Goal: Communication & Community: Share content

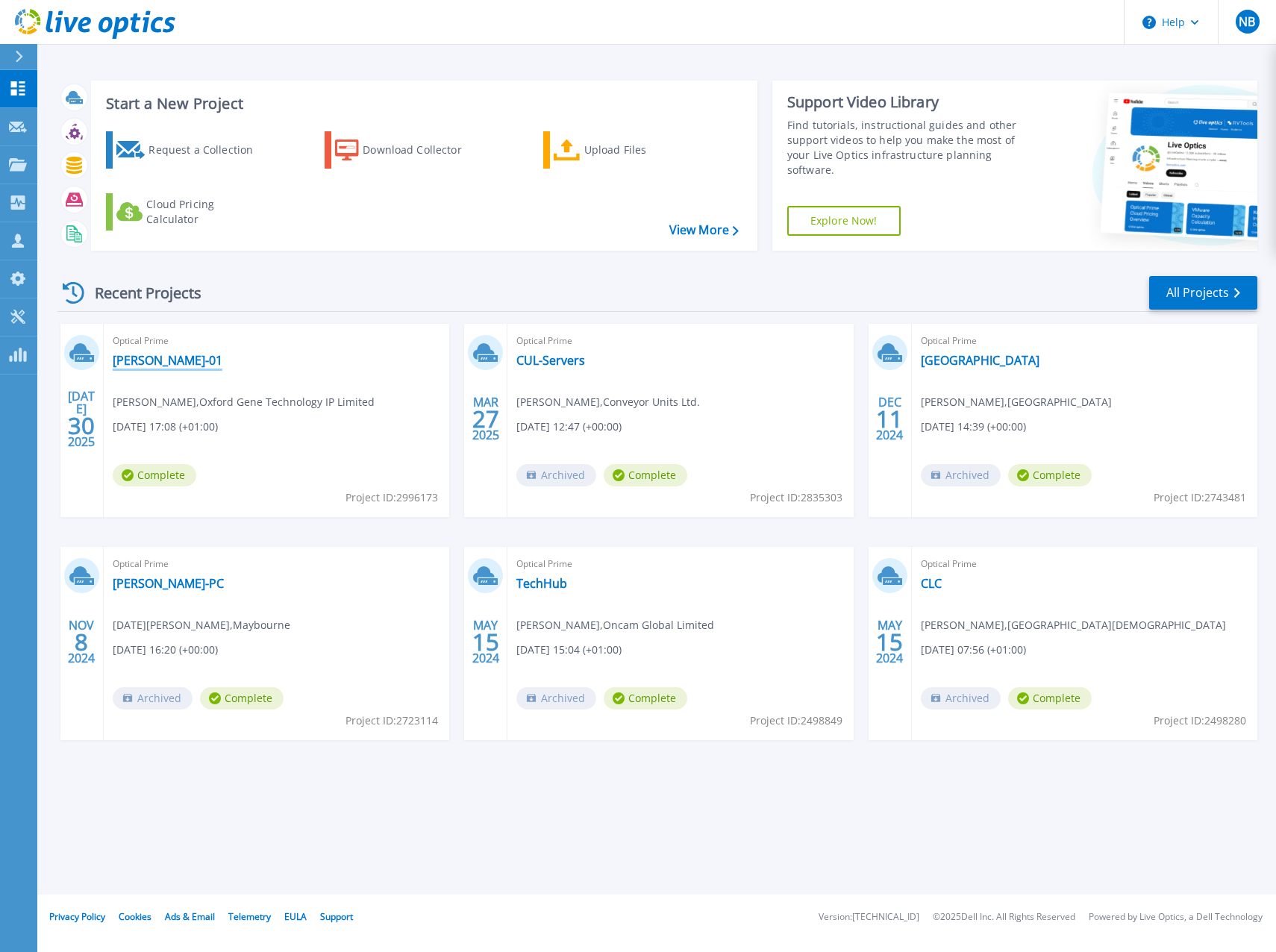
click at [148, 361] on link "CB-HV-01" at bounding box center [167, 360] width 110 height 15
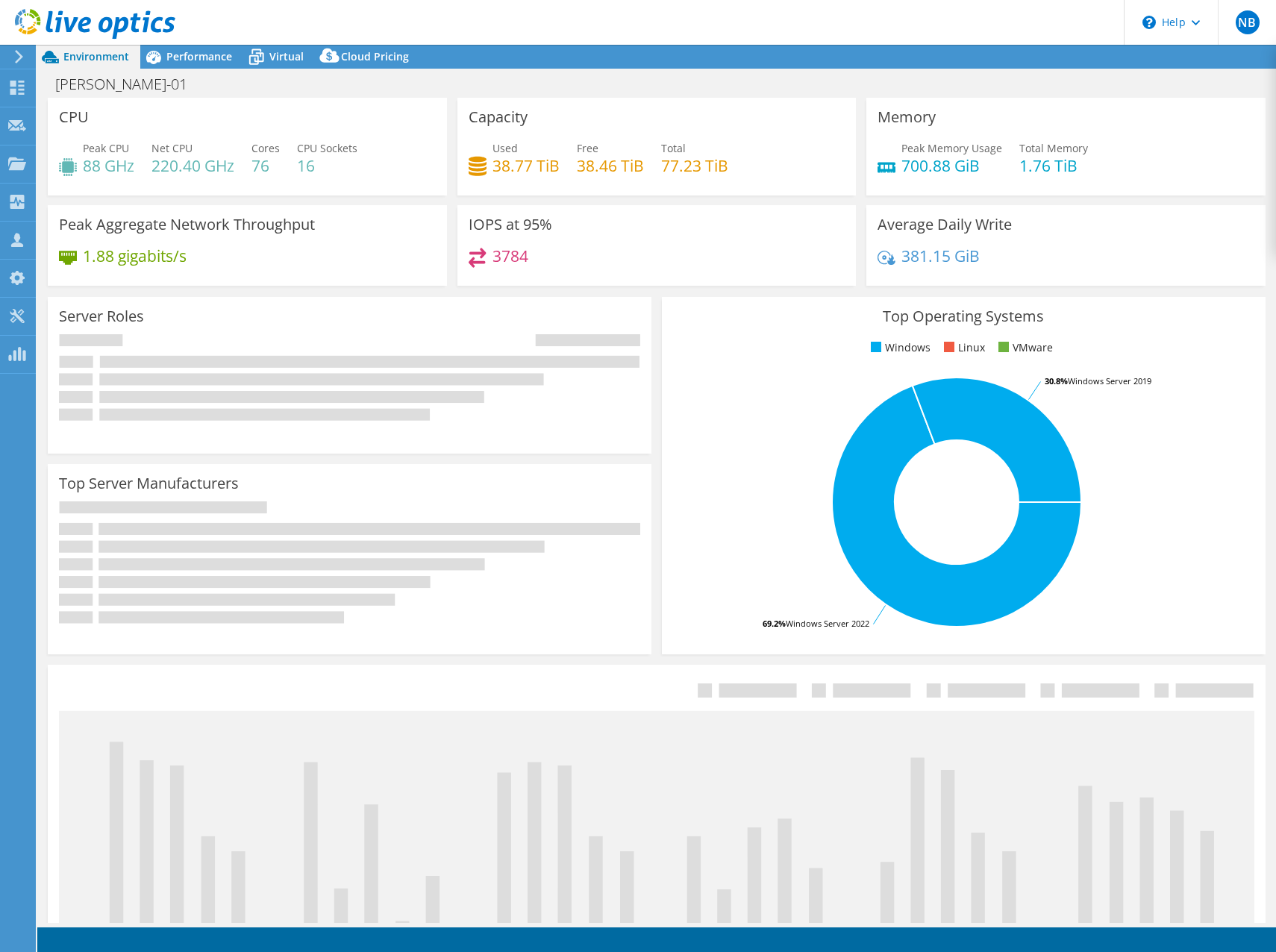
select select "USD"
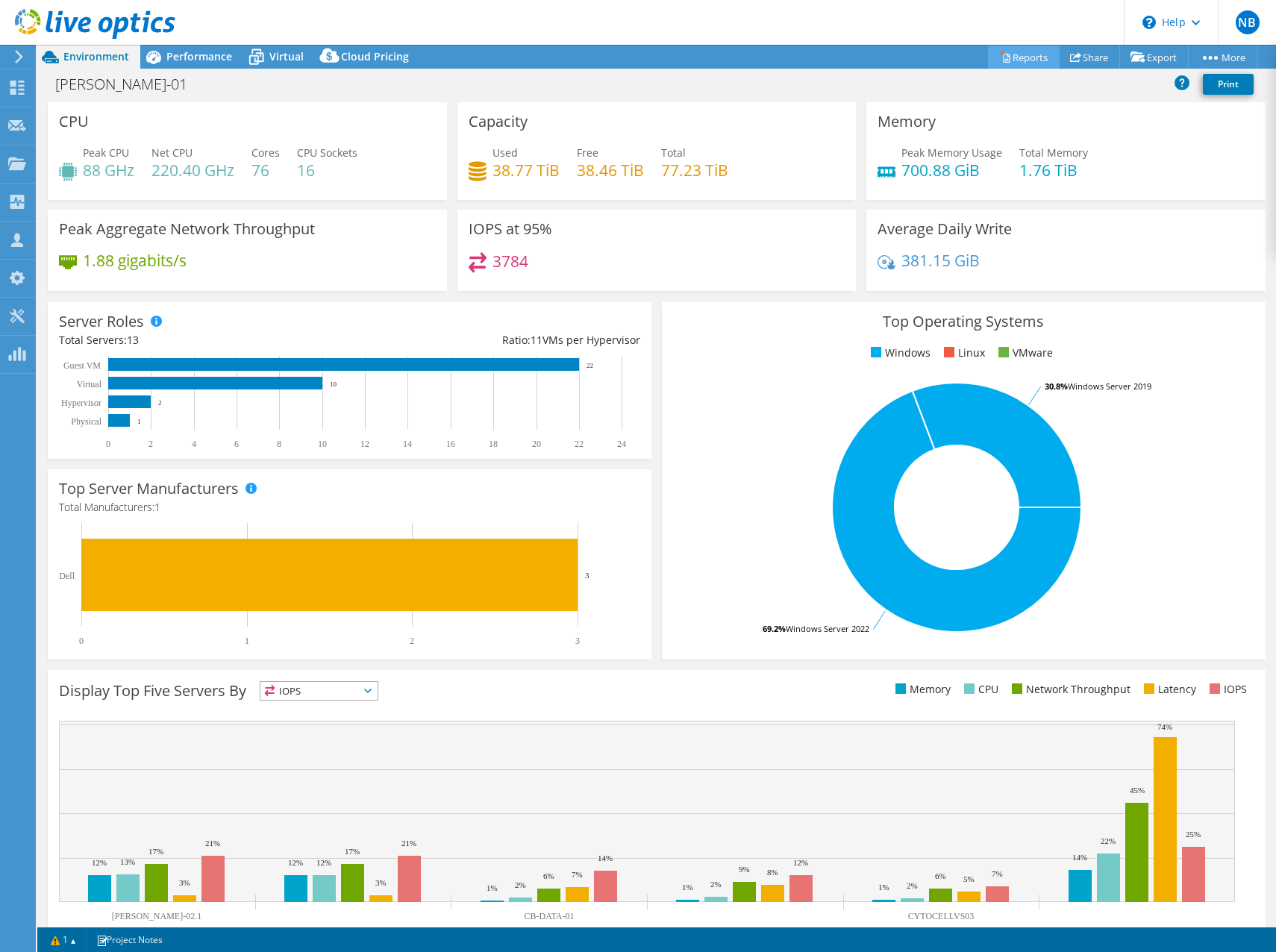
click at [1006, 57] on link "Reports" at bounding box center [1024, 57] width 71 height 23
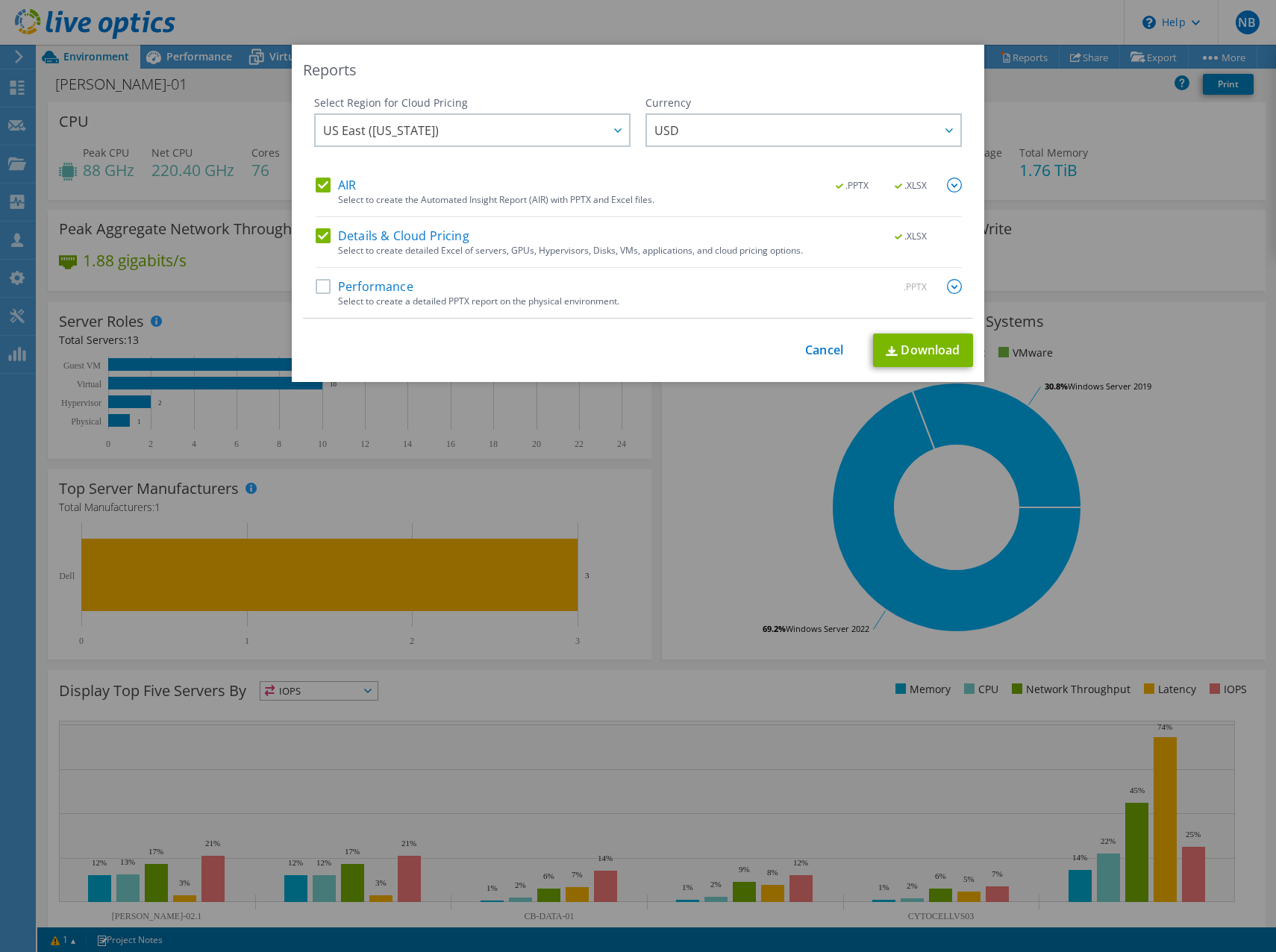
click at [320, 288] on label "Performance" at bounding box center [365, 286] width 98 height 15
click at [0, 0] on input "Performance" at bounding box center [0, 0] width 0 height 0
click at [660, 125] on span "USD" at bounding box center [666, 134] width 25 height 23
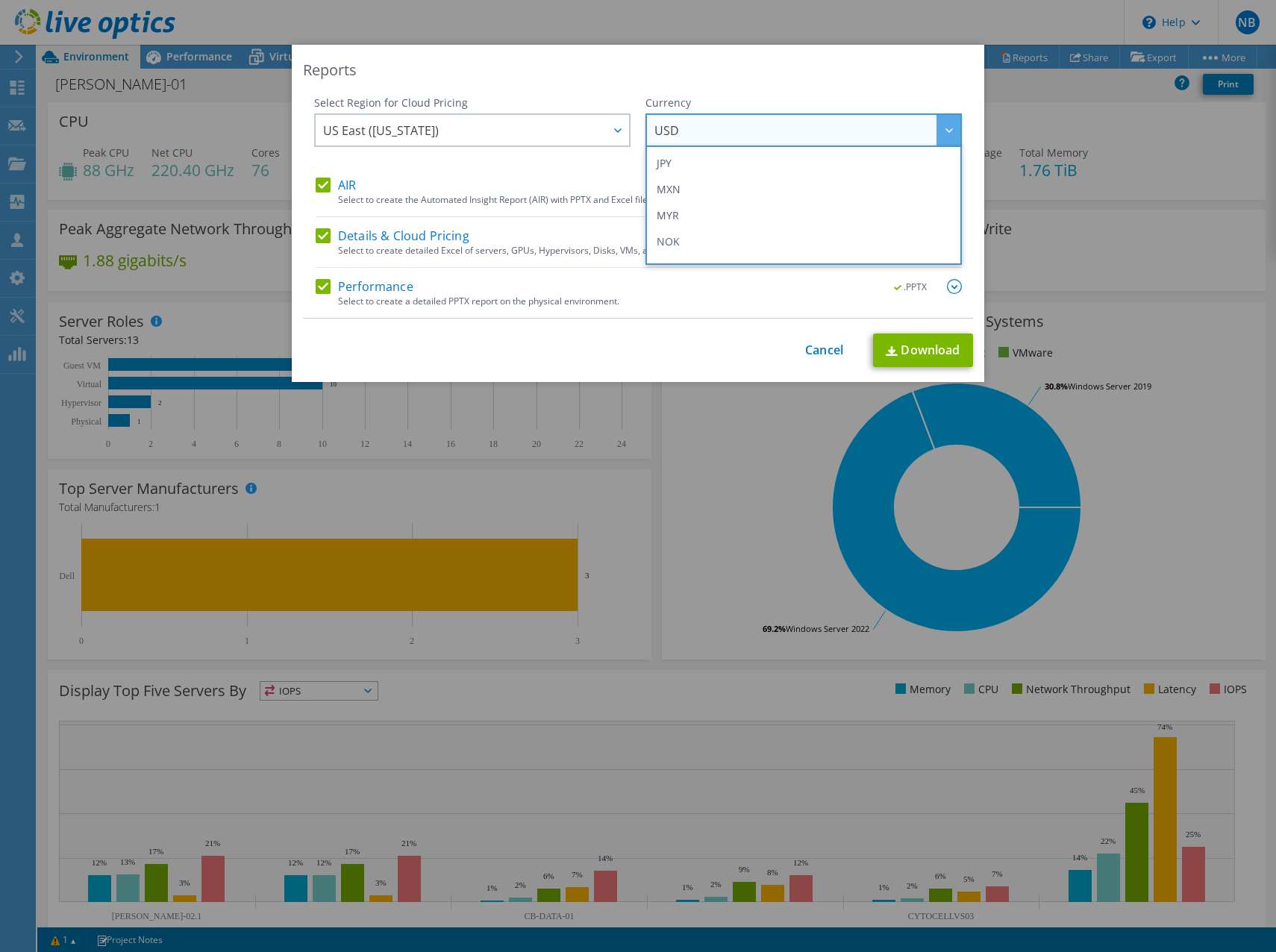
scroll to position [242, 0]
click at [683, 161] on li "GBP" at bounding box center [804, 155] width 309 height 26
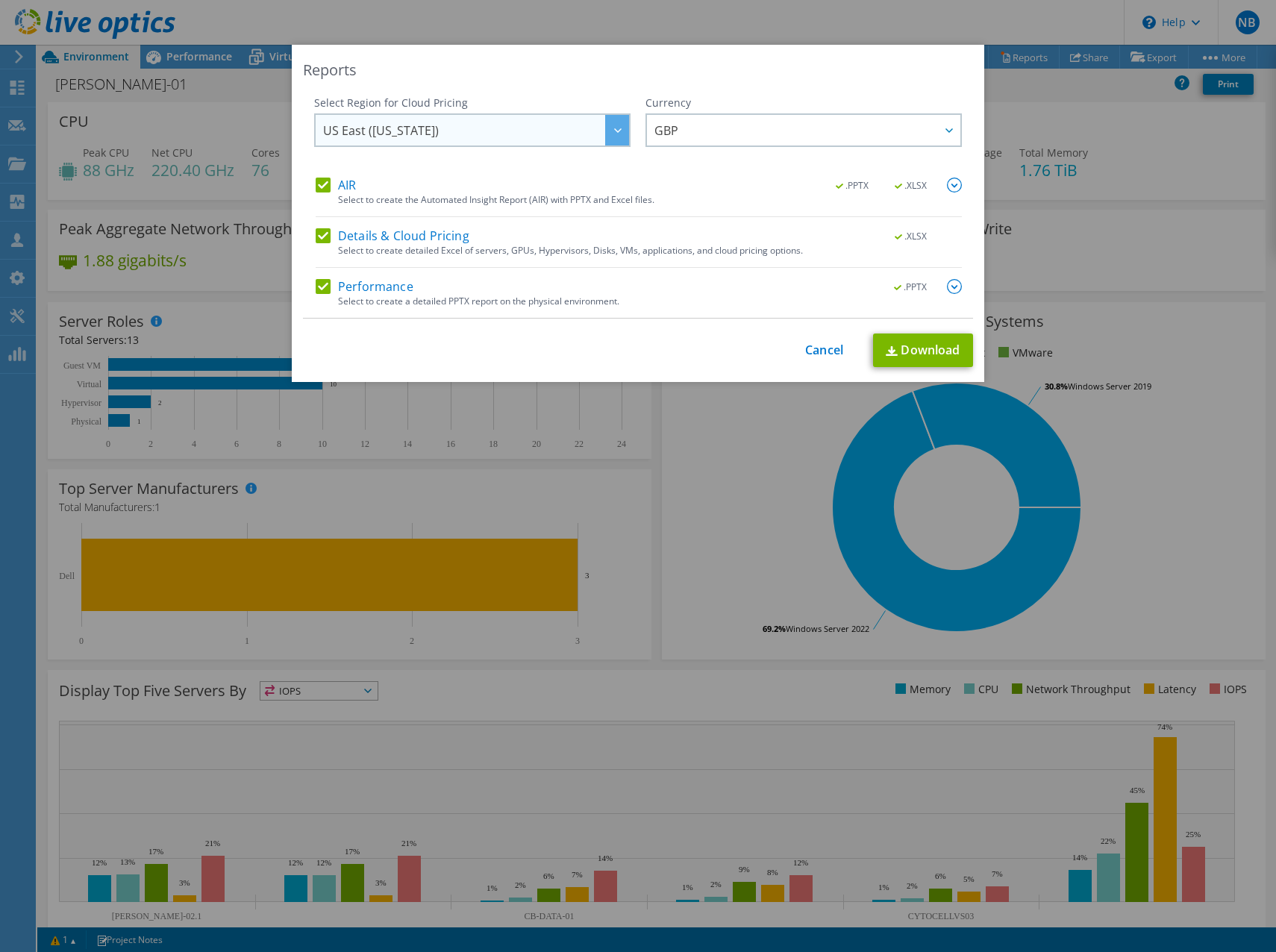
click at [396, 142] on span "US East ([US_STATE])" at bounding box center [380, 134] width 116 height 23
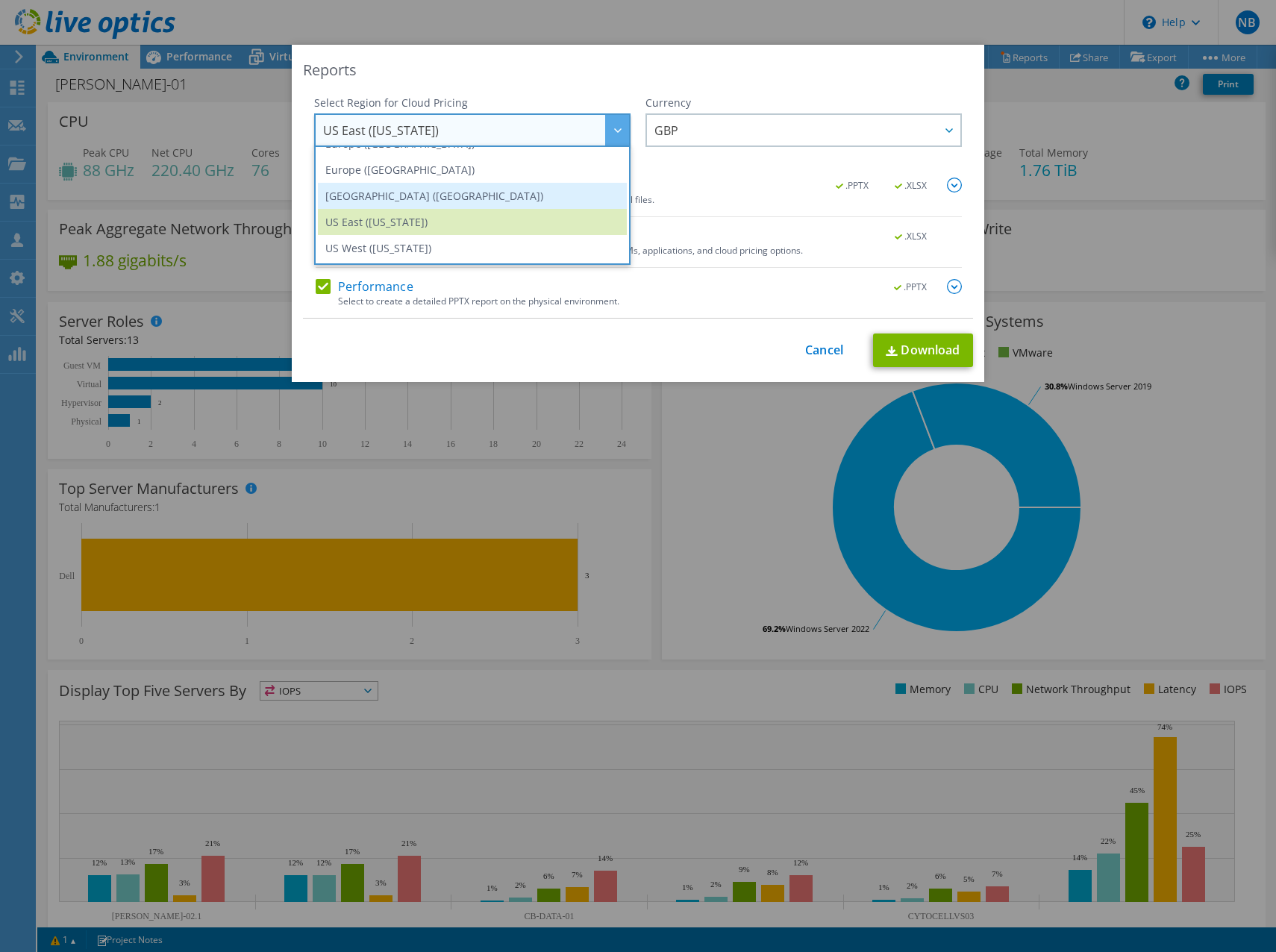
scroll to position [127, 0]
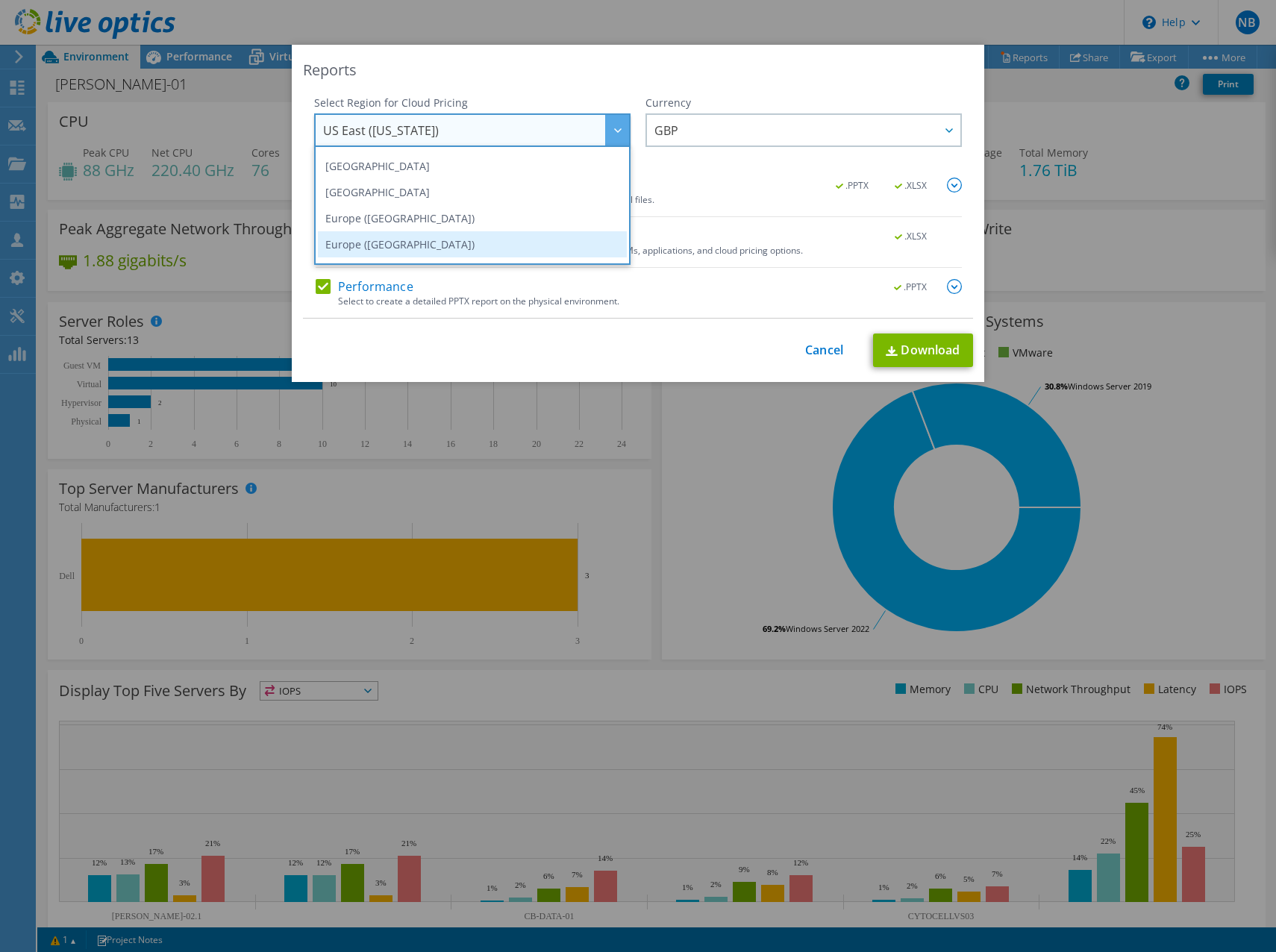
click at [404, 241] on li "Europe ([GEOGRAPHIC_DATA])" at bounding box center [472, 244] width 309 height 26
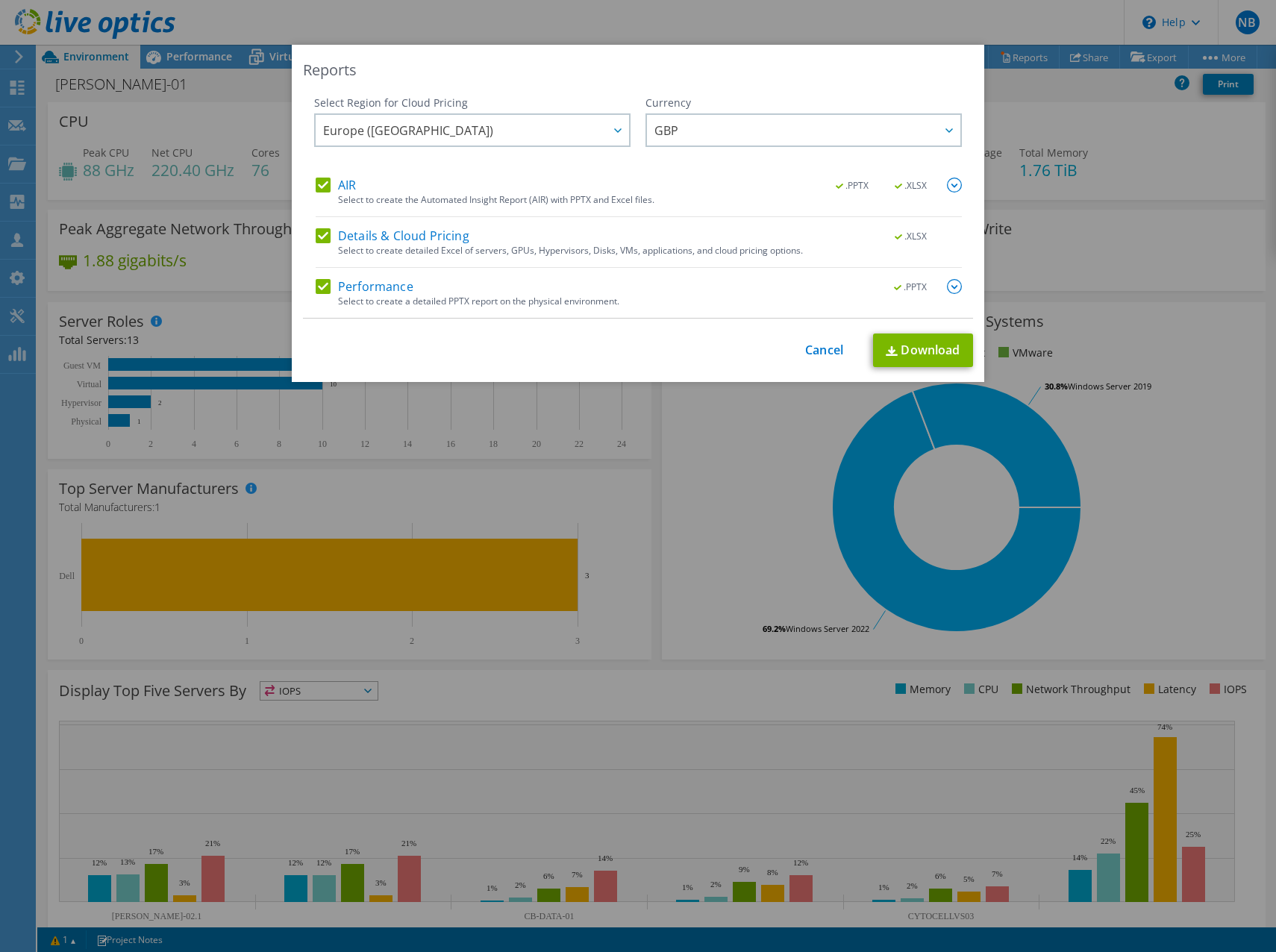
click at [416, 343] on div "This process may take a while, please wait... Cancel Download" at bounding box center [638, 349] width 670 height 33
click at [909, 352] on link "Download" at bounding box center [923, 349] width 100 height 33
click at [816, 345] on link "Cancel" at bounding box center [824, 350] width 38 height 15
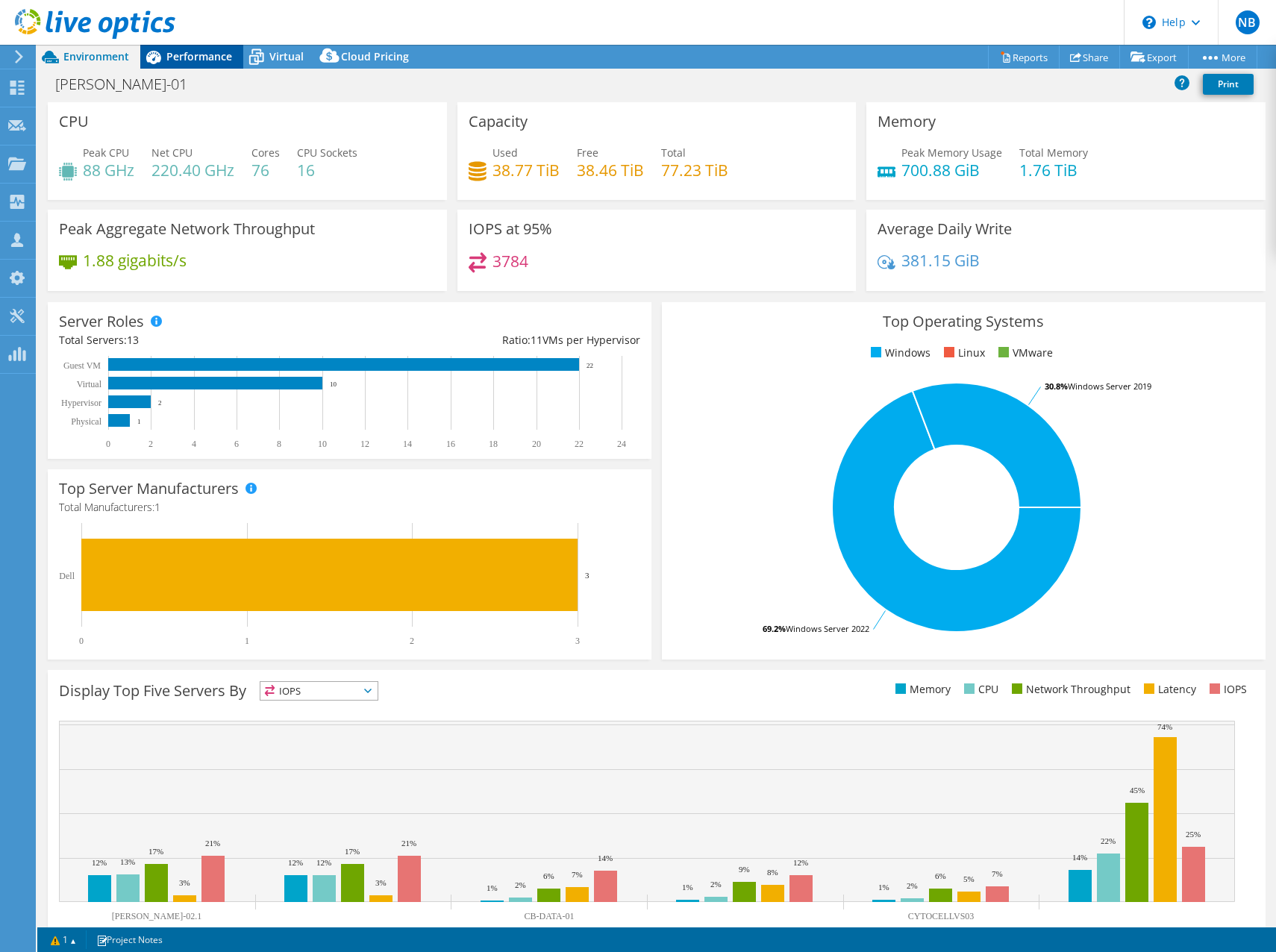
click at [220, 64] on div "Performance" at bounding box center [191, 57] width 103 height 24
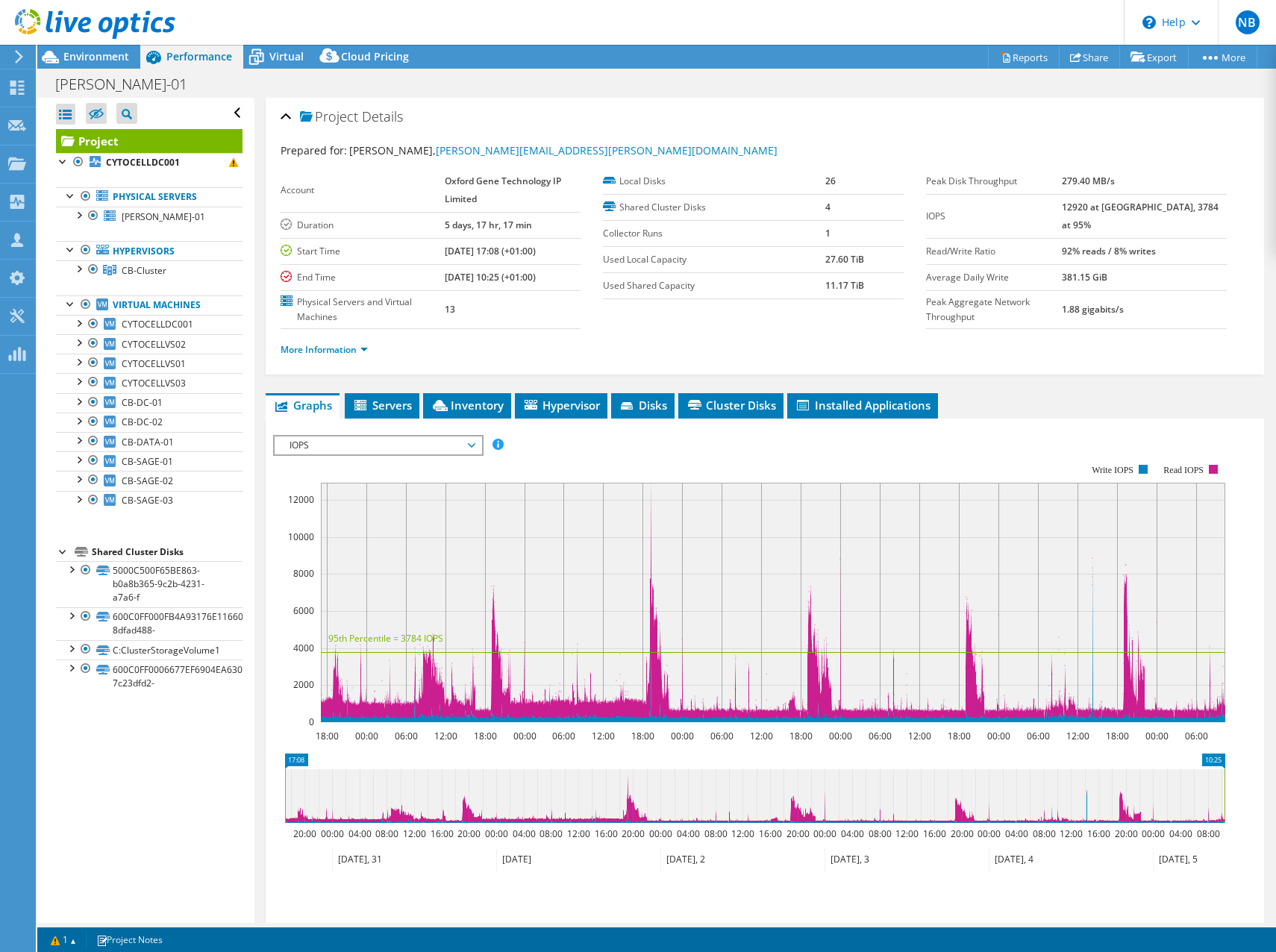
click at [805, 458] on rect at bounding box center [749, 593] width 952 height 299
click at [404, 409] on span "Servers" at bounding box center [382, 404] width 60 height 15
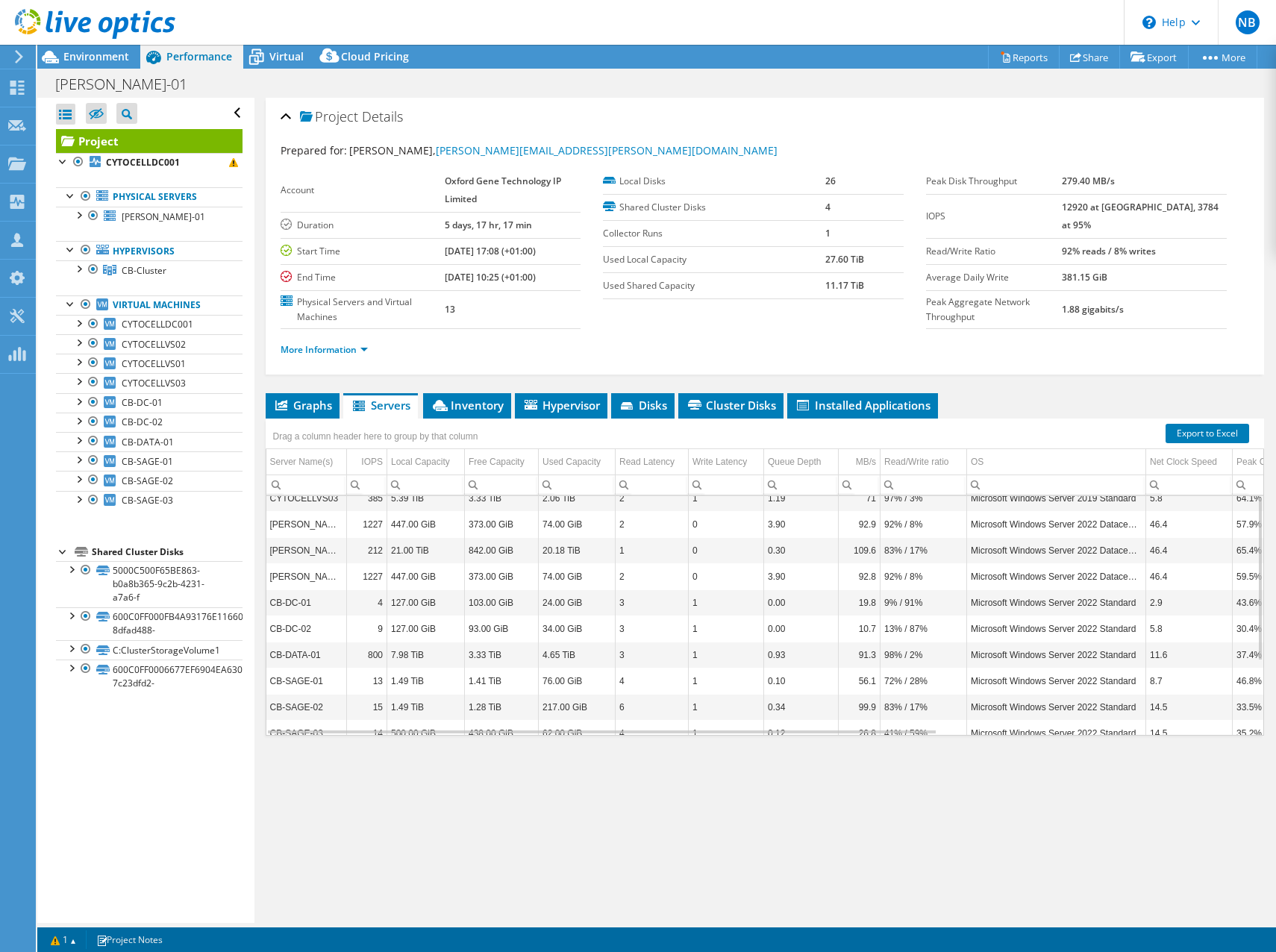
scroll to position [0, 0]
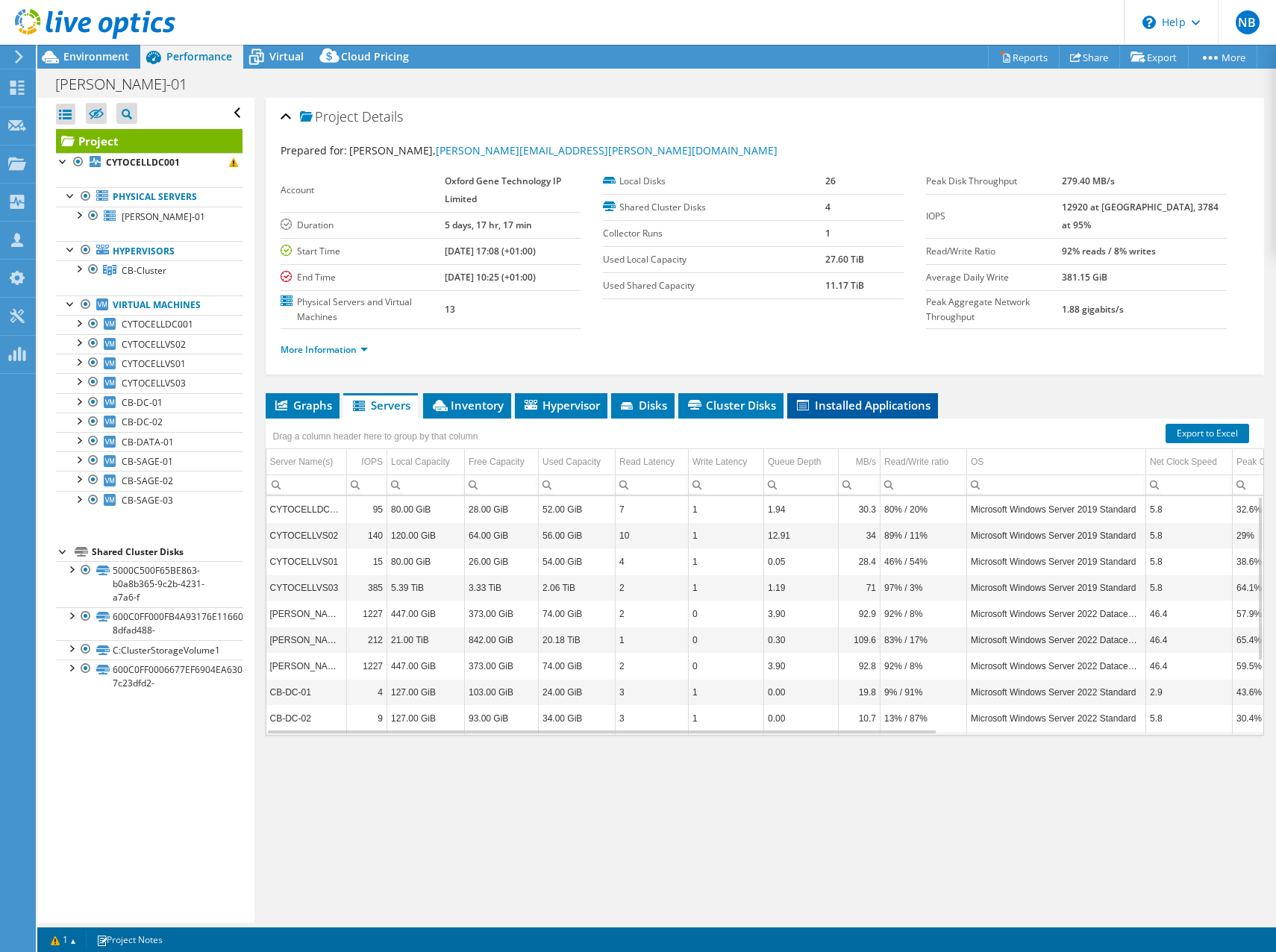
click at [817, 409] on span "Installed Applications" at bounding box center [863, 404] width 136 height 15
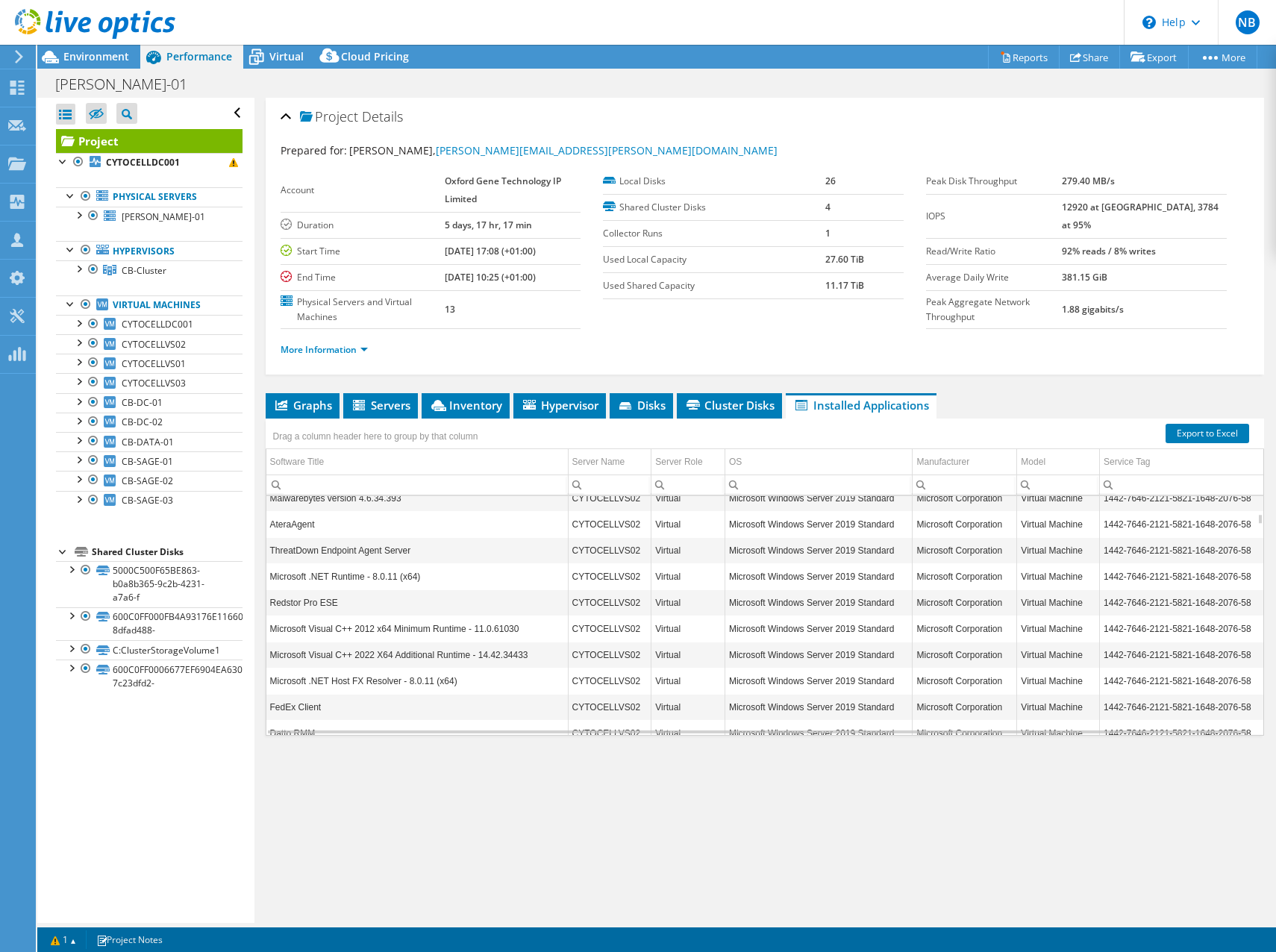
scroll to position [358, 0]
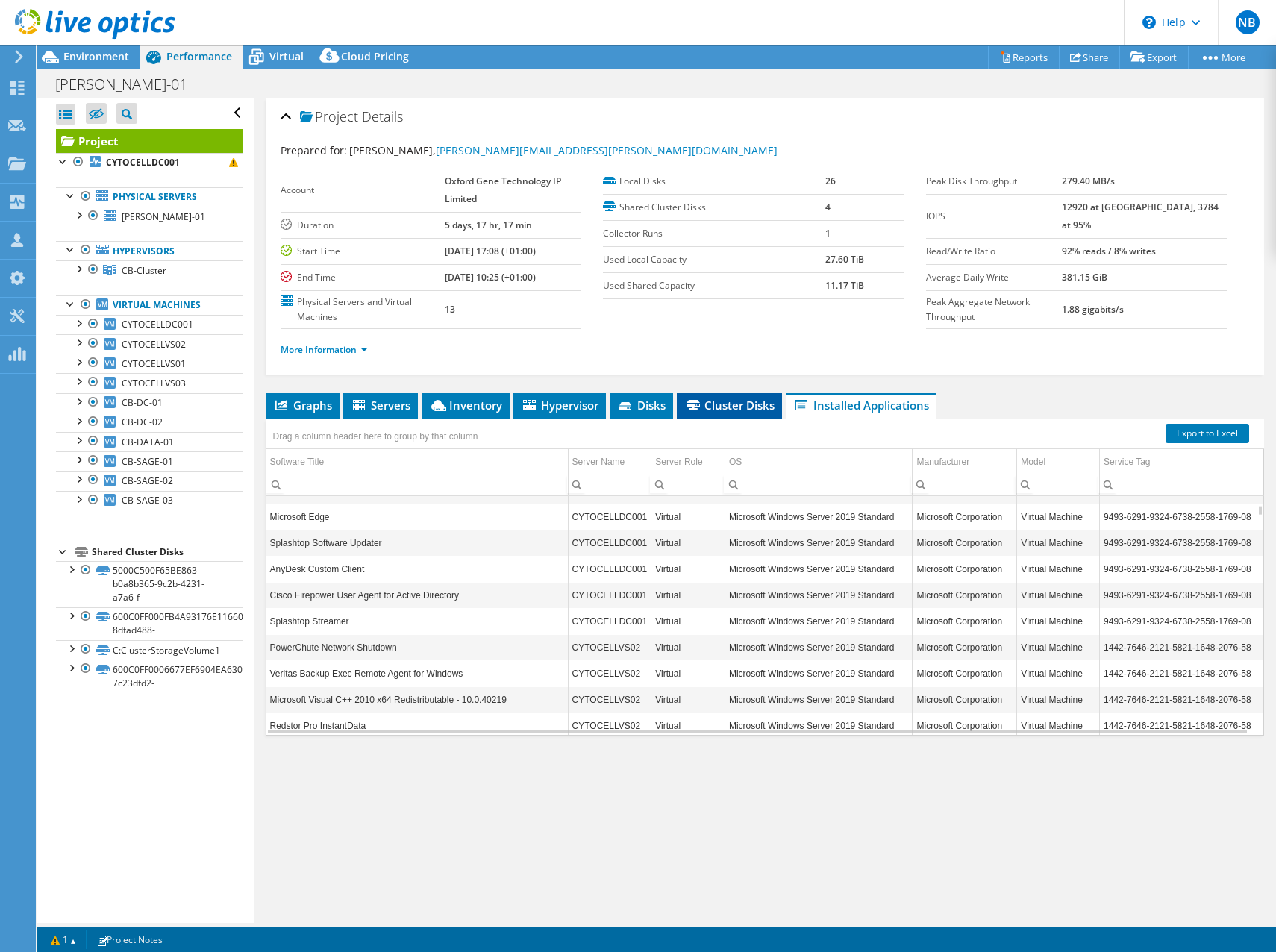
click at [774, 396] on li "Cluster Disks" at bounding box center [729, 406] width 106 height 26
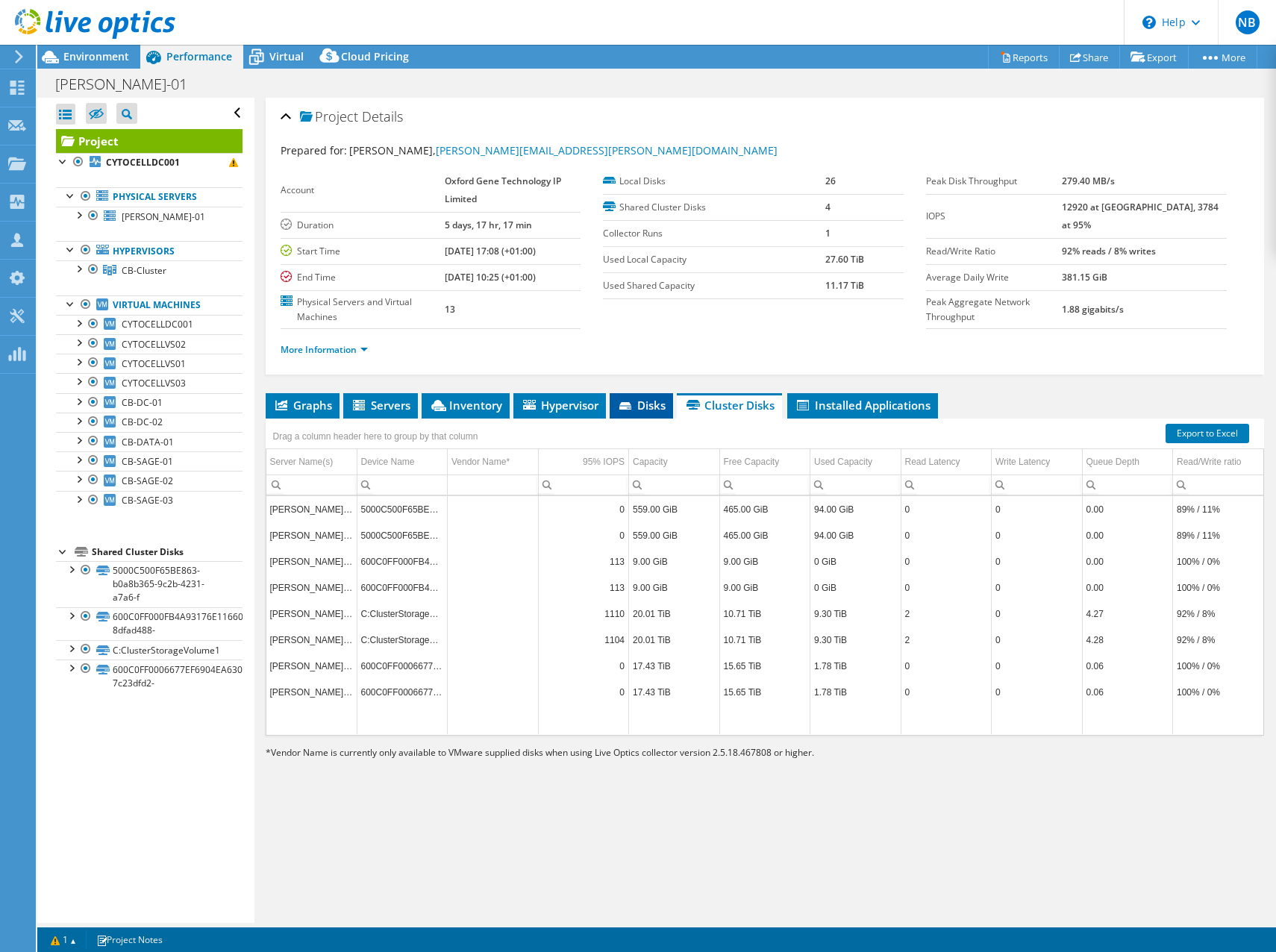
click at [646, 409] on span "Disks" at bounding box center [641, 404] width 48 height 15
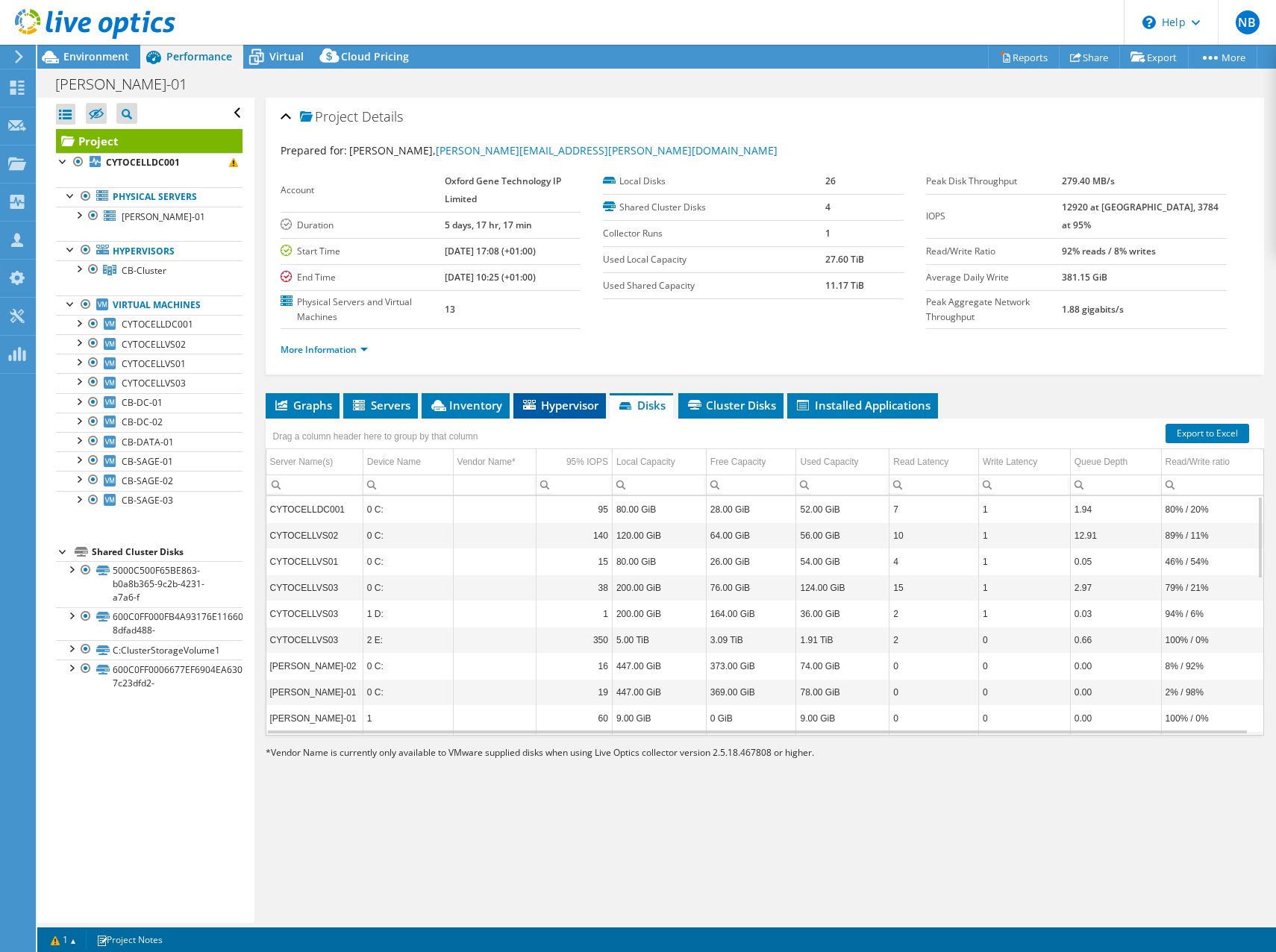
click at [556, 399] on span "Hypervisor" at bounding box center [560, 404] width 77 height 15
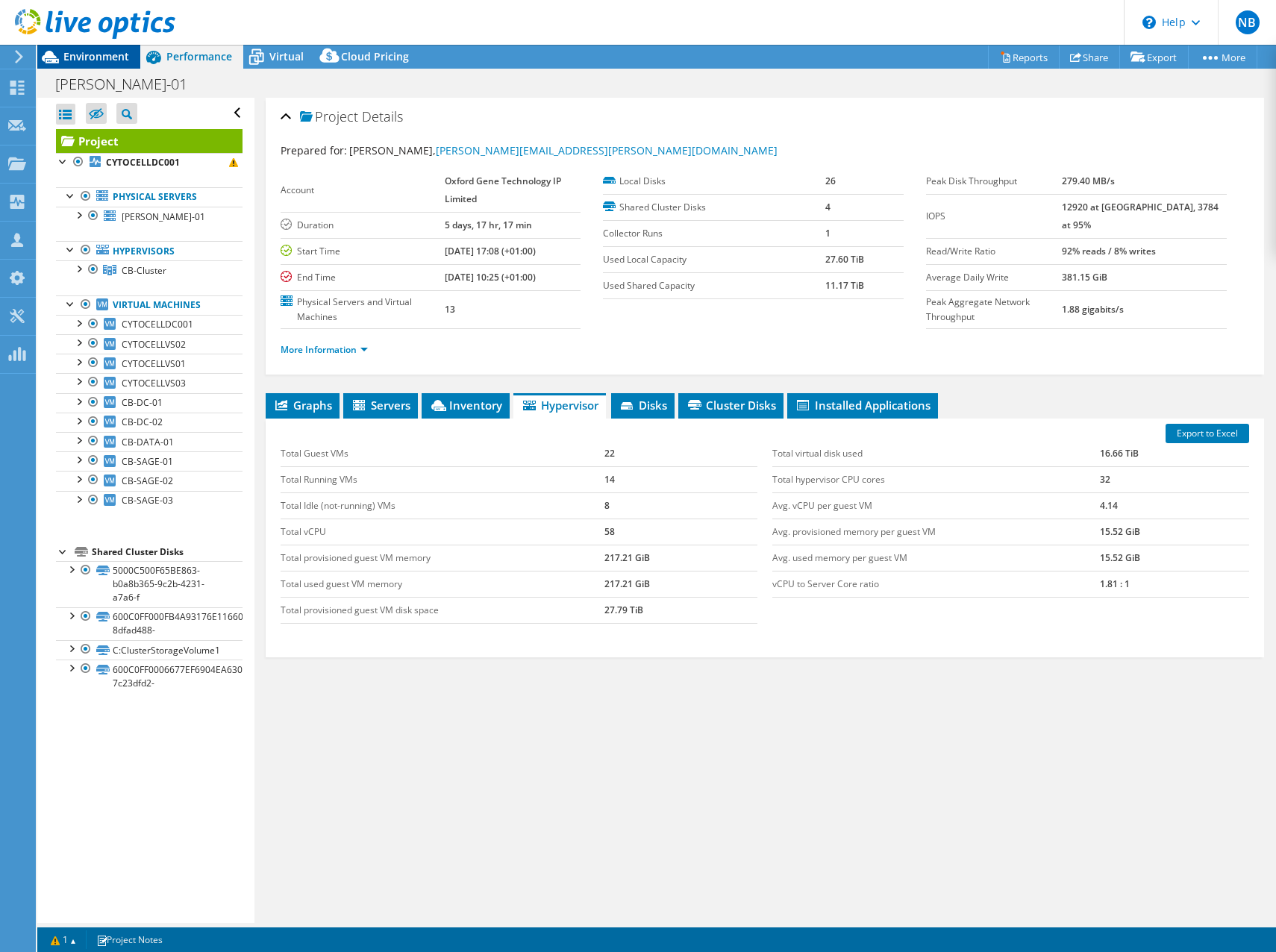
click at [80, 50] on span "Environment" at bounding box center [96, 56] width 65 height 15
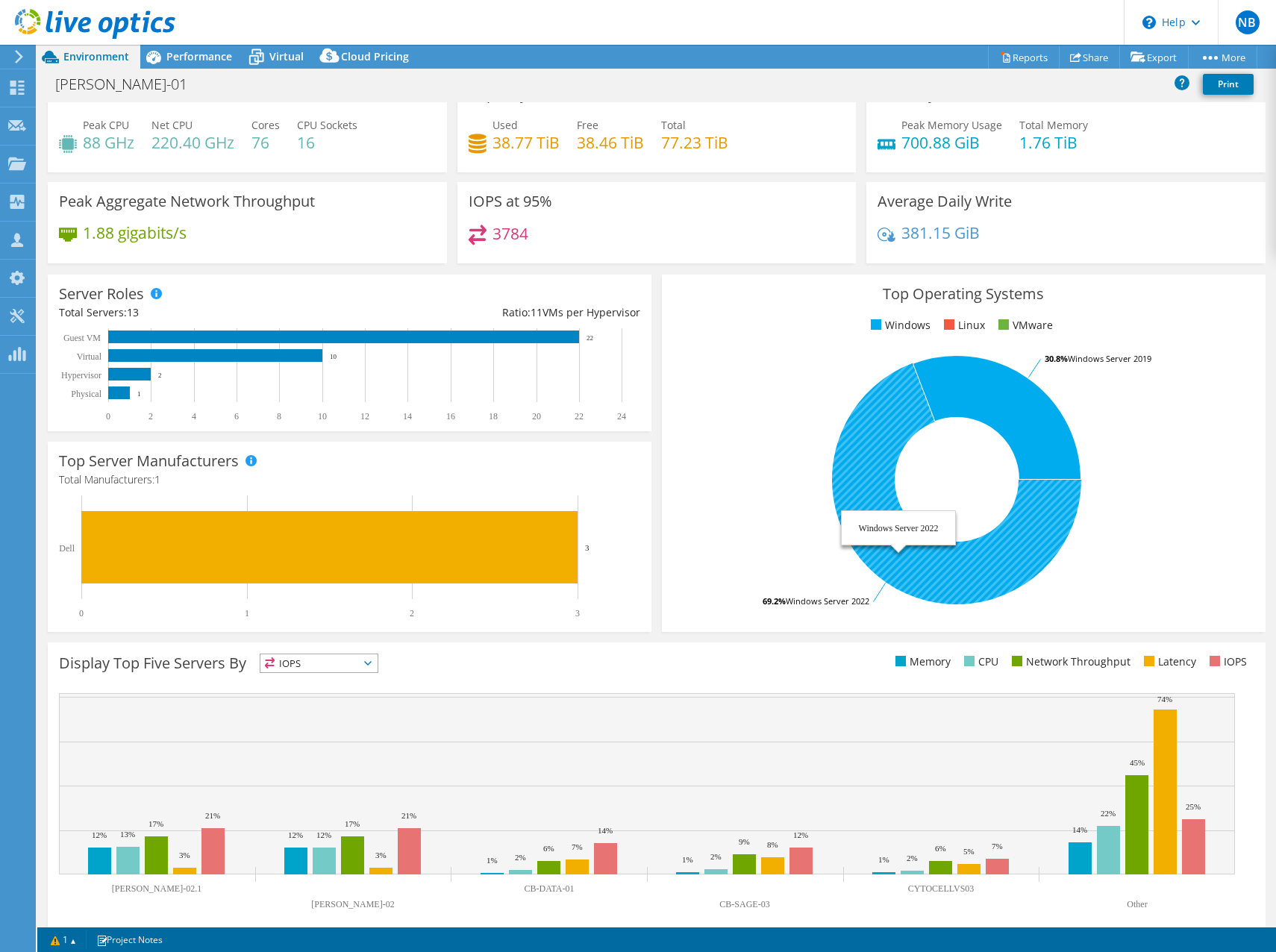
scroll to position [44, 0]
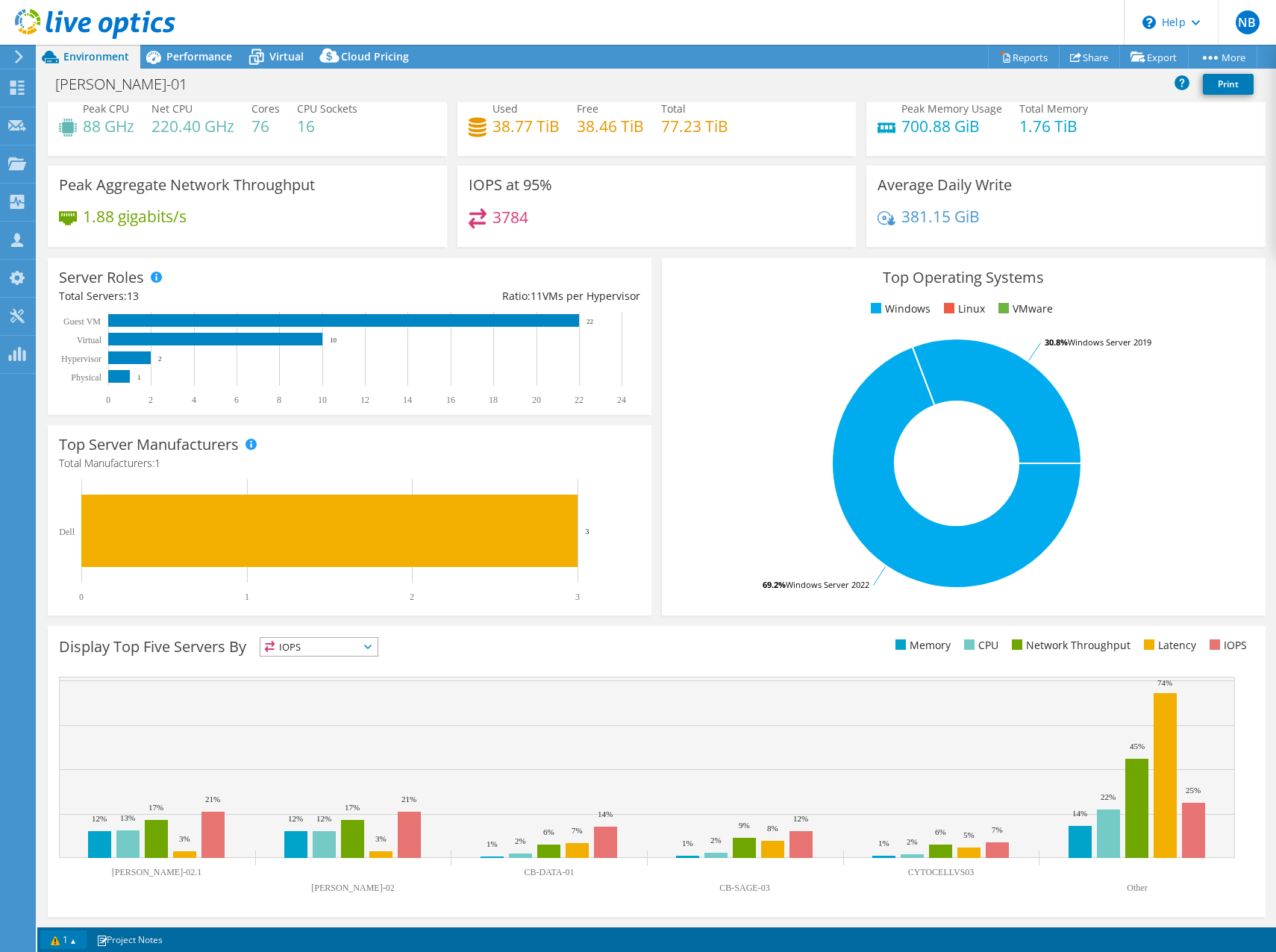
click at [59, 943] on link "1" at bounding box center [64, 940] width 46 height 19
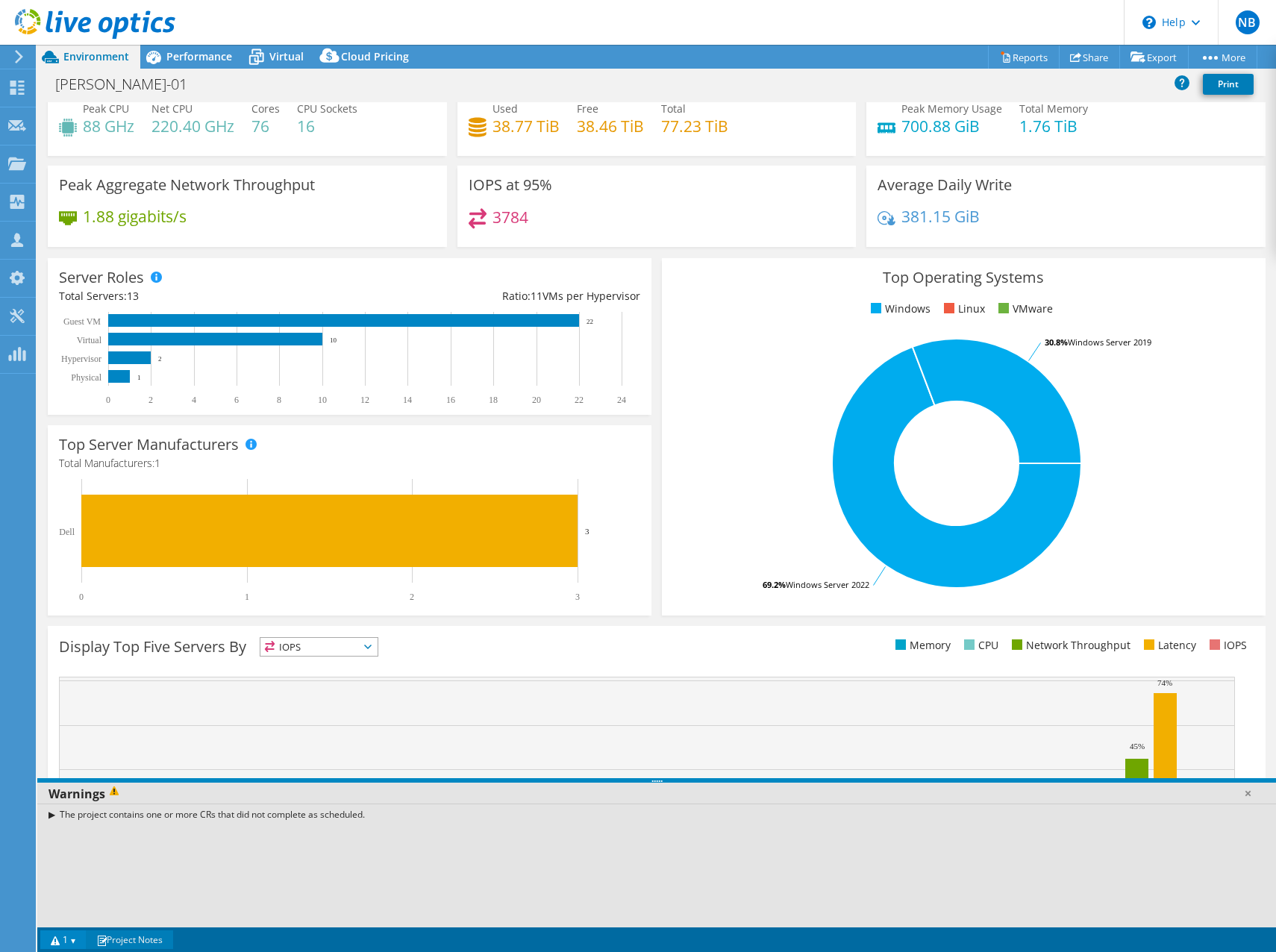
click at [125, 936] on link "Project Notes" at bounding box center [130, 940] width 88 height 19
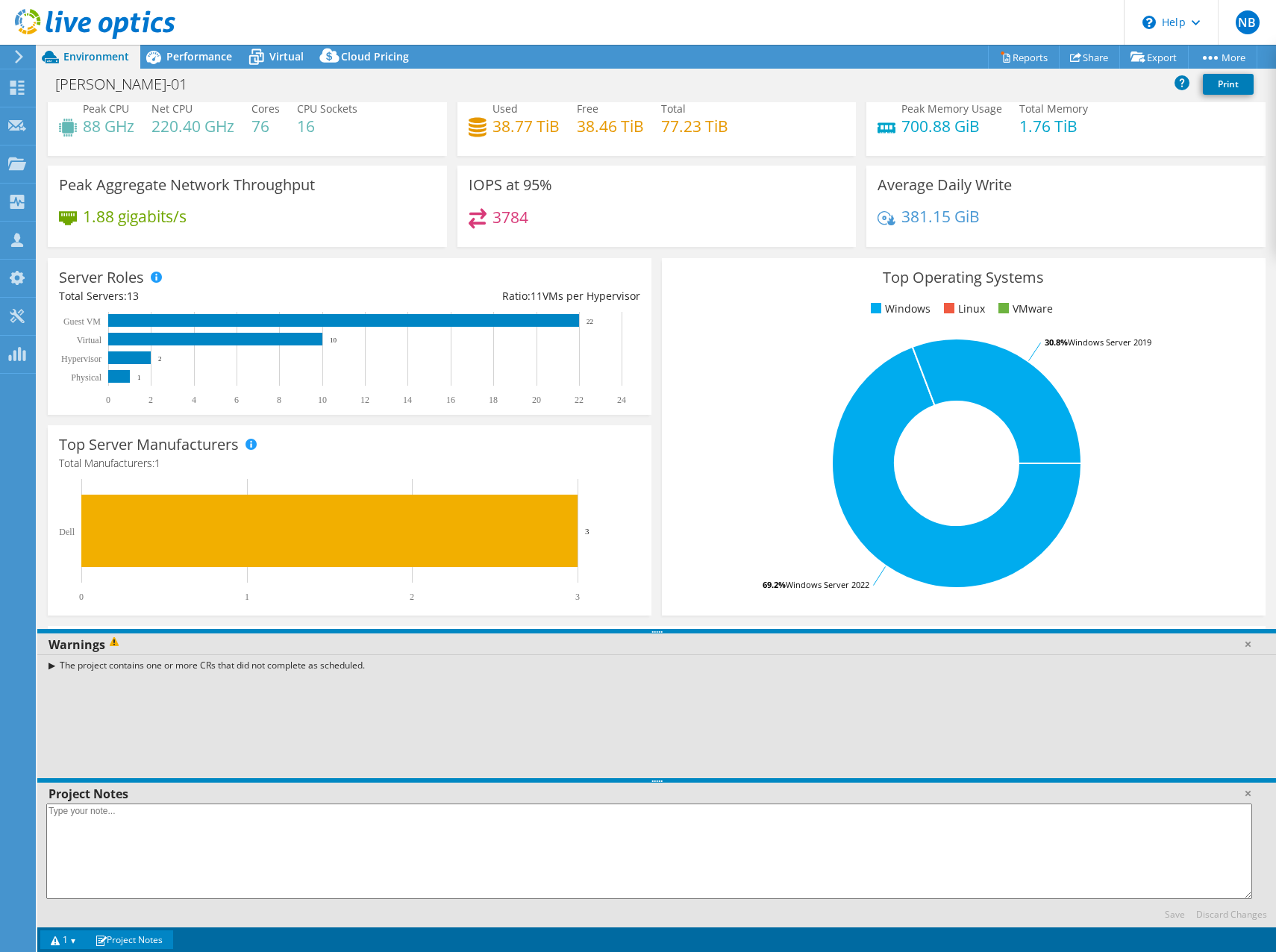
click at [87, 939] on link "1" at bounding box center [64, 940] width 46 height 19
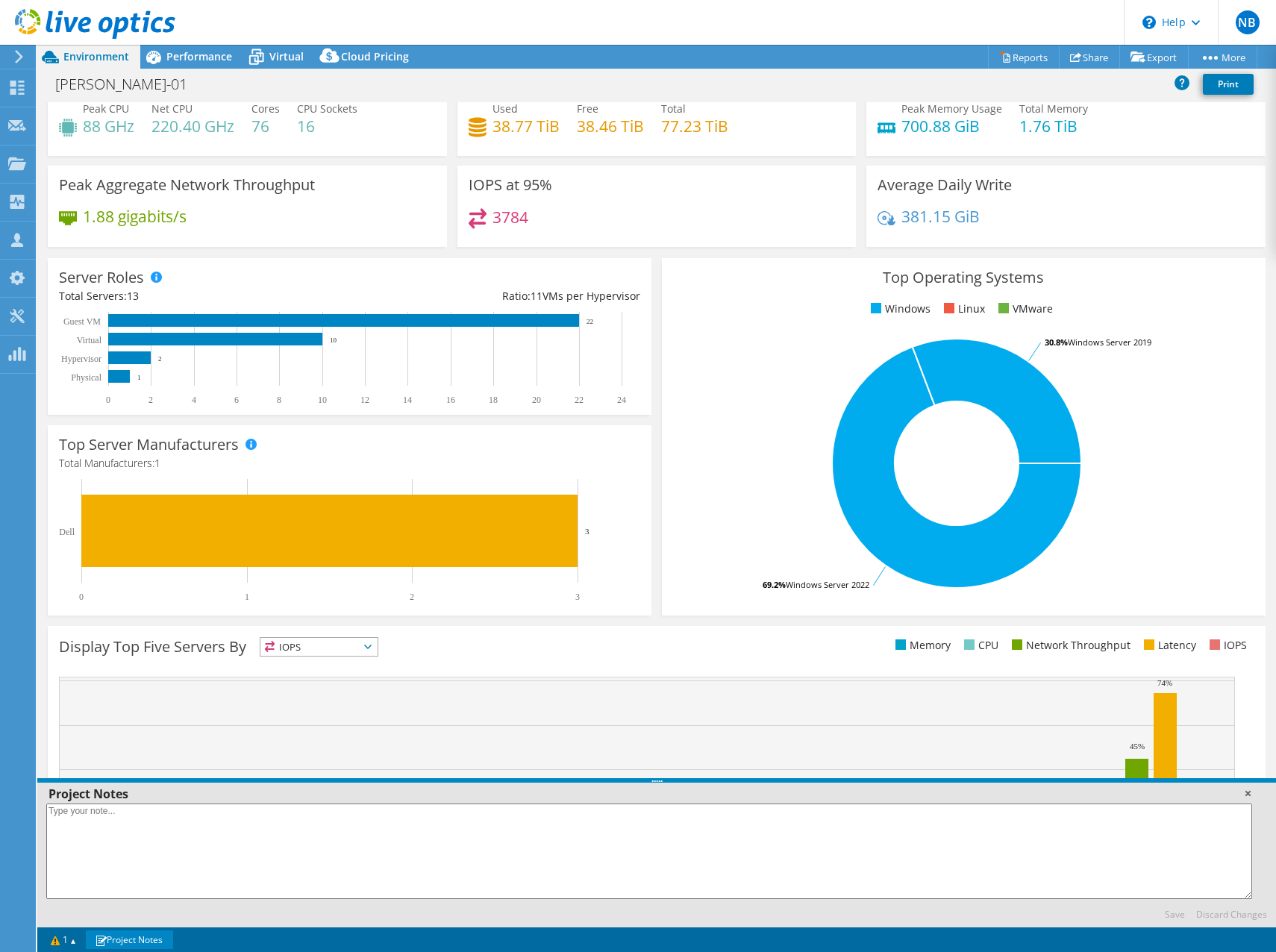
click at [1254, 796] on link at bounding box center [1247, 792] width 15 height 15
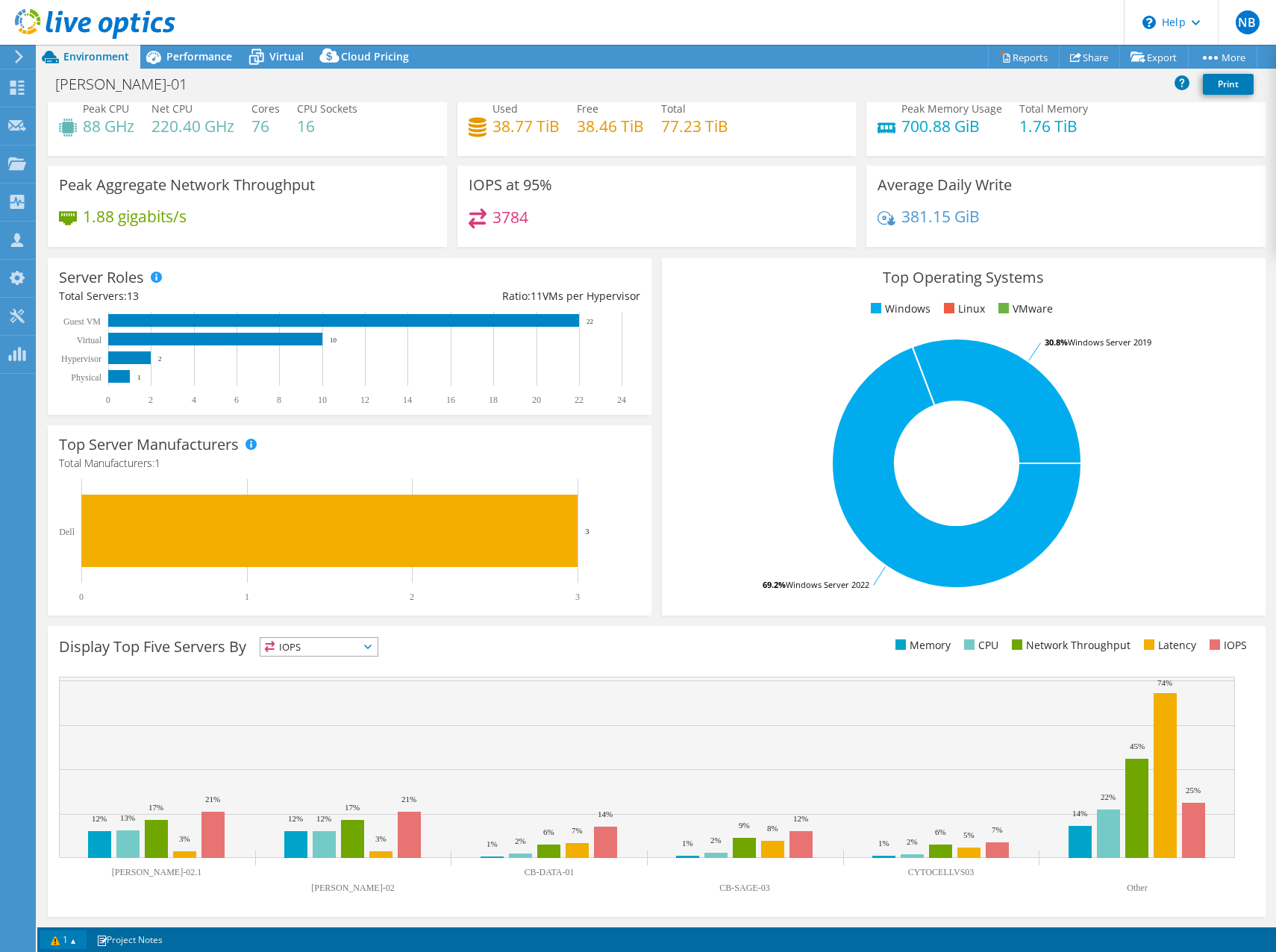
click at [60, 946] on link "1" at bounding box center [64, 940] width 46 height 19
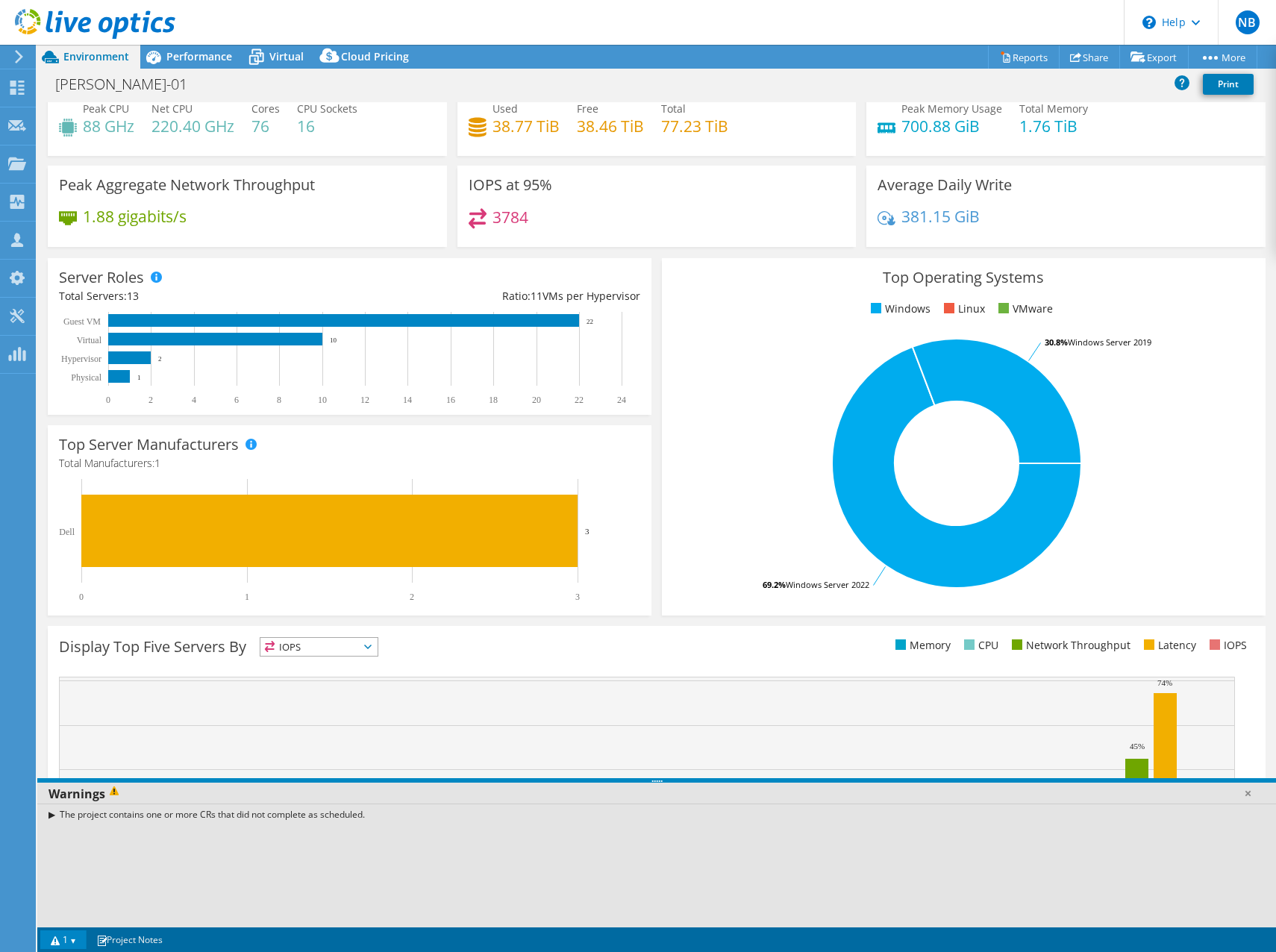
scroll to position [0, 0]
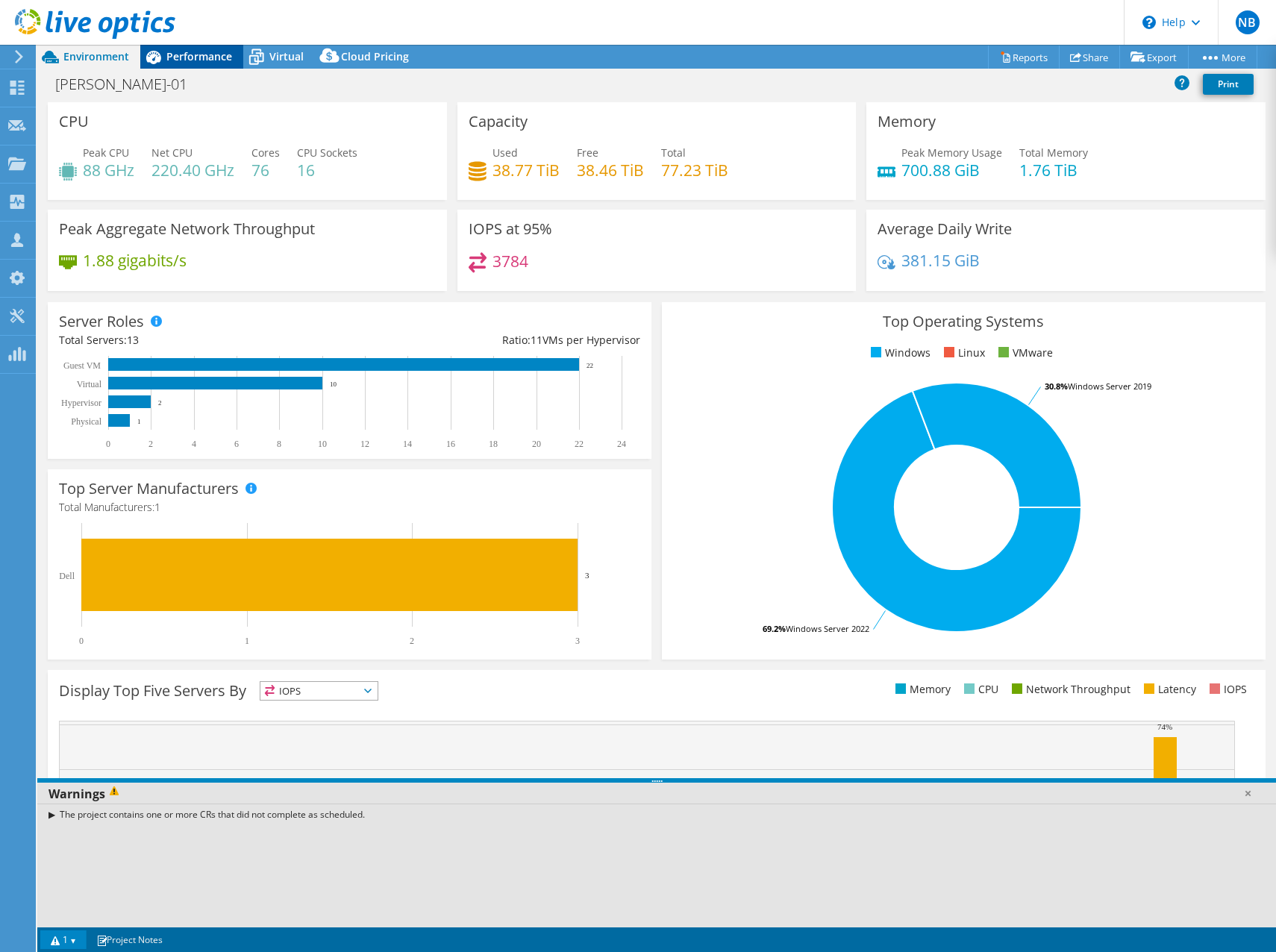
click at [221, 61] on span "Performance" at bounding box center [199, 56] width 65 height 15
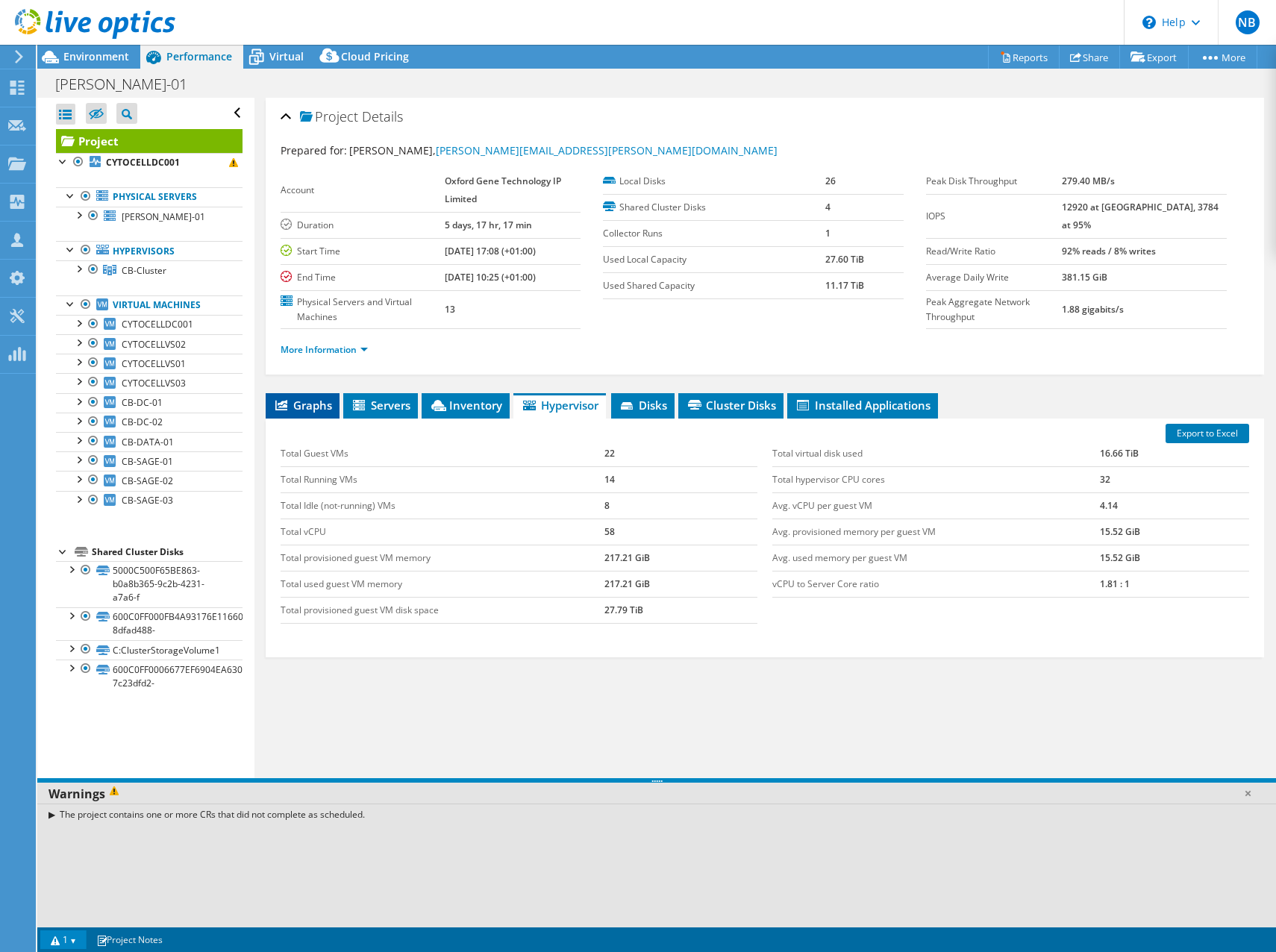
click at [290, 398] on span "Graphs" at bounding box center [302, 404] width 59 height 15
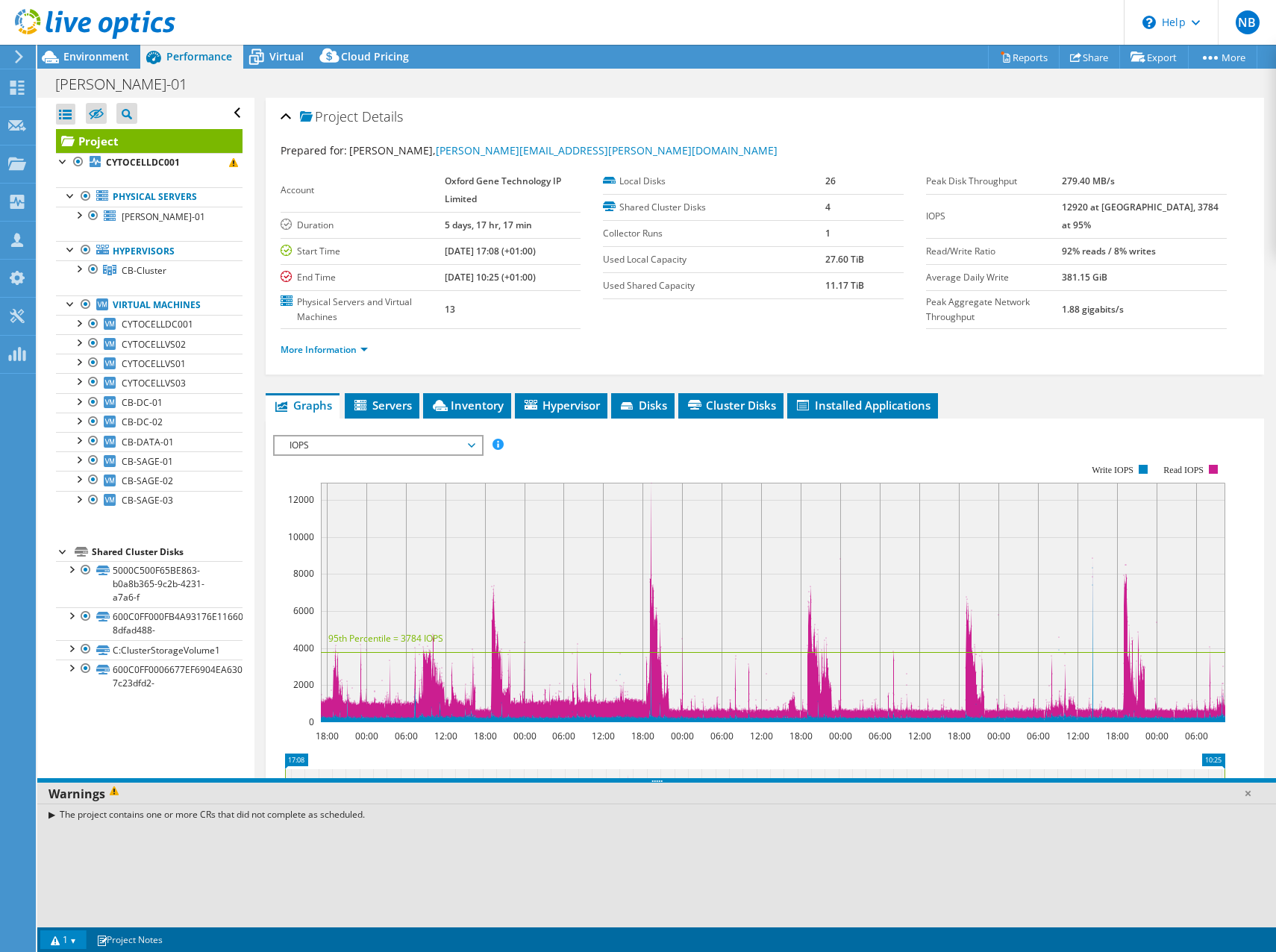
click at [376, 441] on span "IOPS" at bounding box center [378, 445] width 191 height 18
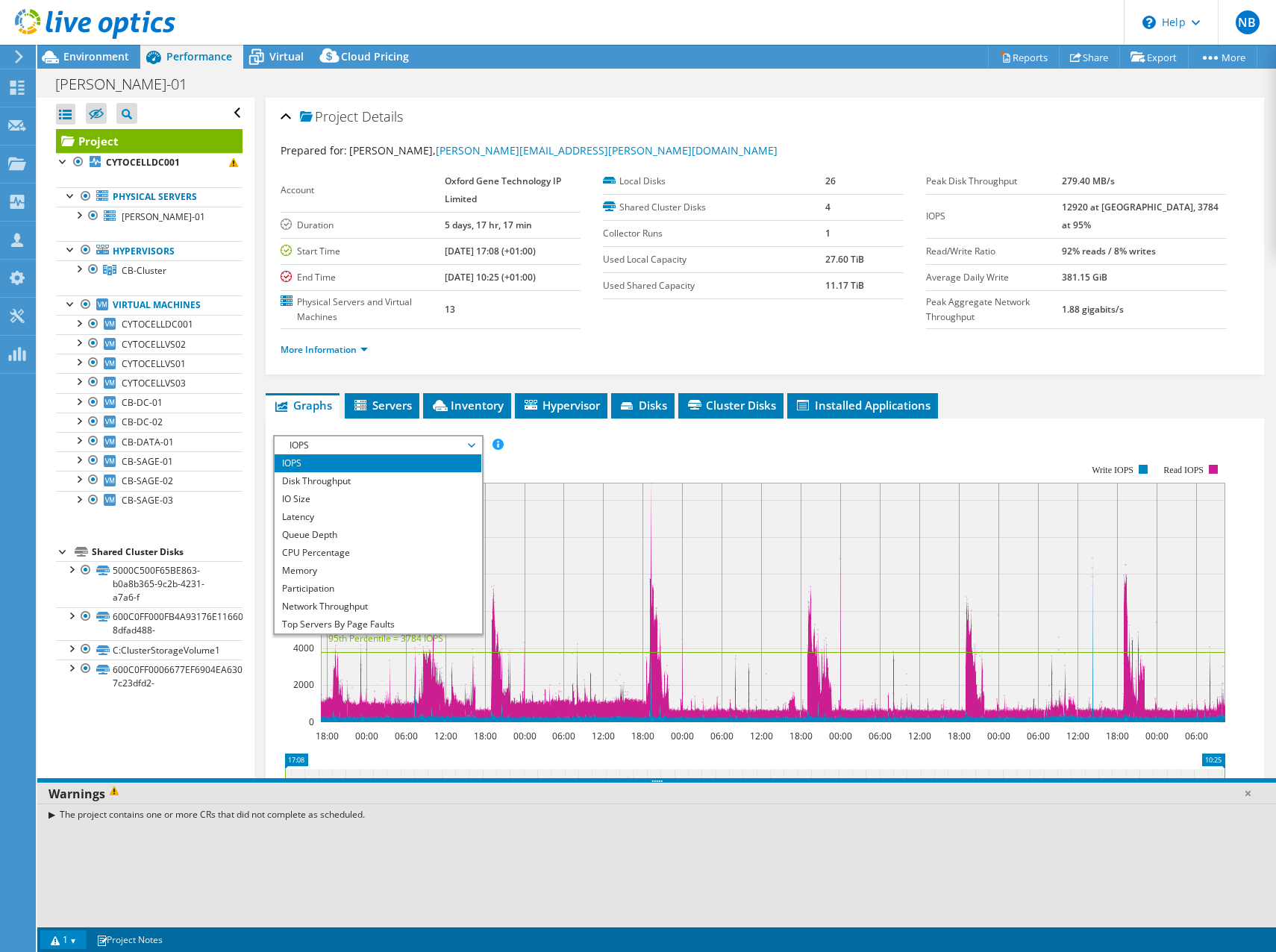
click at [366, 458] on li "IOPS" at bounding box center [378, 463] width 207 height 18
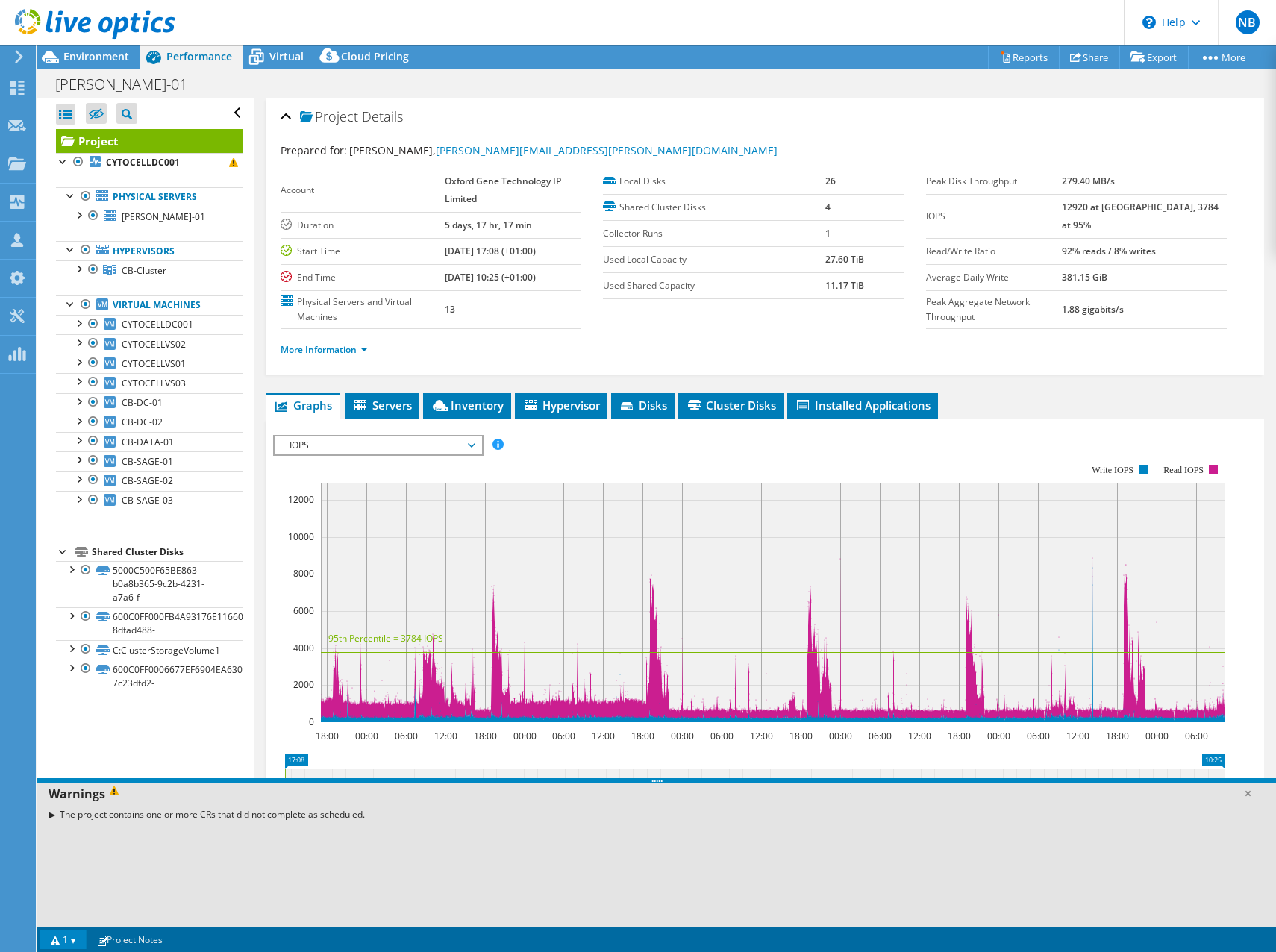
click at [638, 476] on rect at bounding box center [749, 593] width 952 height 299
click at [1076, 53] on link "Share" at bounding box center [1089, 57] width 61 height 23
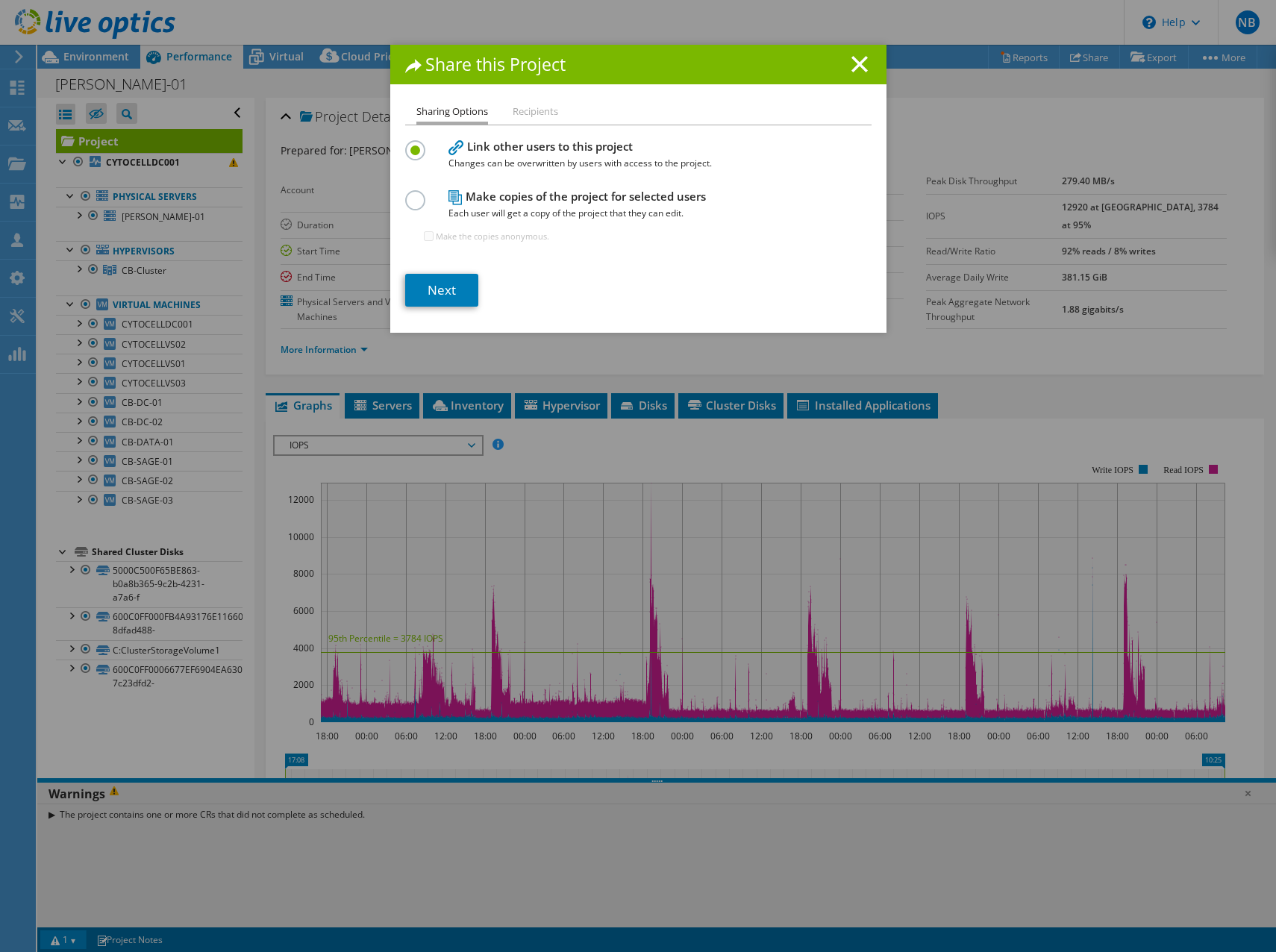
click at [533, 116] on li "Recipients" at bounding box center [535, 112] width 46 height 19
click at [408, 192] on label at bounding box center [418, 192] width 26 height 3
click at [0, 0] on input "radio" at bounding box center [0, 0] width 0 height 0
click at [429, 288] on link "Next" at bounding box center [441, 290] width 73 height 33
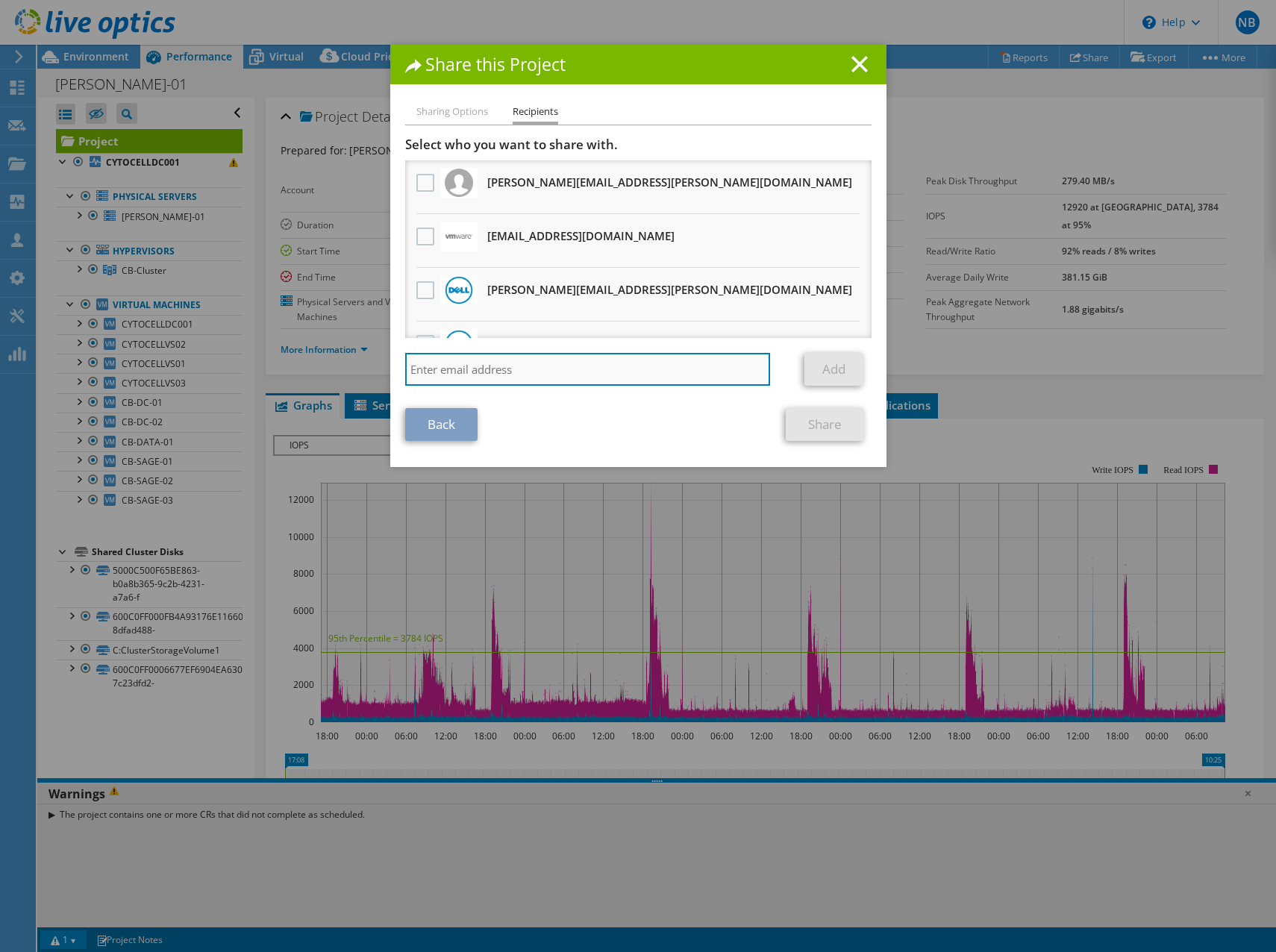
click at [447, 361] on input "search" at bounding box center [588, 369] width 366 height 33
type input "adam.smy@amcit.com"
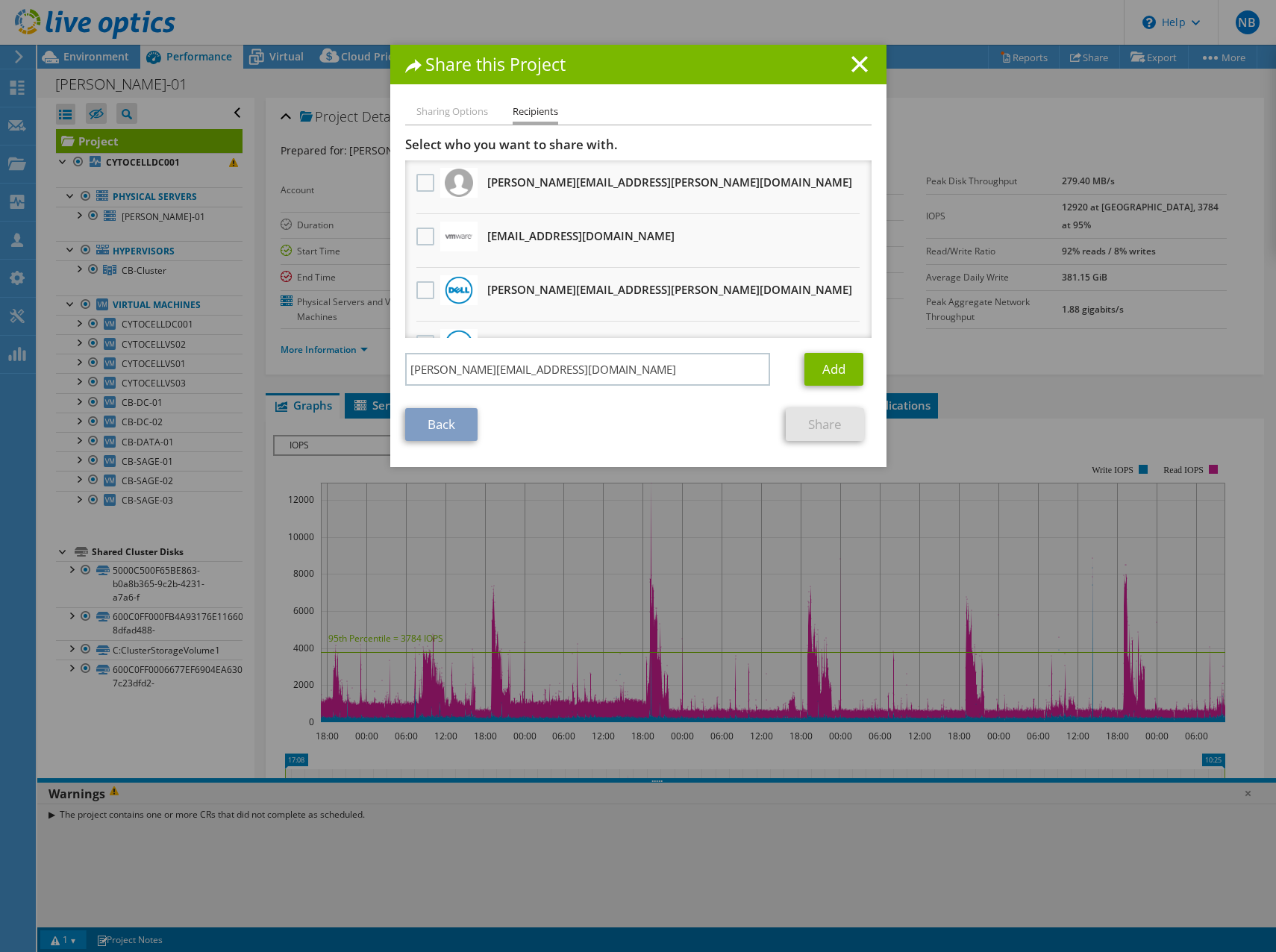
click at [862, 370] on div "Add" at bounding box center [837, 369] width 66 height 33
click at [825, 375] on link "Add" at bounding box center [834, 369] width 59 height 33
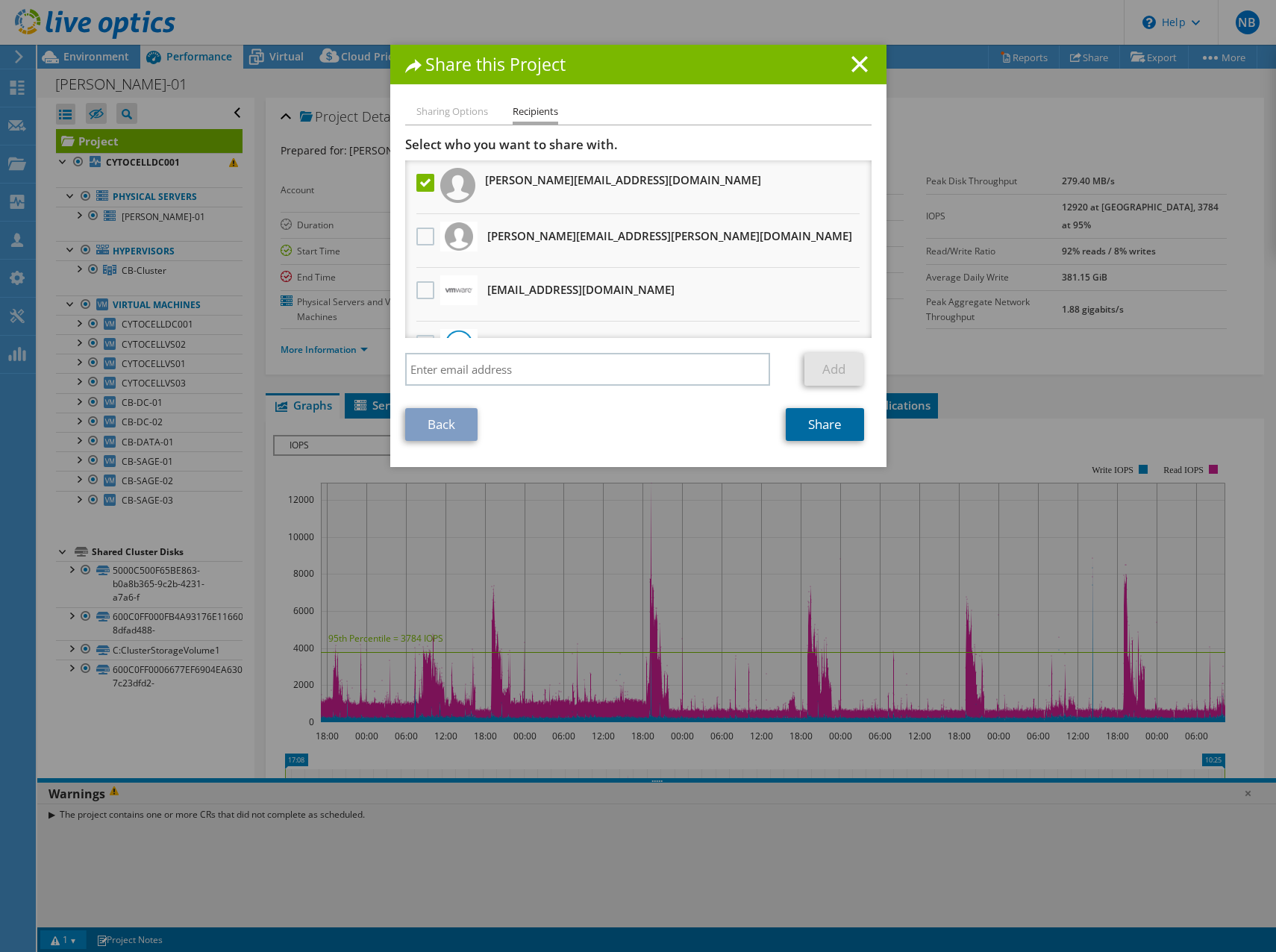
click at [822, 427] on link "Share" at bounding box center [824, 424] width 78 height 33
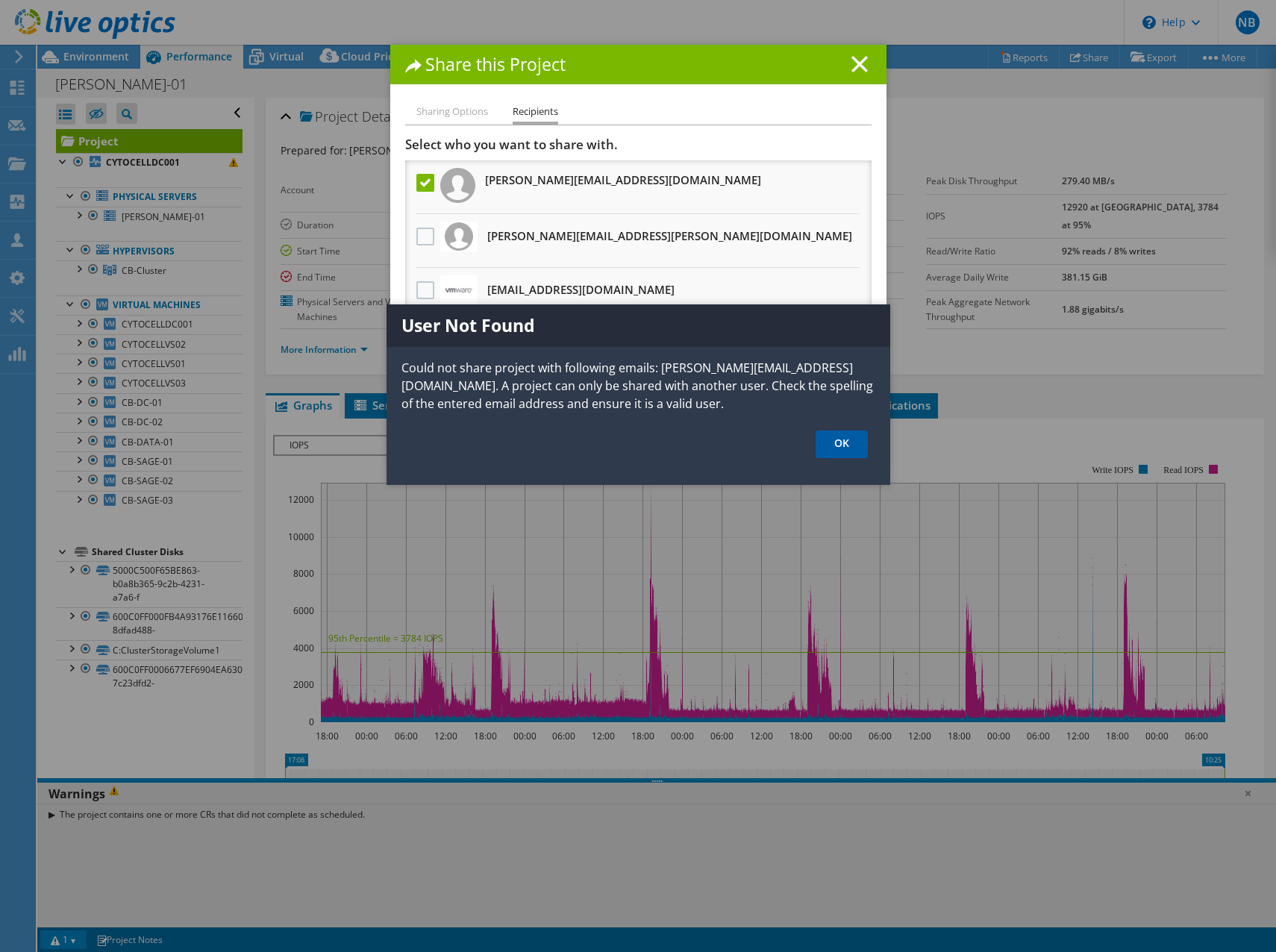
click at [847, 442] on link "OK" at bounding box center [842, 444] width 52 height 27
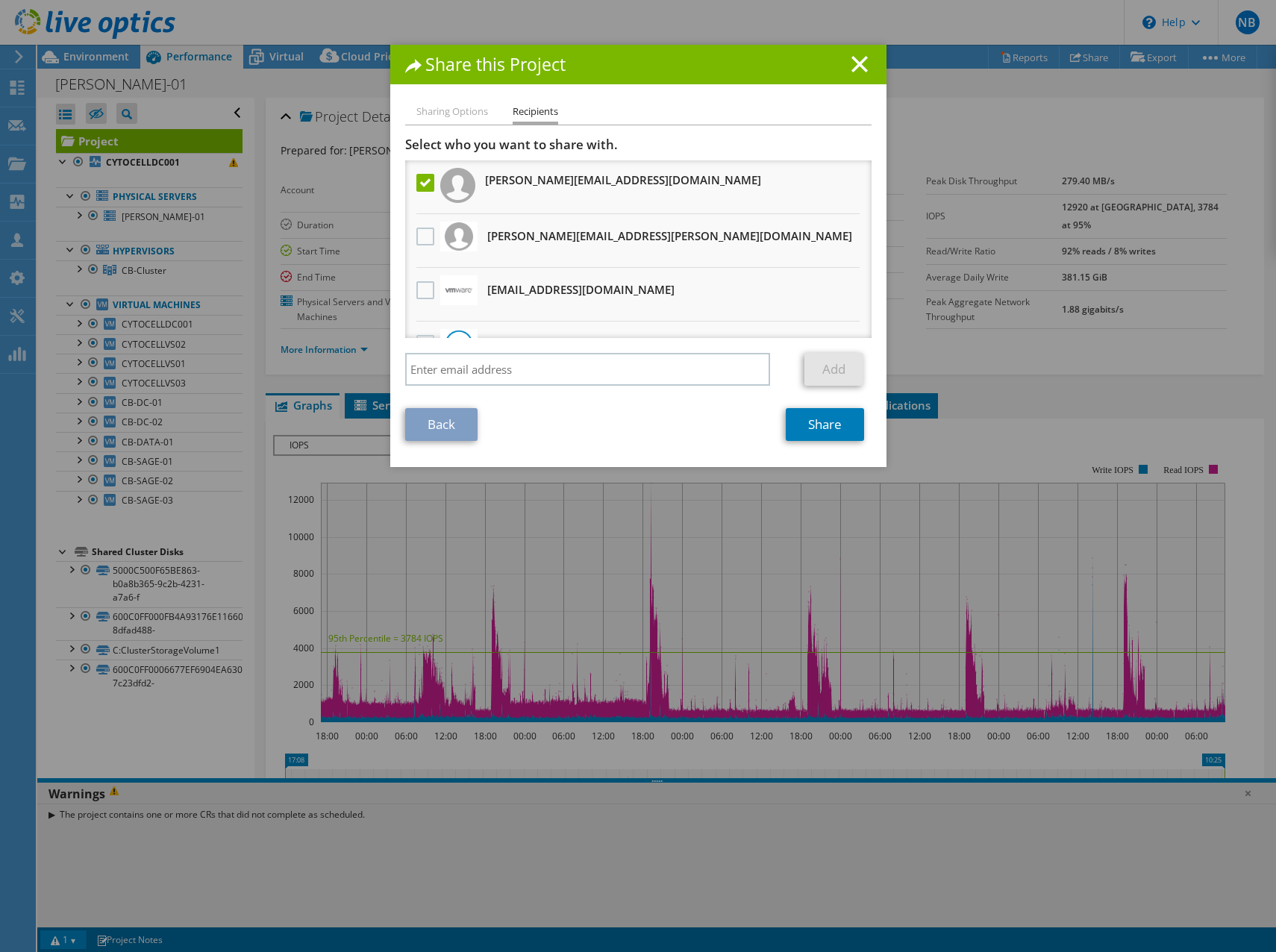
click at [451, 105] on li "Sharing Options" at bounding box center [452, 112] width 71 height 19
click at [441, 112] on li "Sharing Options" at bounding box center [452, 112] width 71 height 19
click at [416, 182] on label at bounding box center [427, 182] width 21 height 18
click at [0, 0] on input "checkbox" at bounding box center [0, 0] width 0 height 0
click at [422, 445] on div "Sharing Options Recipients Link other users to this project Changes can be over…" at bounding box center [639, 285] width 496 height 364
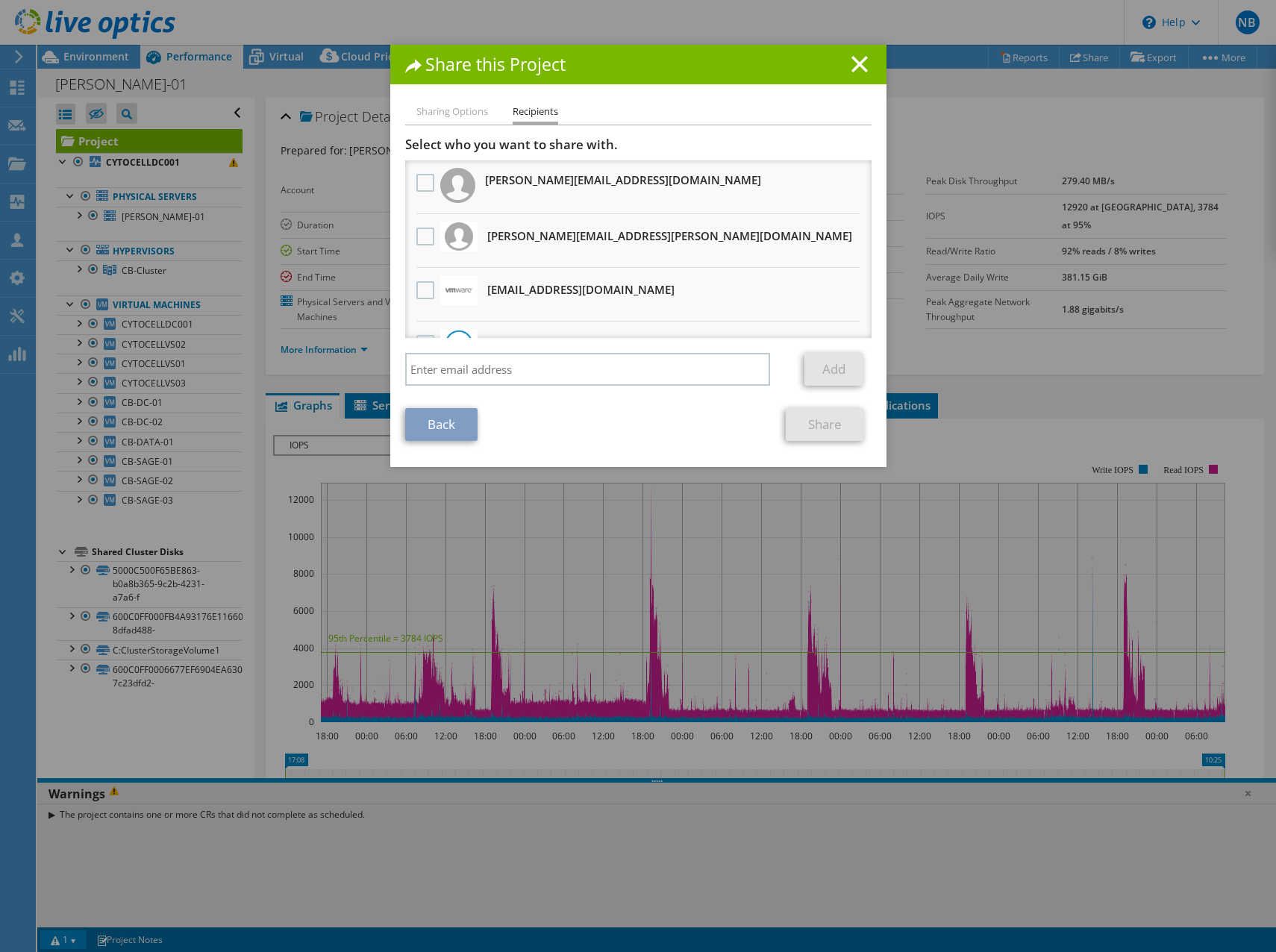
click at [422, 427] on link "Back" at bounding box center [441, 424] width 72 height 33
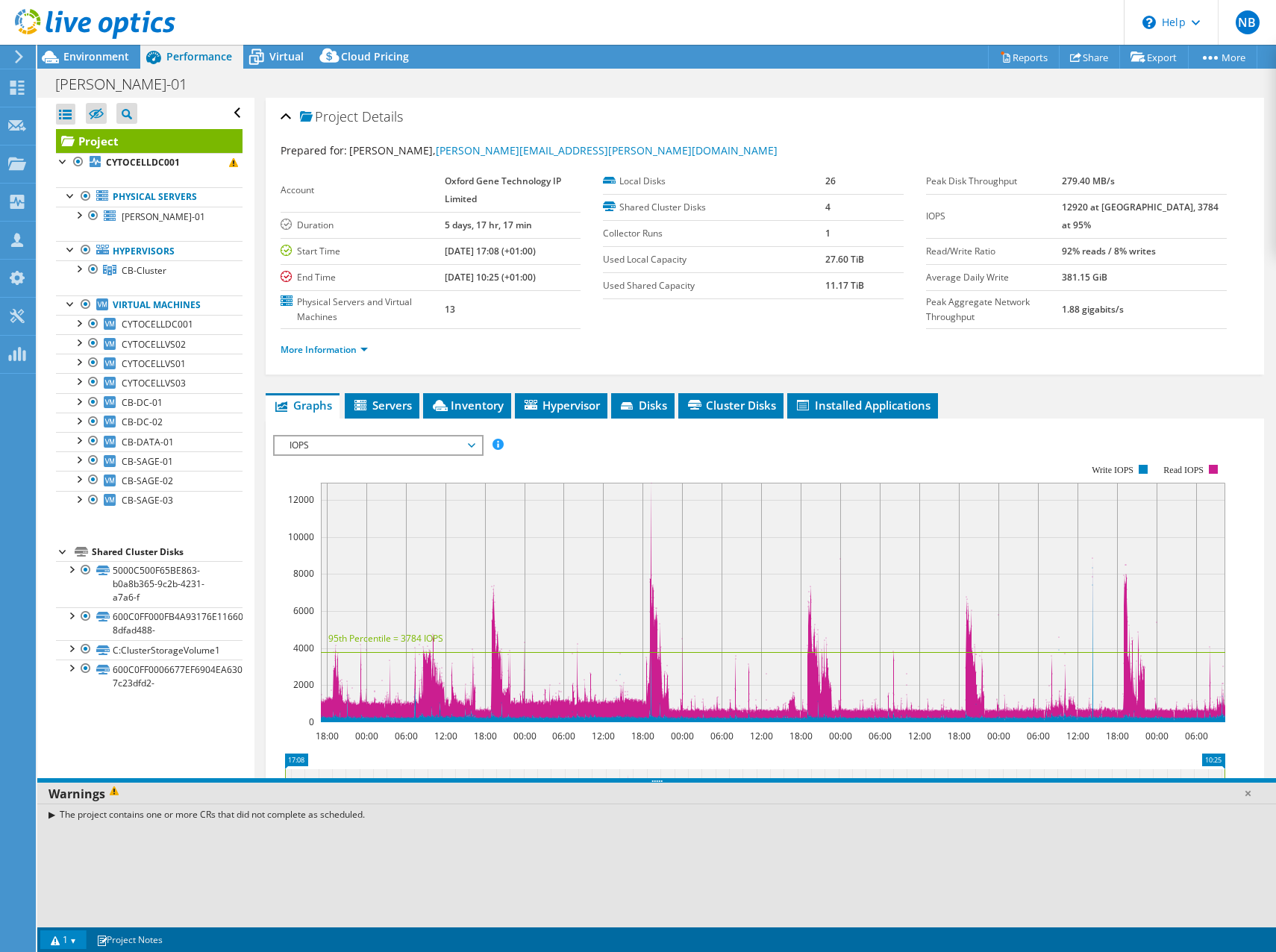
click at [301, 446] on span "IOPS" at bounding box center [378, 445] width 191 height 18
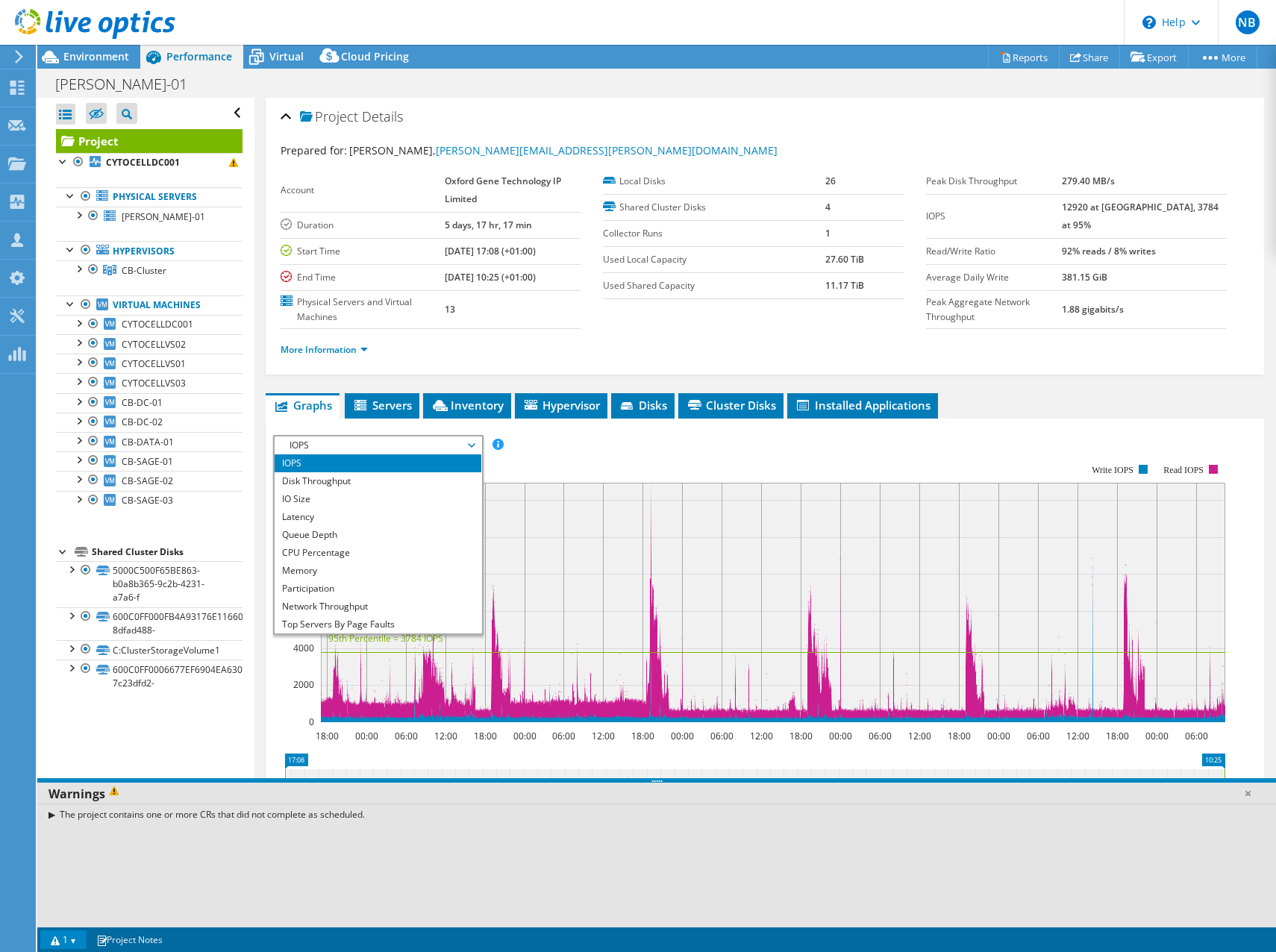
click at [684, 464] on rect at bounding box center [749, 593] width 952 height 299
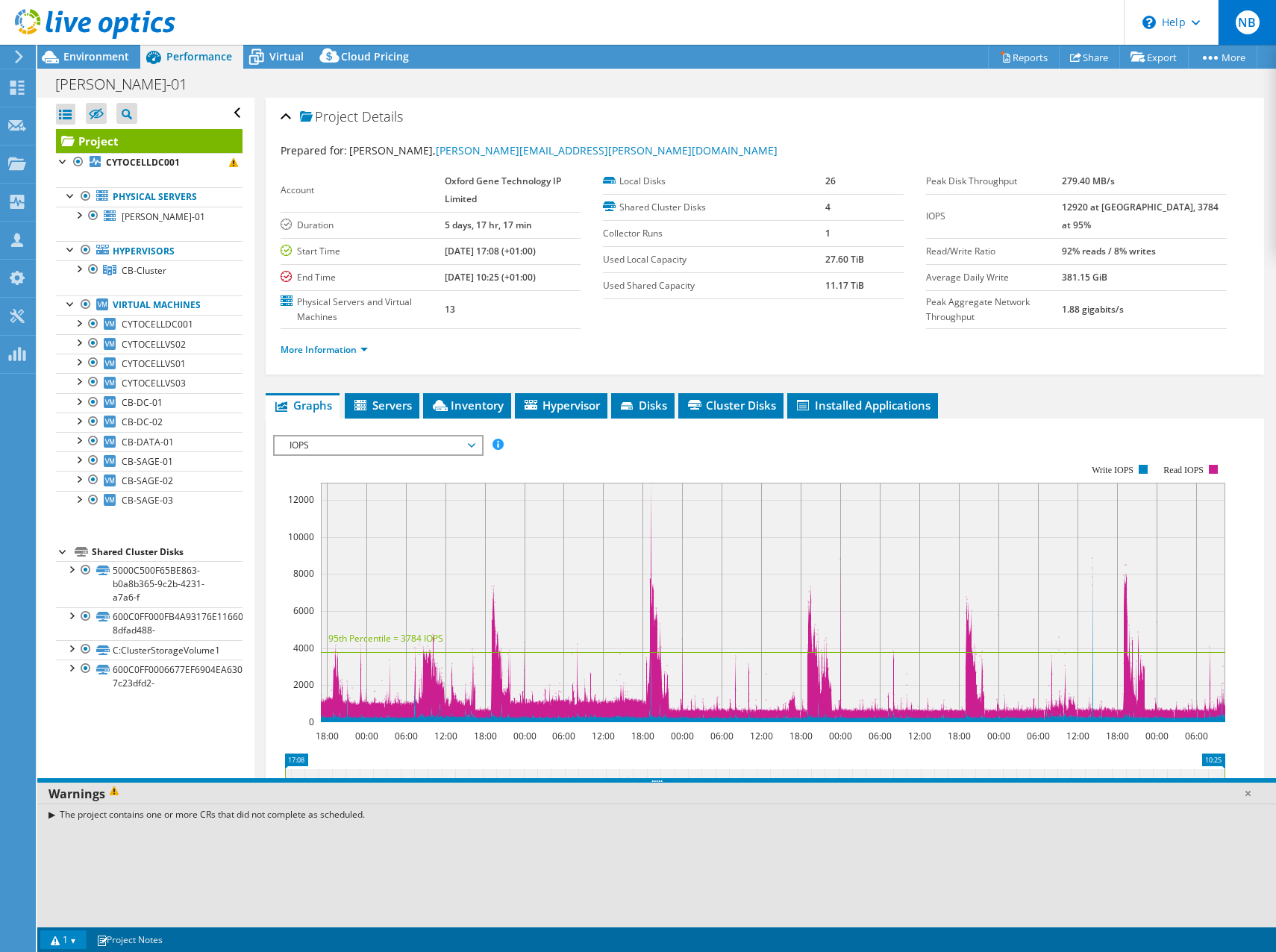
click at [1243, 24] on span "NB" at bounding box center [1248, 22] width 24 height 24
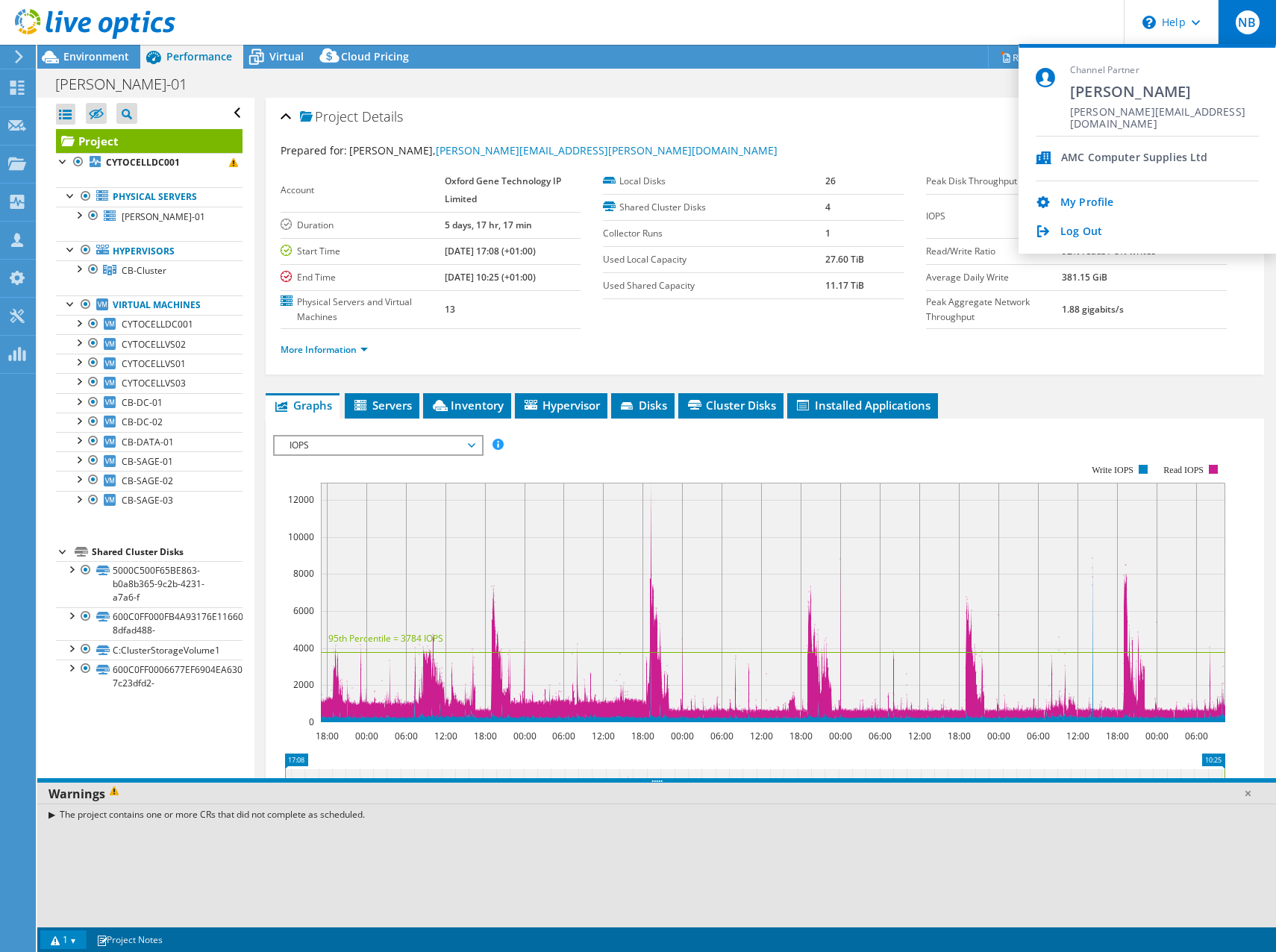
click at [1097, 155] on div "AMC Computer Supplies Ltd" at bounding box center [1134, 158] width 147 height 15
click at [1088, 203] on link "My Profile" at bounding box center [1087, 203] width 53 height 15
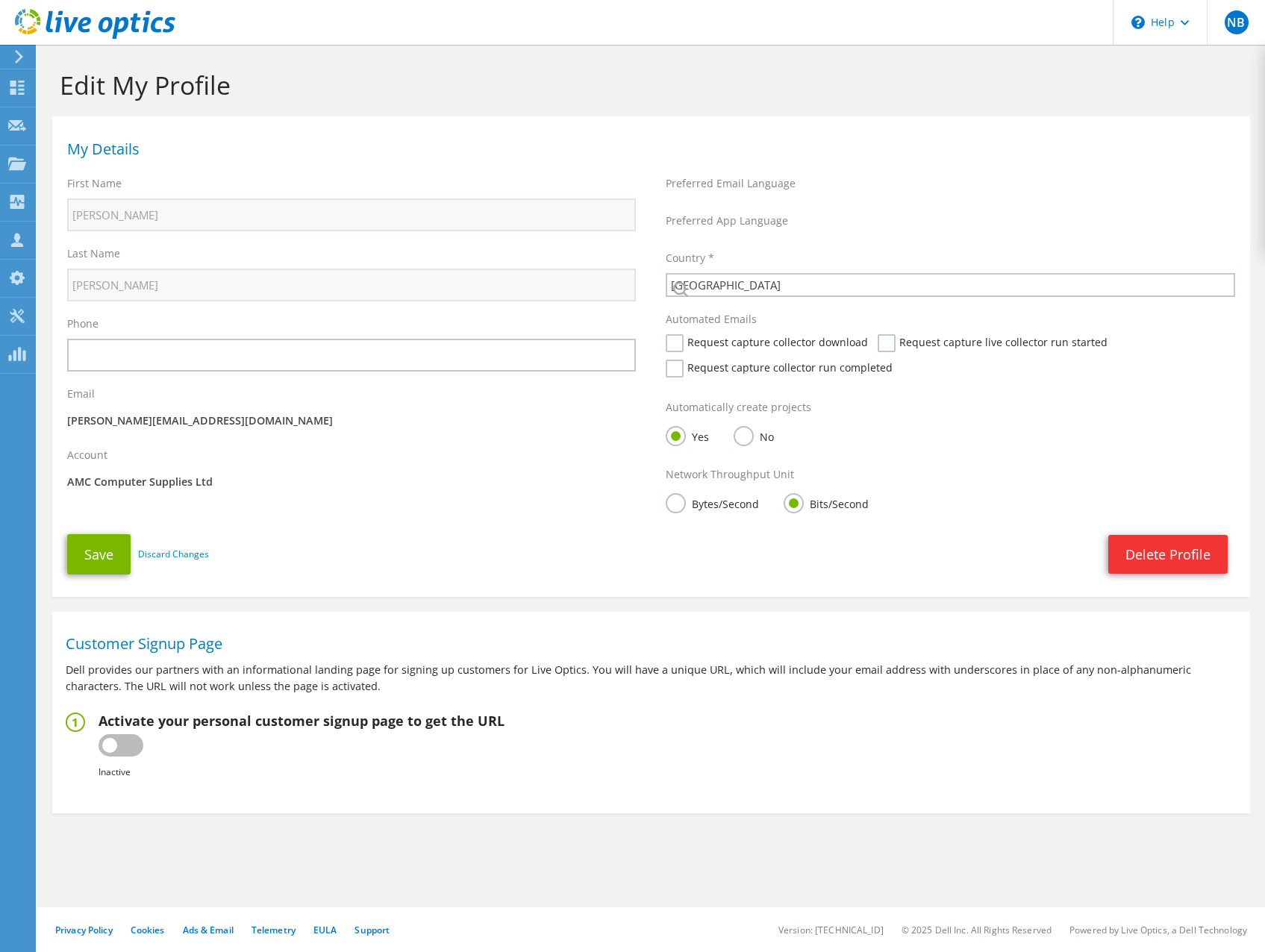
select select "75"
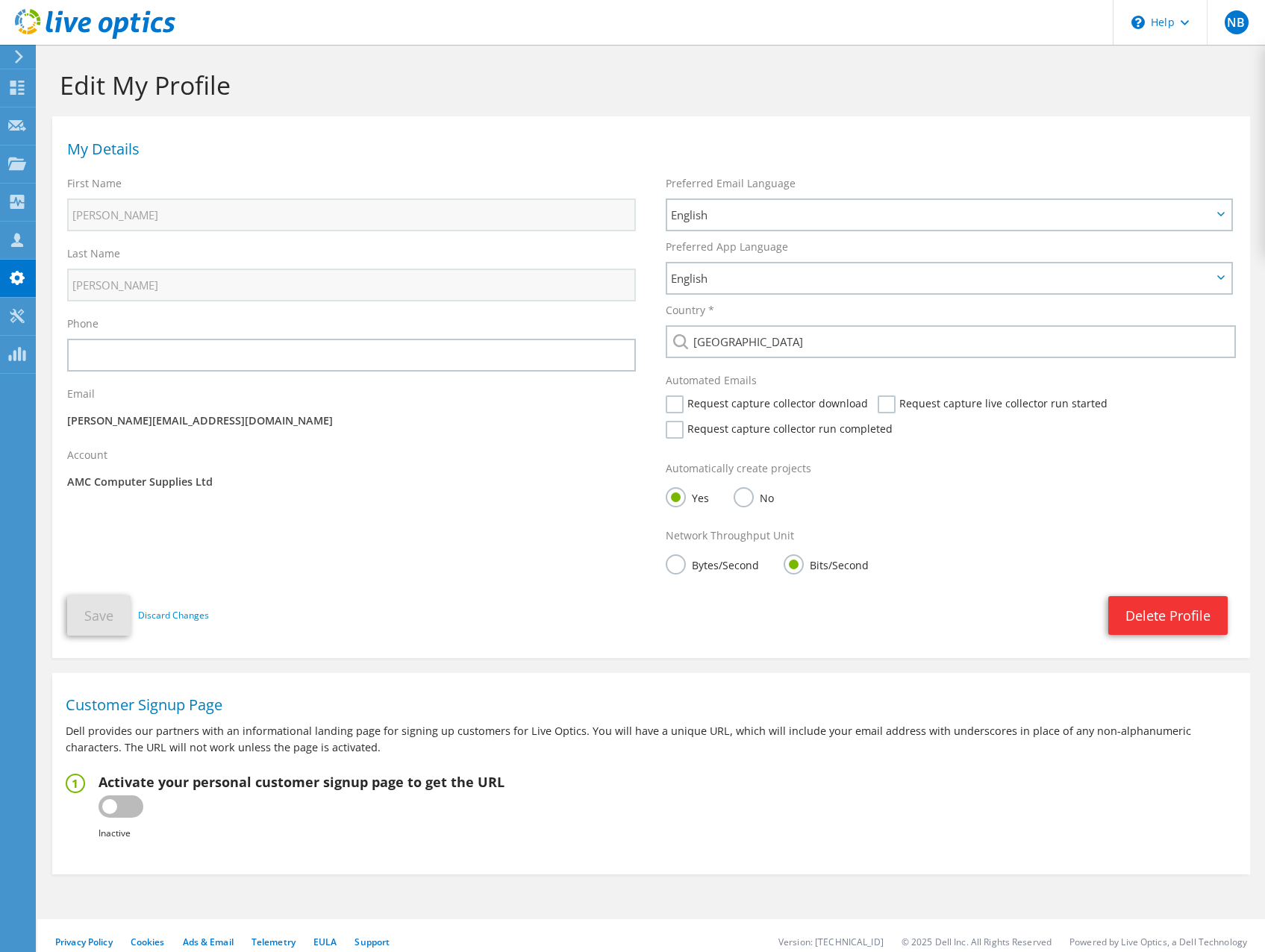
click at [467, 531] on div "My Details First Name Nick Last Name [PERSON_NAME] Phone Email" at bounding box center [651, 383] width 1198 height 519
click at [21, 57] on use at bounding box center [19, 57] width 9 height 14
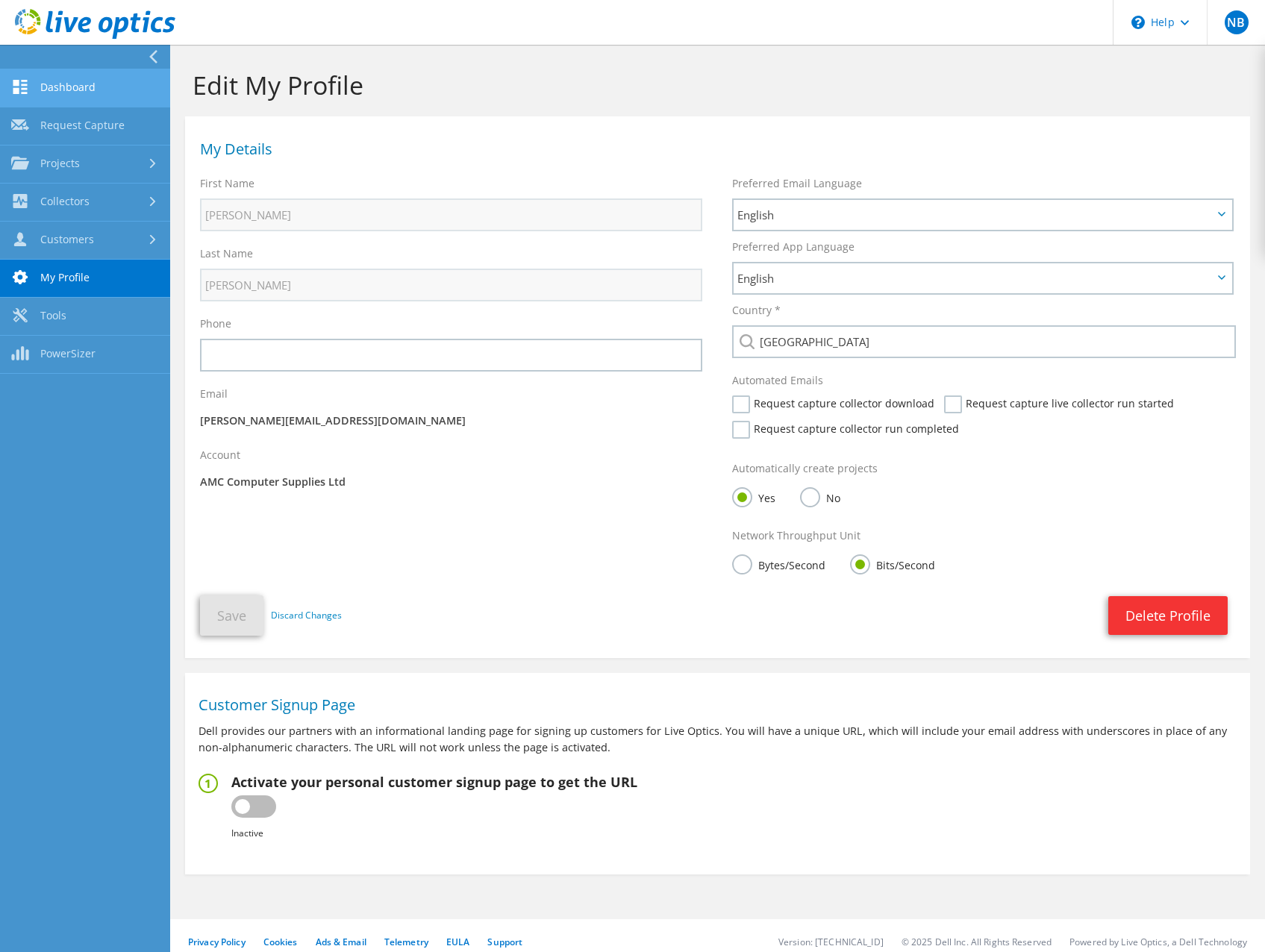
click at [62, 88] on link "Dashboard" at bounding box center [85, 88] width 170 height 38
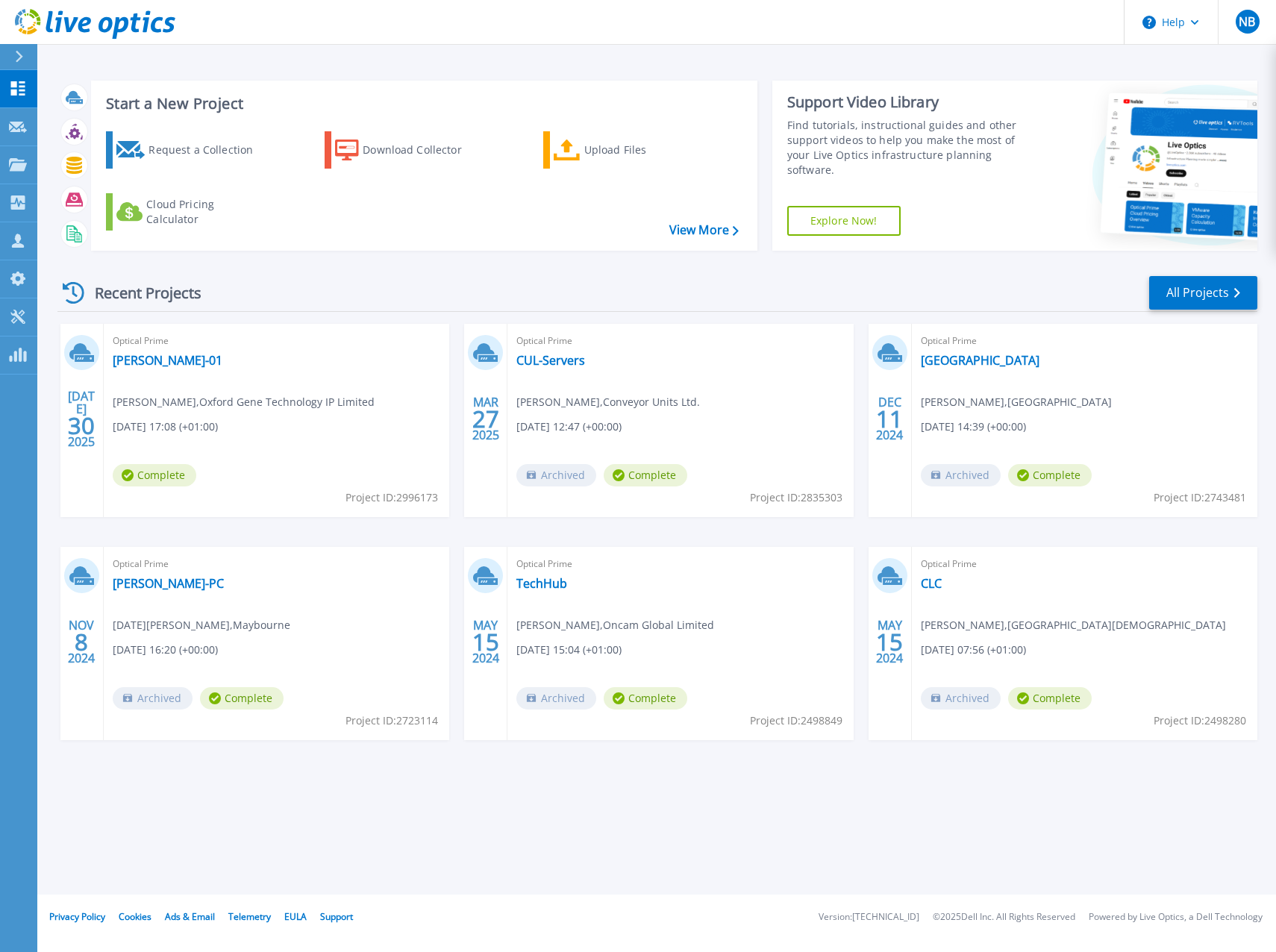
click at [345, 265] on div "Recent Projects All Projects JUL 30 2025 Optical Prime CB-HV-01 Tim Smith , Oxf…" at bounding box center [657, 522] width 1200 height 519
click at [697, 237] on link "View More" at bounding box center [704, 230] width 70 height 15
click at [125, 356] on link "[PERSON_NAME]-01" at bounding box center [167, 360] width 110 height 15
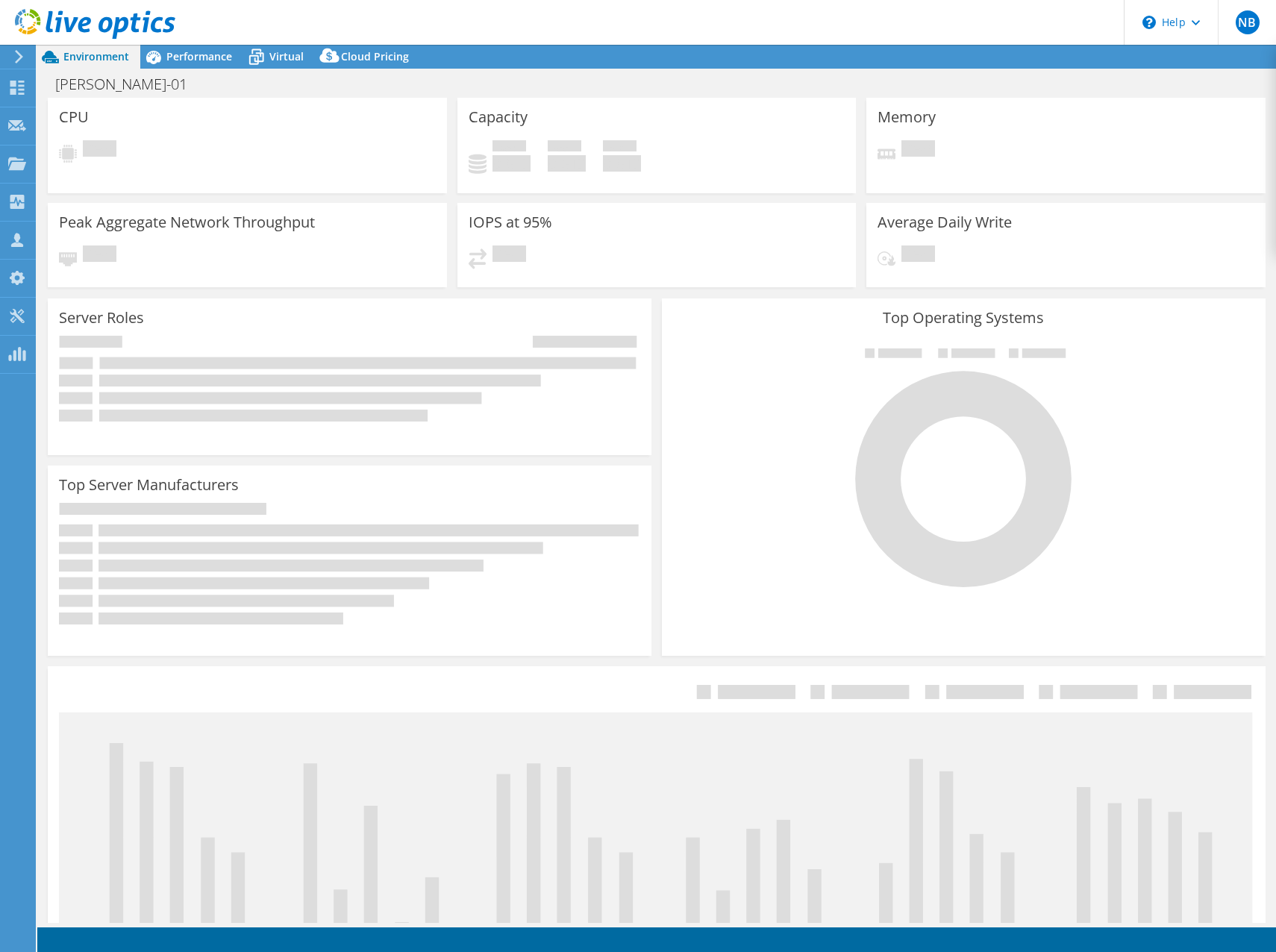
select select "EULondon"
select select "GBP"
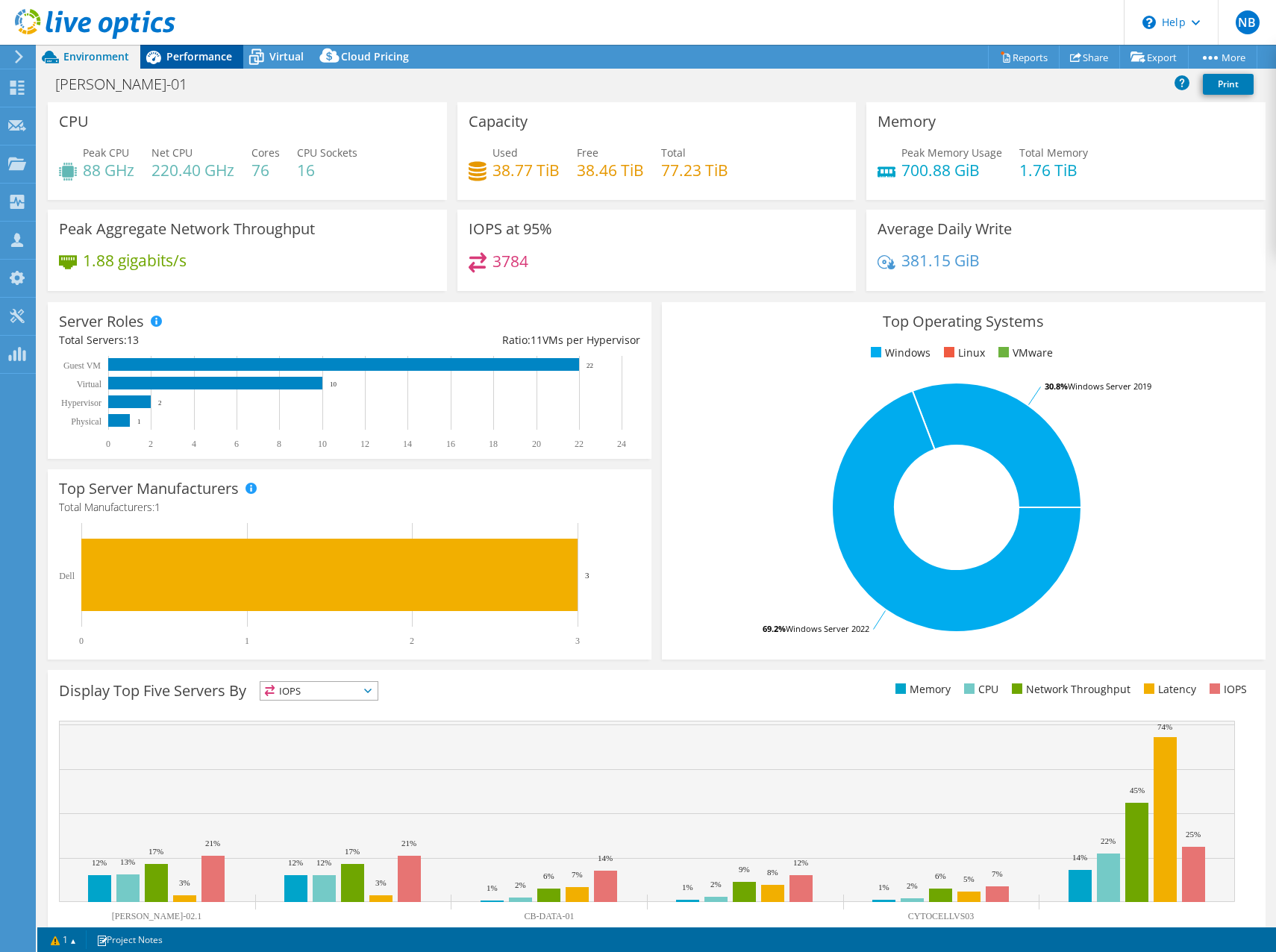
click at [170, 51] on span "Performance" at bounding box center [199, 56] width 65 height 15
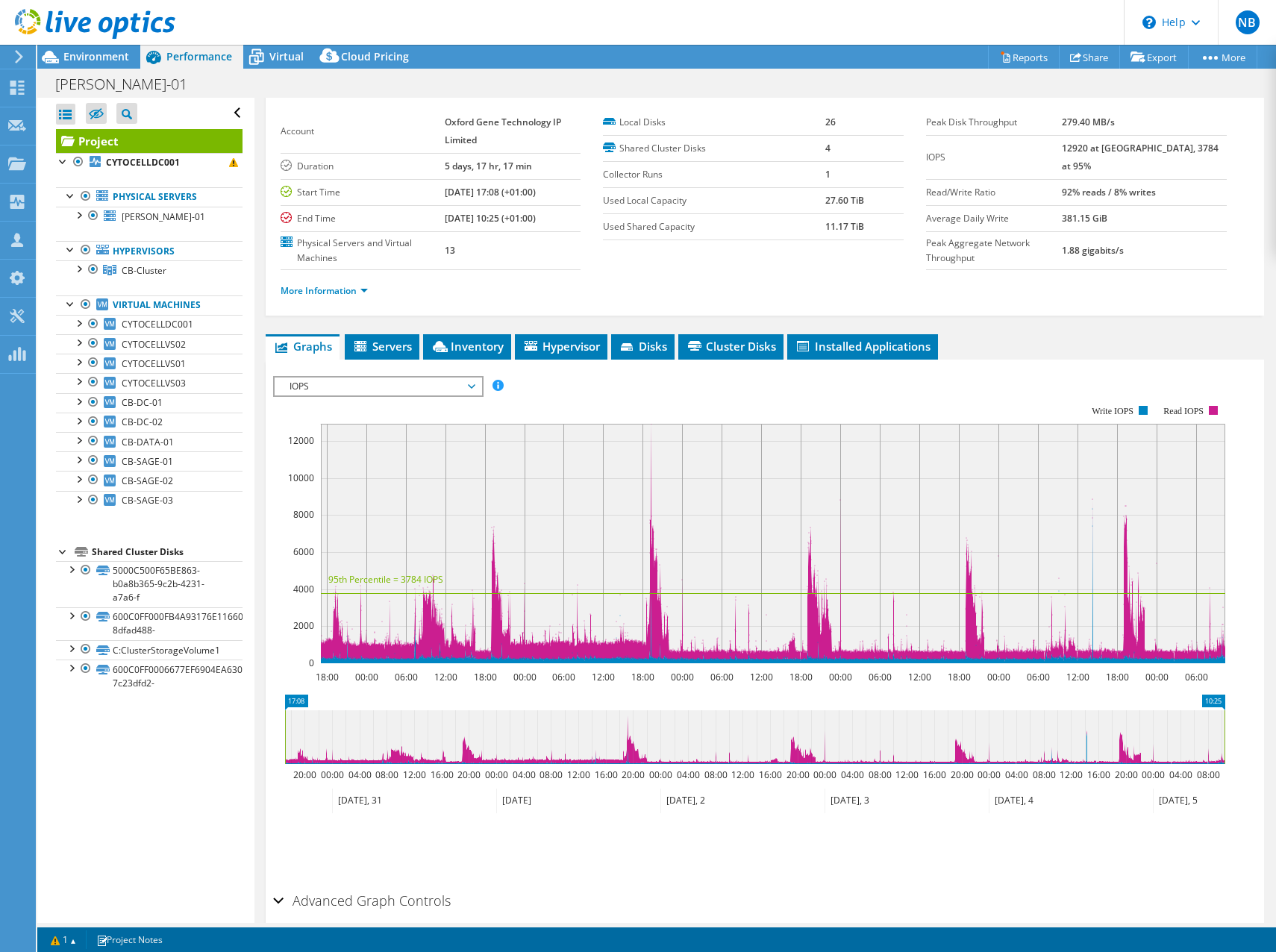
scroll to position [124, 0]
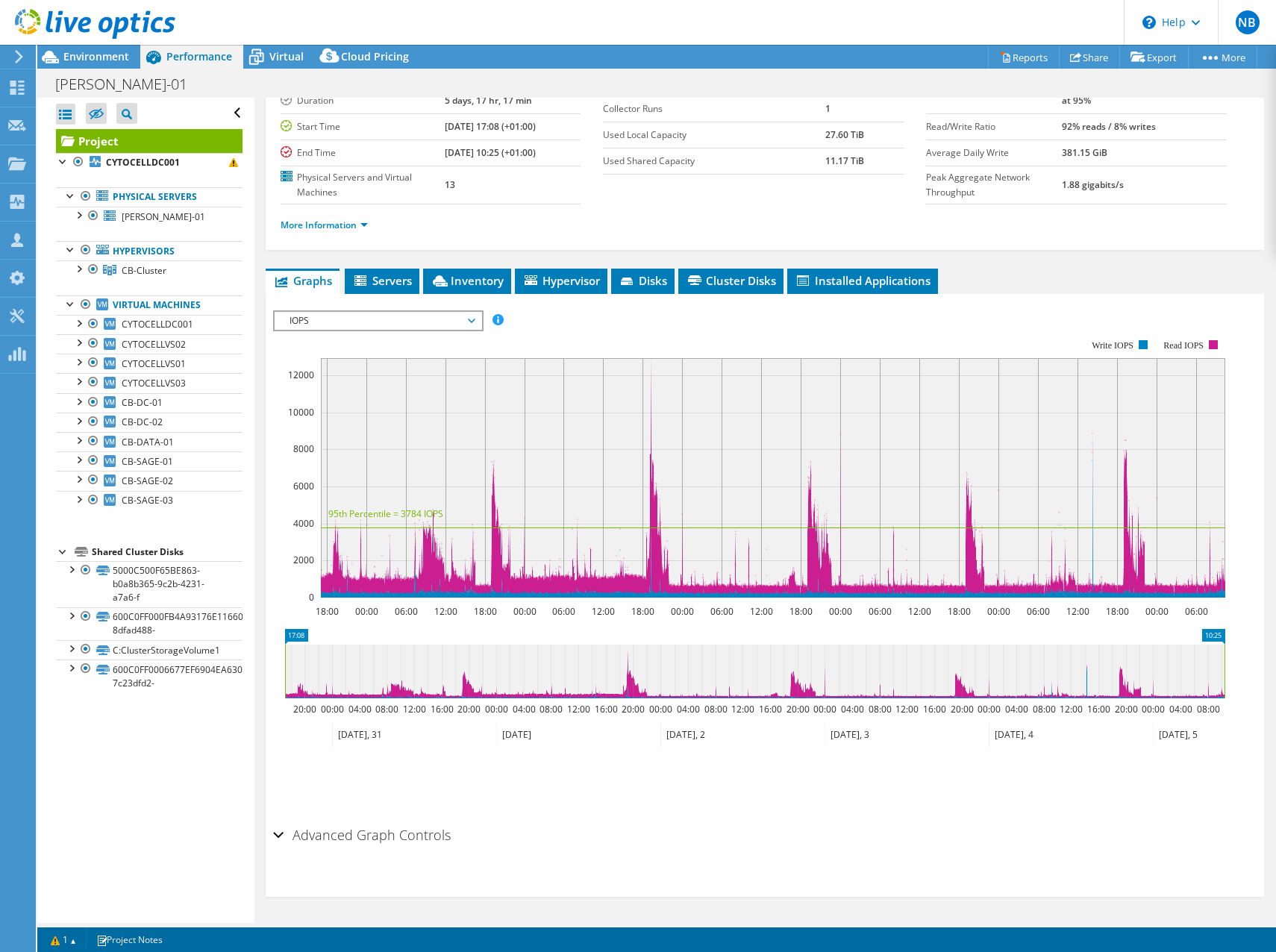
click at [283, 837] on div "Advanced Graph Controls" at bounding box center [765, 835] width 984 height 32
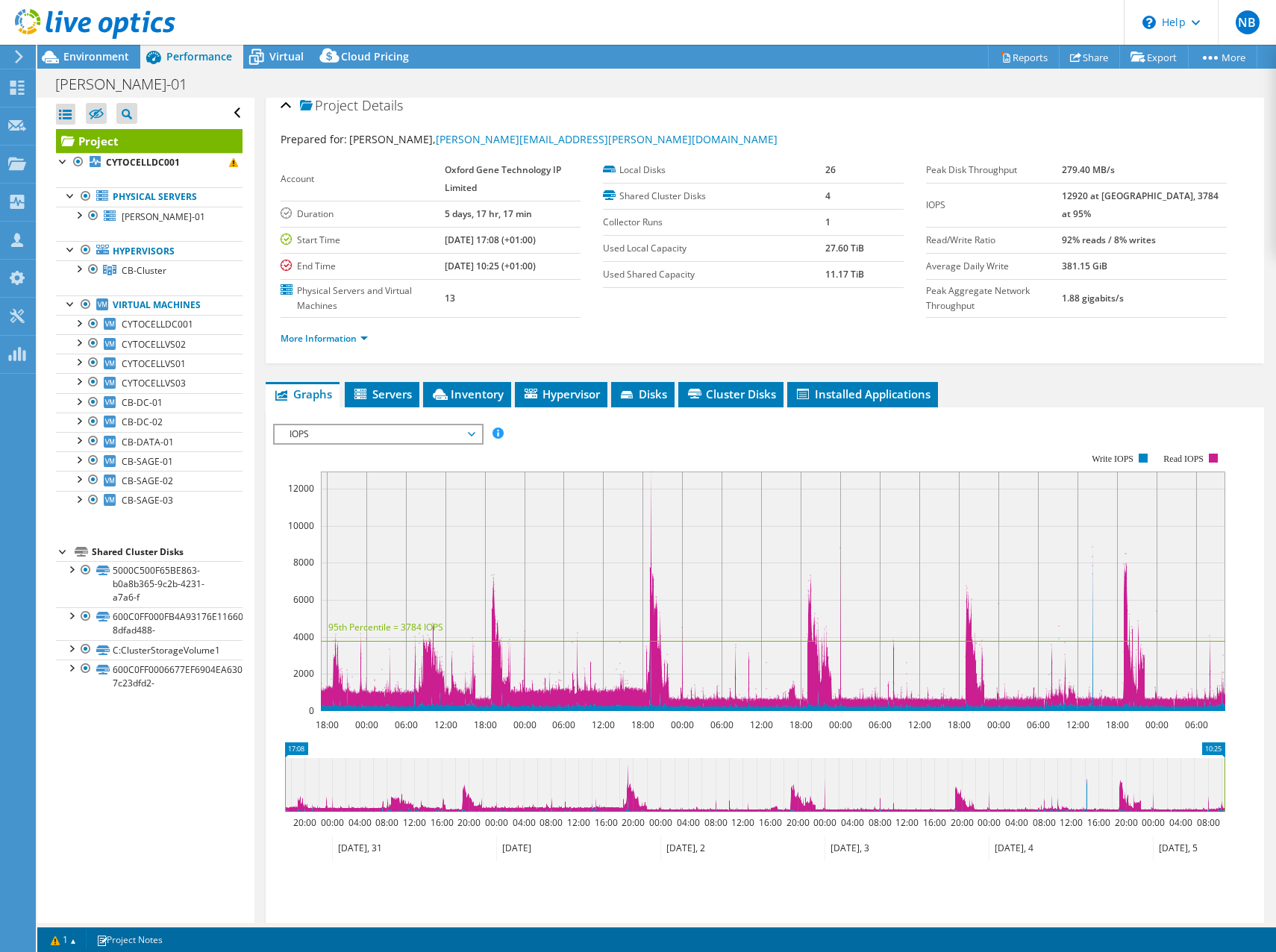
scroll to position [0, 0]
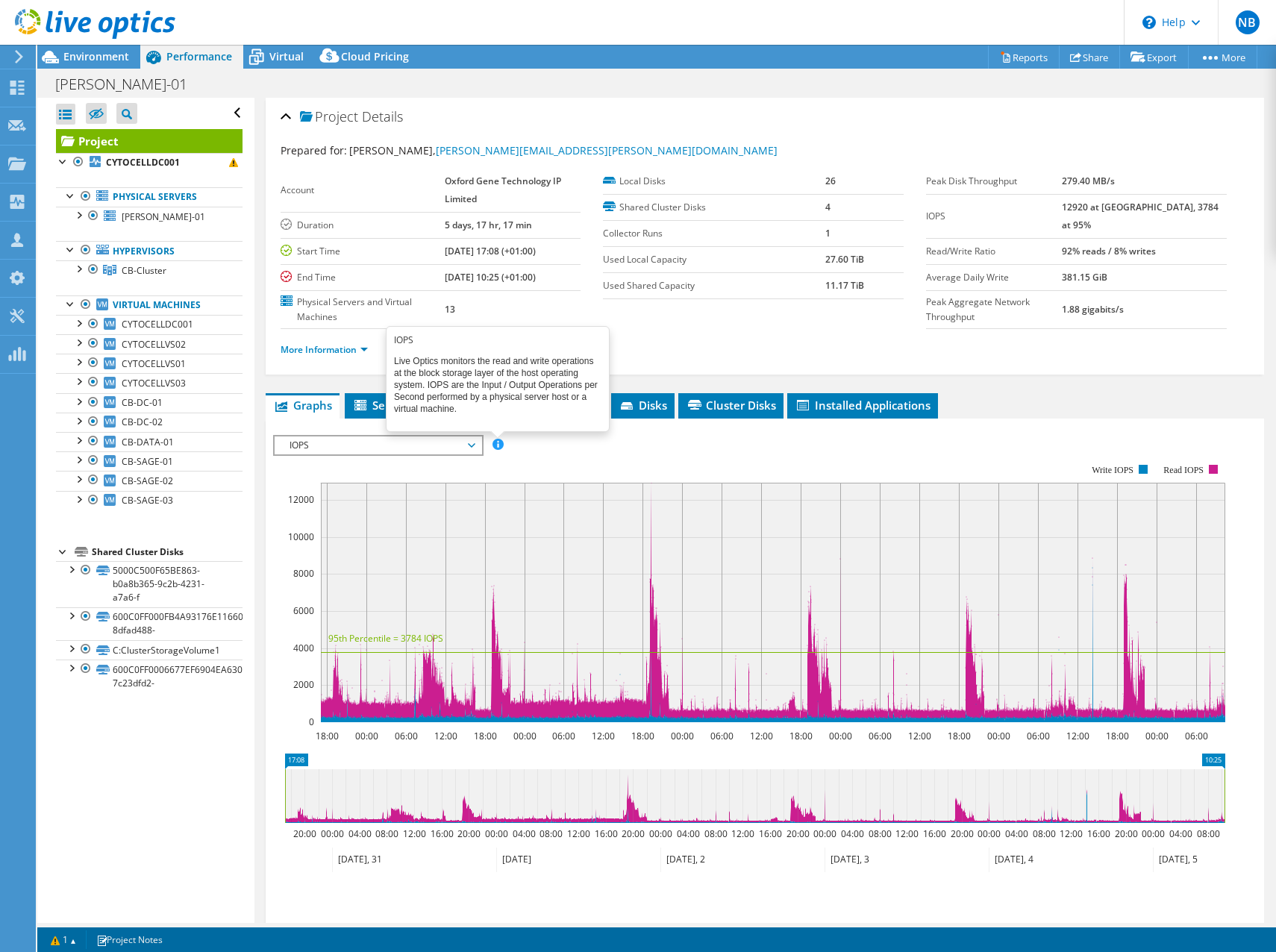
click at [493, 449] on span at bounding box center [498, 444] width 10 height 10
click at [932, 459] on rect at bounding box center [749, 593] width 952 height 299
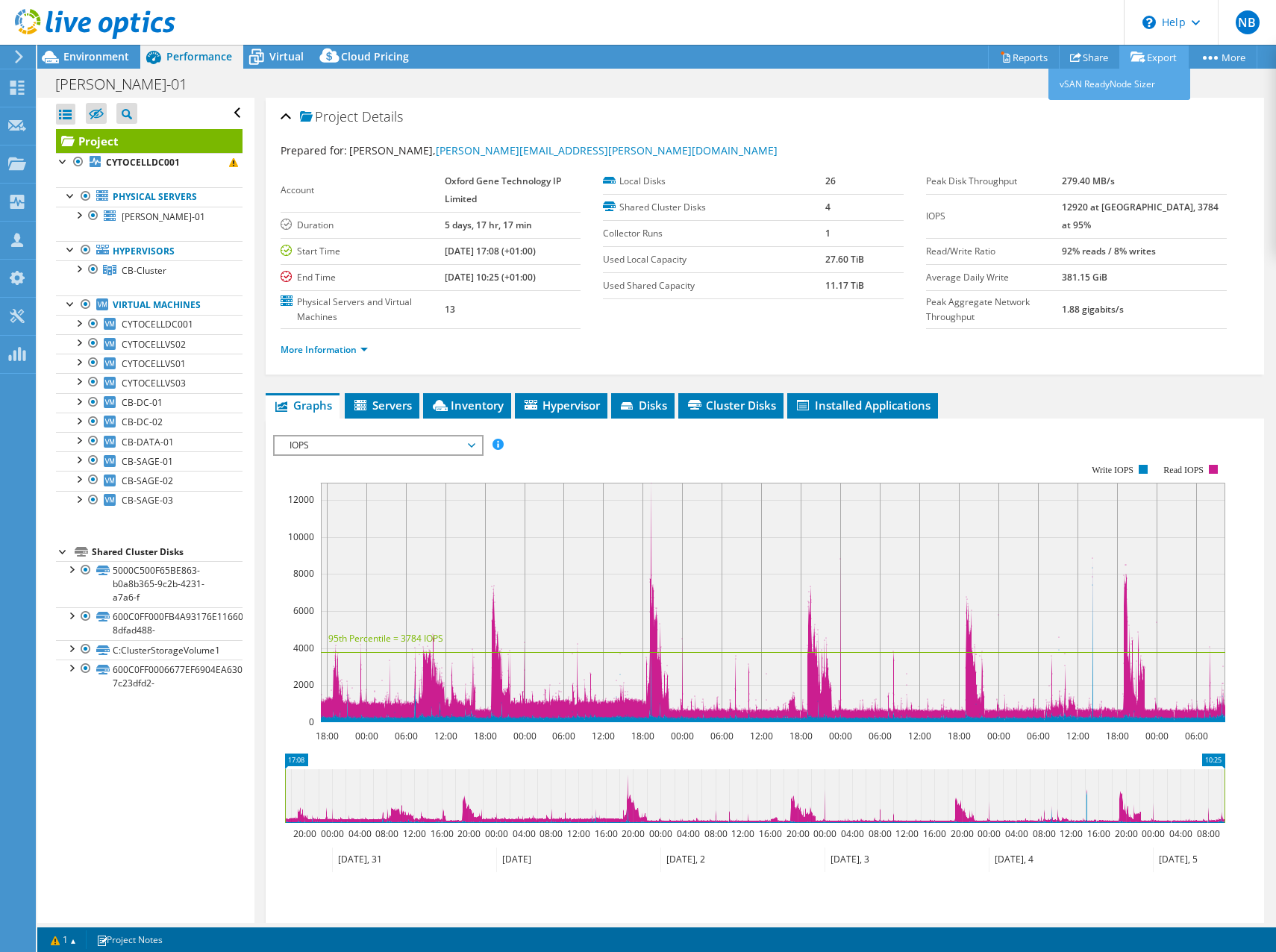
click at [1153, 54] on link "Export" at bounding box center [1154, 57] width 70 height 23
click at [1267, 61] on div "Project Actions Project Actions Reports Share Export vSAN ReadyNode Sizer" at bounding box center [656, 57] width 1239 height 24
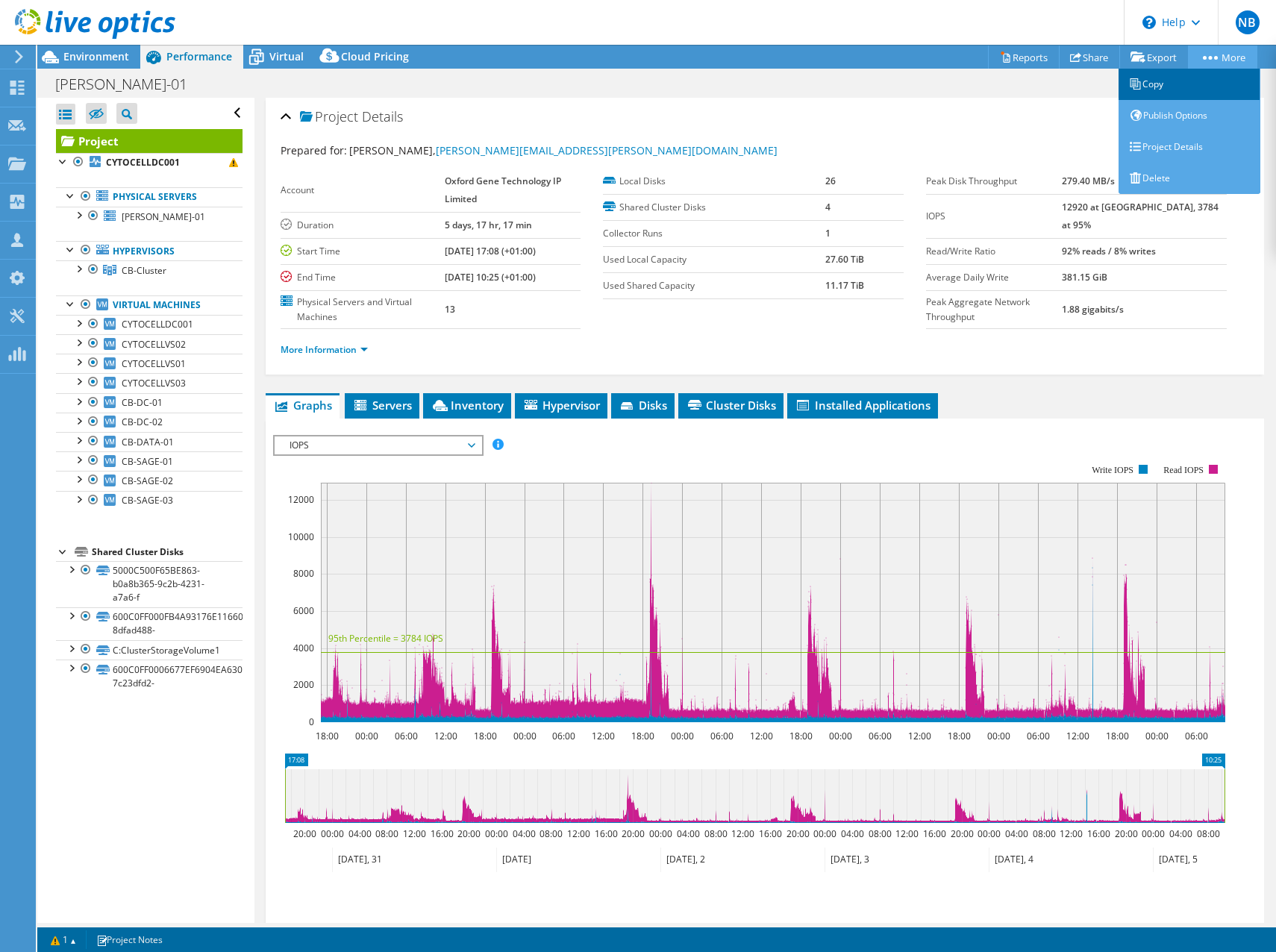
click at [1158, 86] on link "Copy" at bounding box center [1189, 84] width 142 height 32
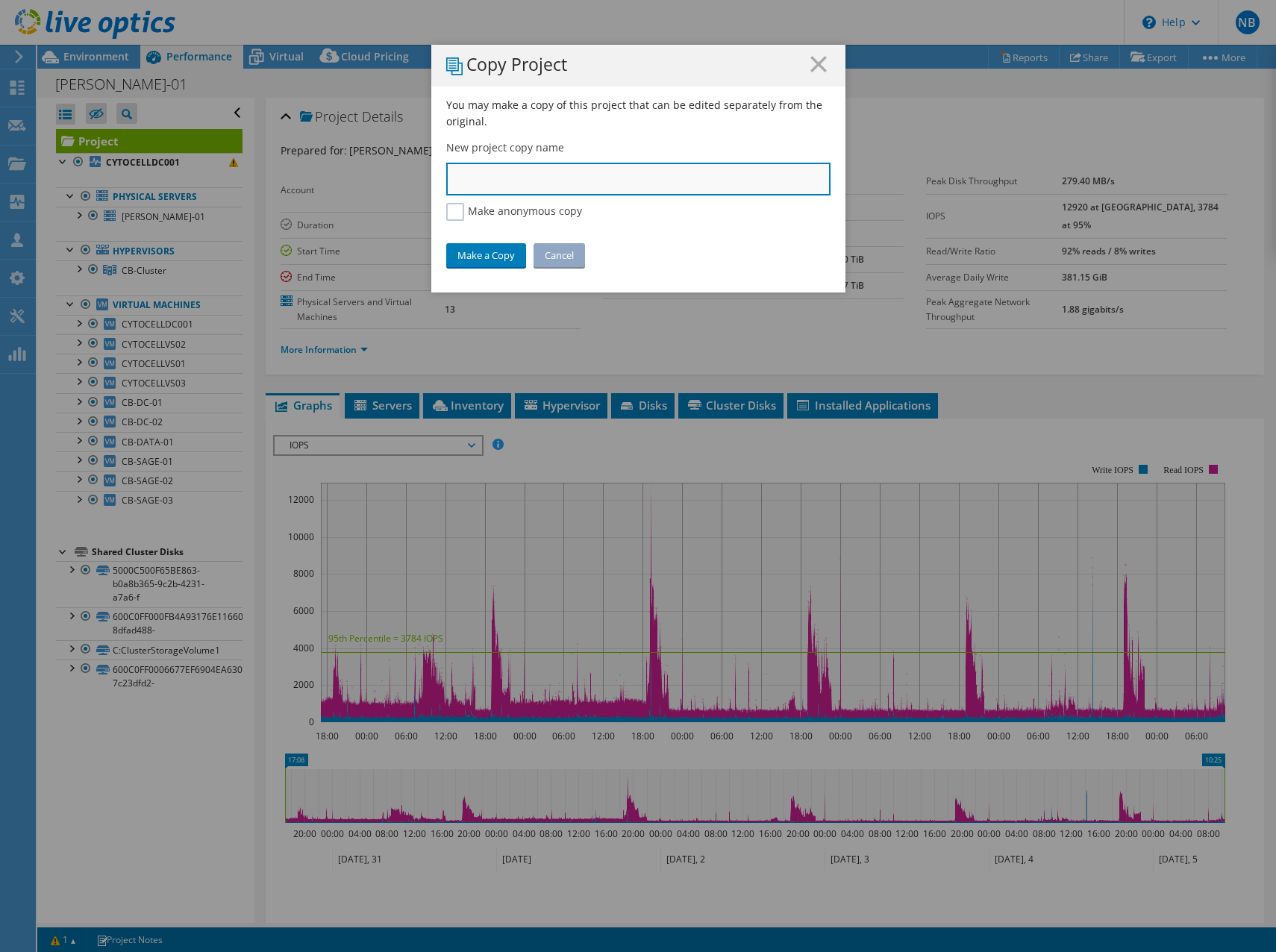
click at [637, 179] on input "text" at bounding box center [639, 179] width 385 height 33
type input "a"
type input "OGT"
click at [476, 250] on link "Make a Copy" at bounding box center [486, 255] width 80 height 24
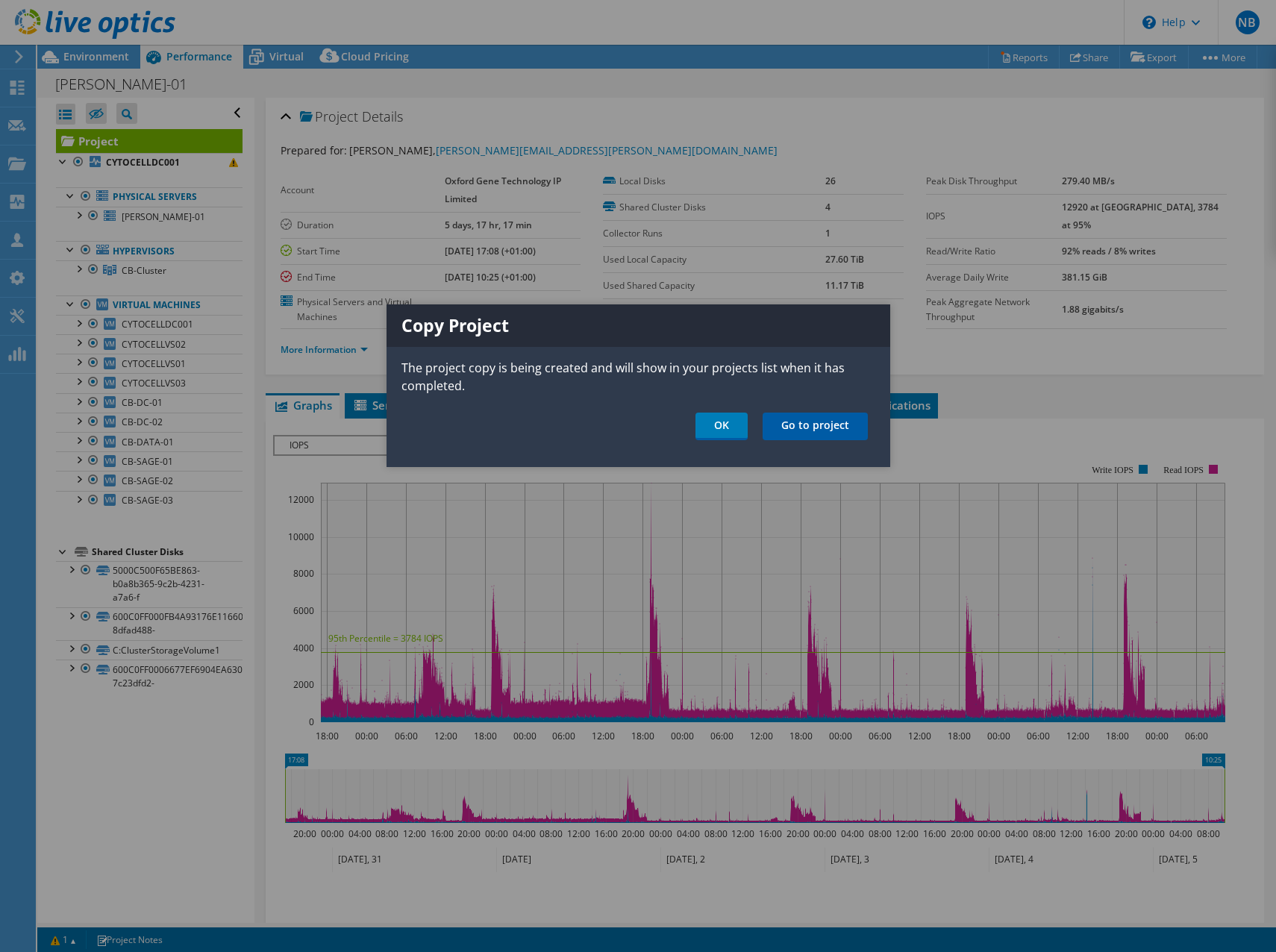
click at [829, 436] on link "Go to project" at bounding box center [815, 427] width 106 height 27
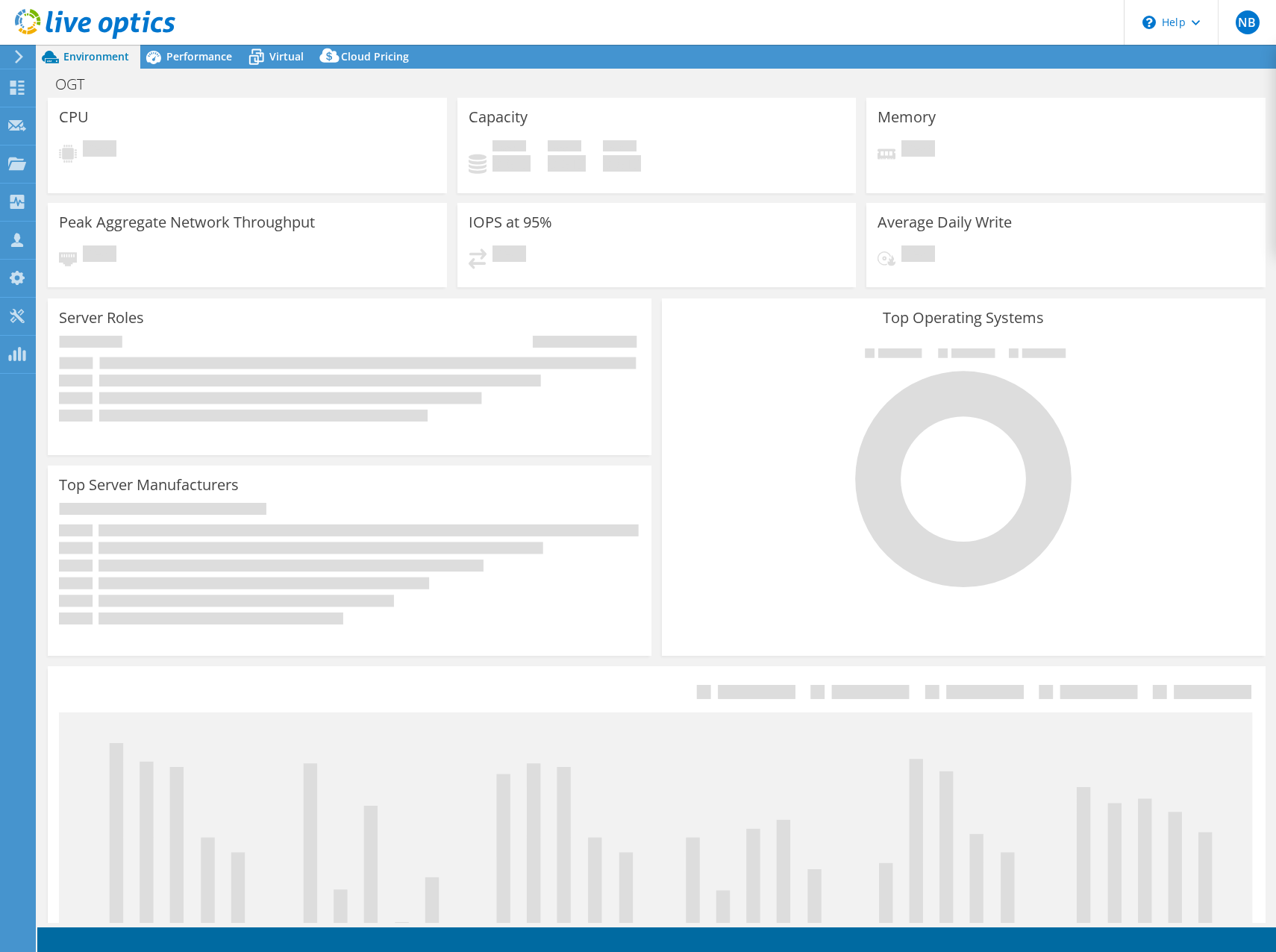
select select "USD"
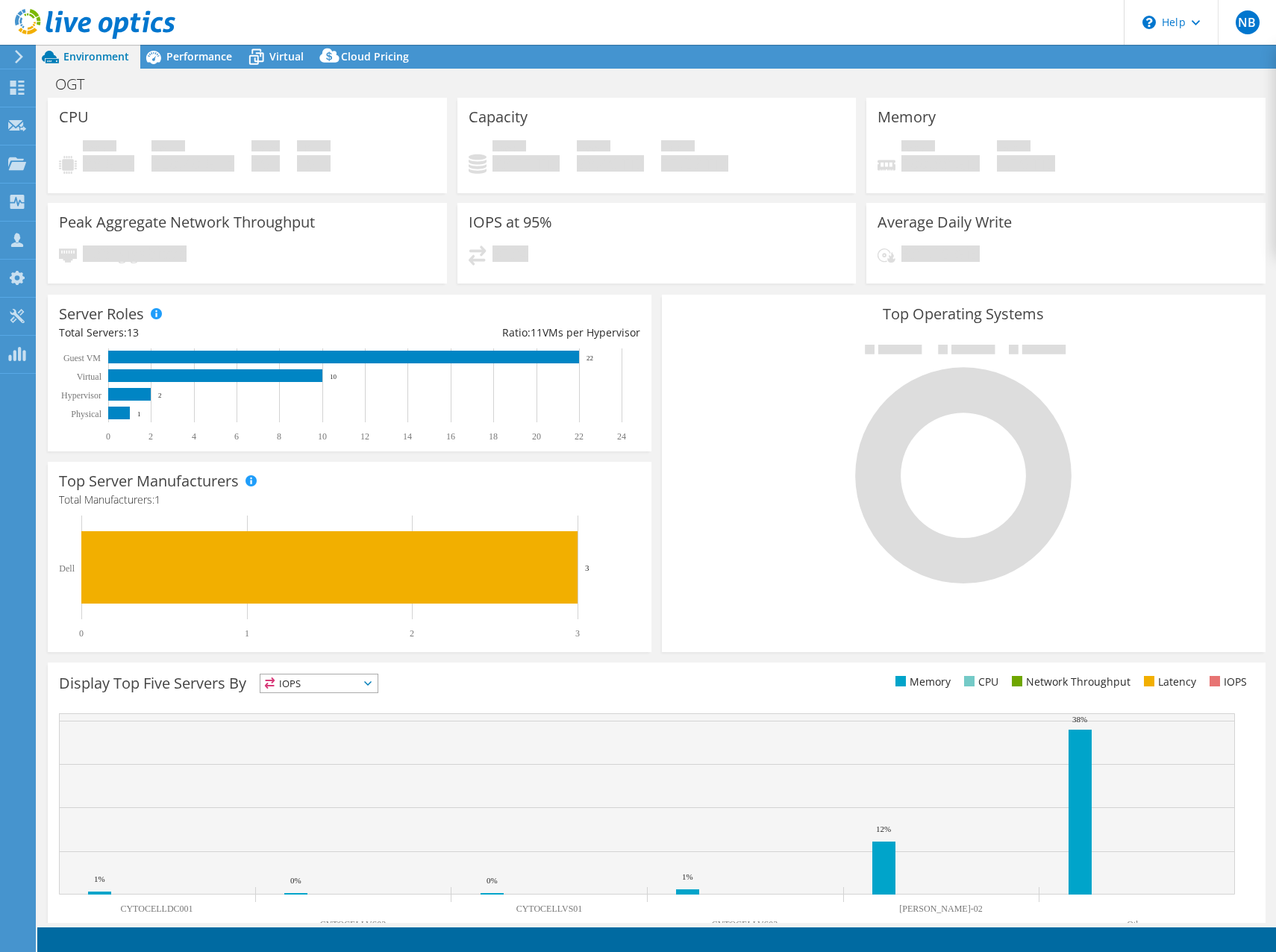
scroll to position [124, 0]
click at [320, 675] on span "IOPS" at bounding box center [319, 683] width 117 height 18
click at [302, 724] on li "Memory" at bounding box center [319, 724] width 117 height 21
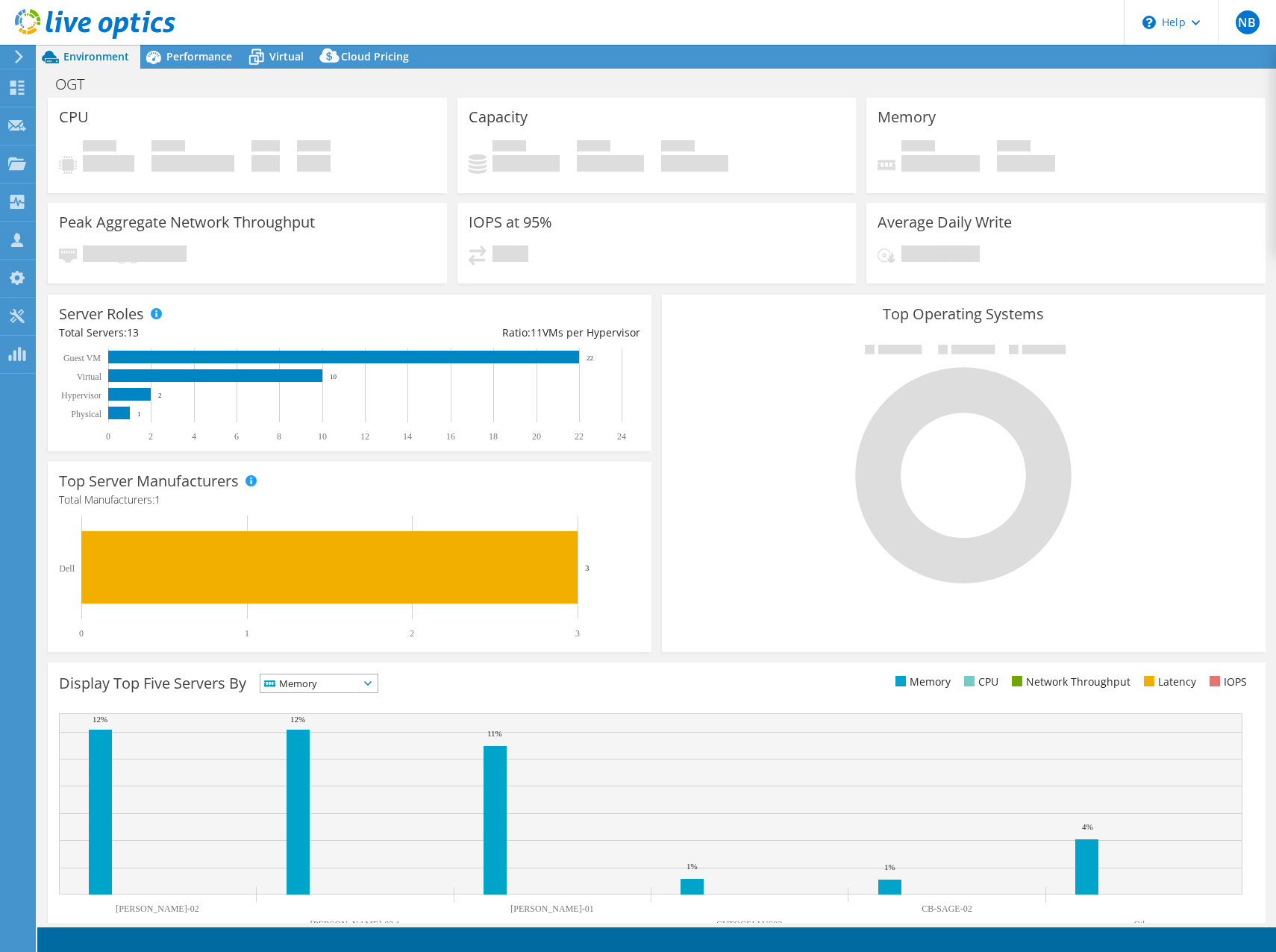
click at [297, 681] on span "Memory" at bounding box center [309, 683] width 99 height 18
click at [293, 742] on li "CPU" at bounding box center [319, 744] width 117 height 21
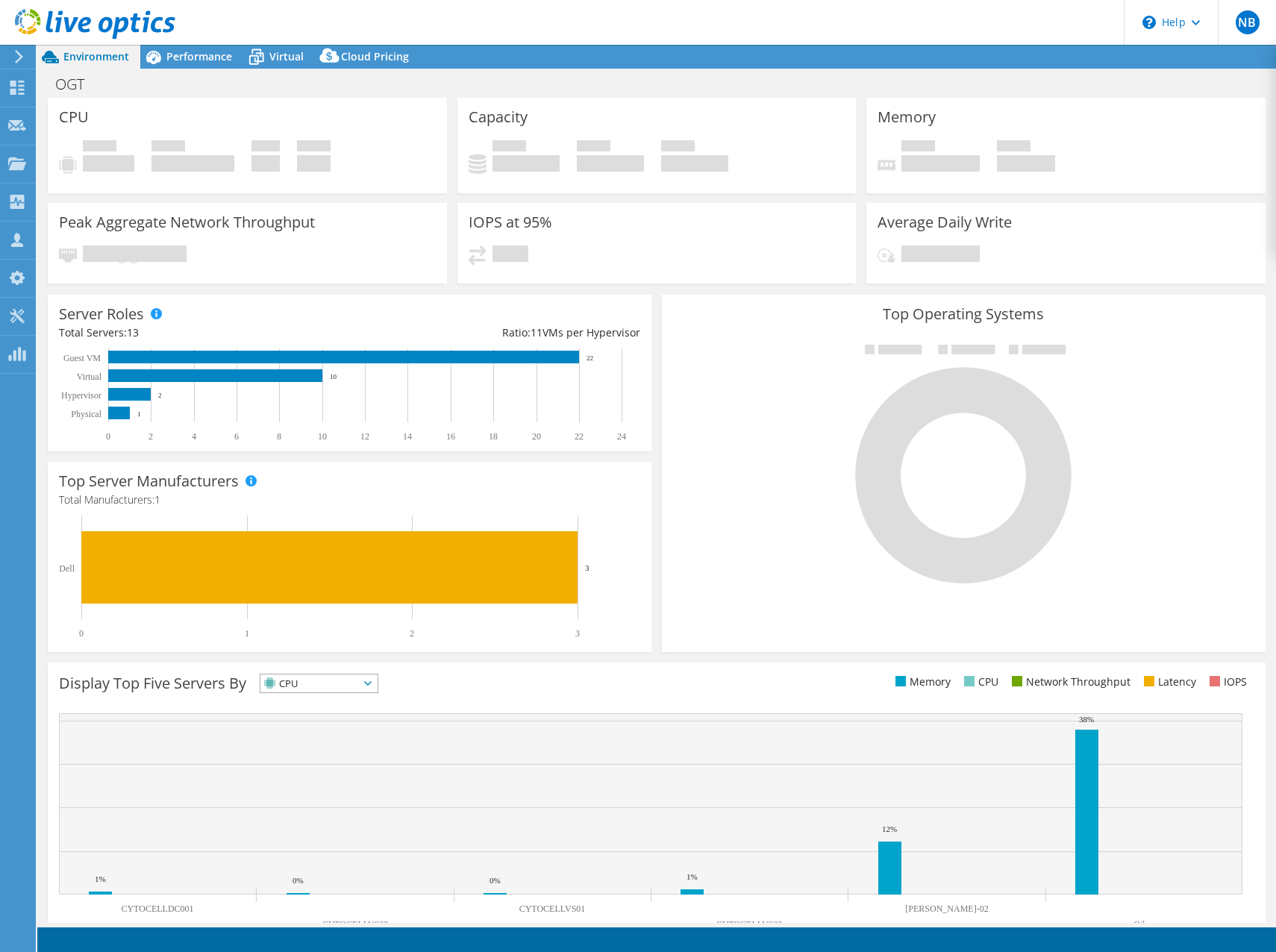
click at [307, 684] on span "CPU" at bounding box center [309, 683] width 99 height 18
click at [290, 761] on li "Network Throughput" at bounding box center [319, 765] width 117 height 21
click at [295, 688] on span "Network Throughput" at bounding box center [326, 683] width 132 height 18
click at [299, 777] on ul "IOPS Memory" at bounding box center [336, 744] width 151 height 105
drag, startPoint x: 299, startPoint y: 777, endPoint x: 256, endPoint y: 696, distance: 91.7
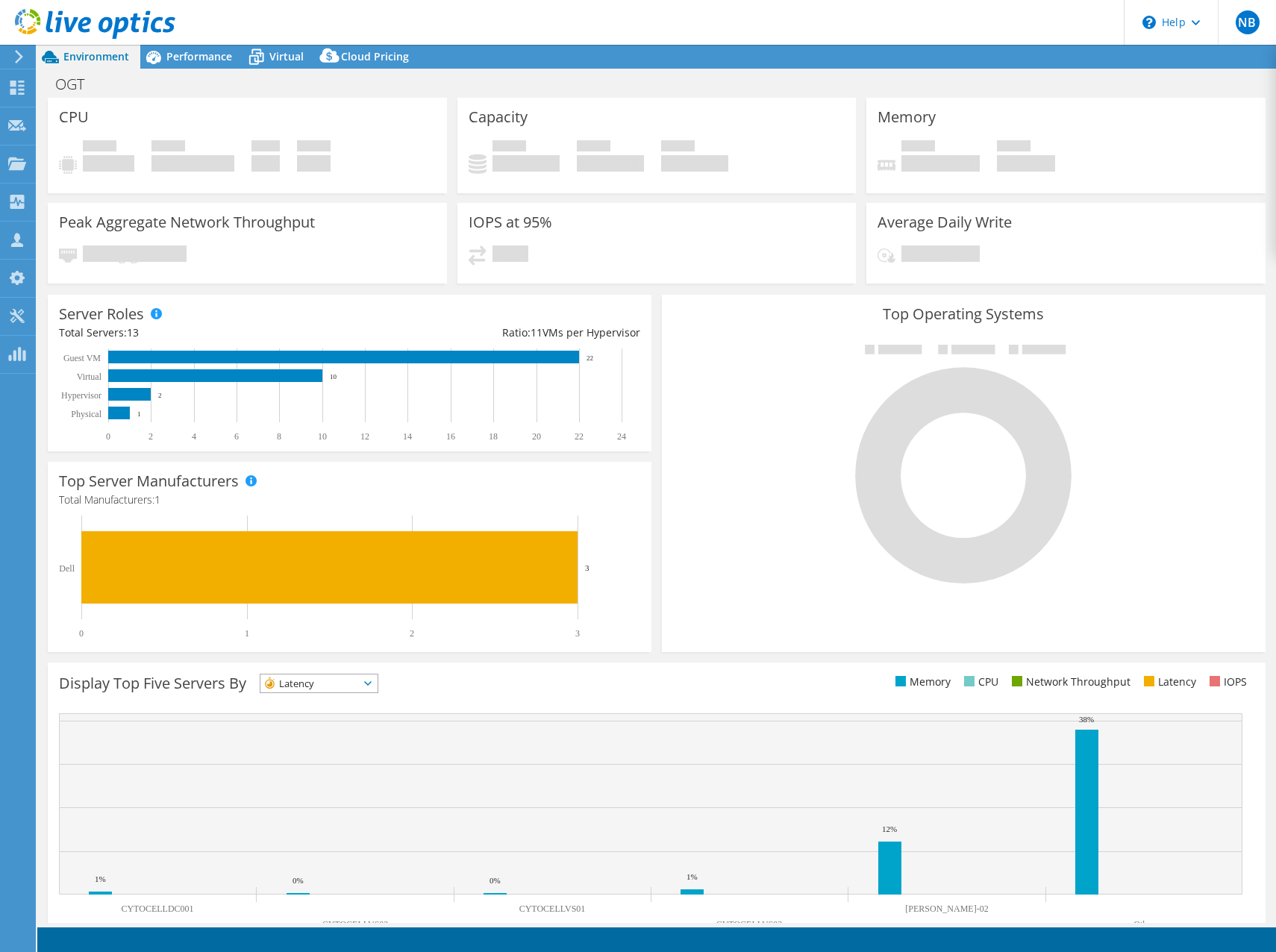
click at [256, 696] on div "Display Top Five Servers By Latency IOPS" at bounding box center [358, 686] width 598 height 25
click at [289, 687] on span "Latency" at bounding box center [309, 683] width 99 height 18
click at [460, 716] on rect at bounding box center [651, 803] width 1183 height 181
click at [111, 18] on icon at bounding box center [94, 24] width 161 height 31
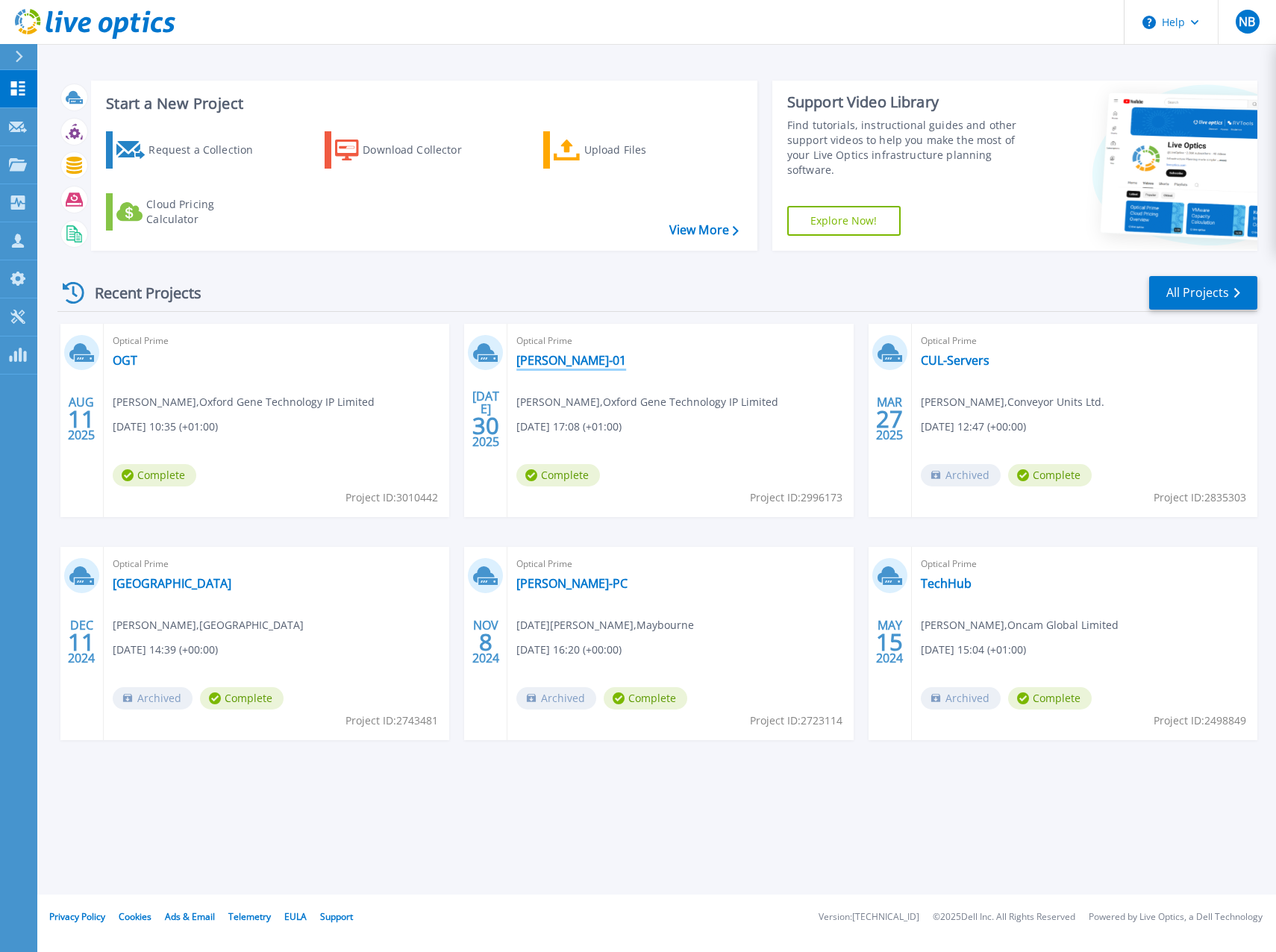
click at [538, 366] on link "[PERSON_NAME]-01" at bounding box center [571, 360] width 110 height 15
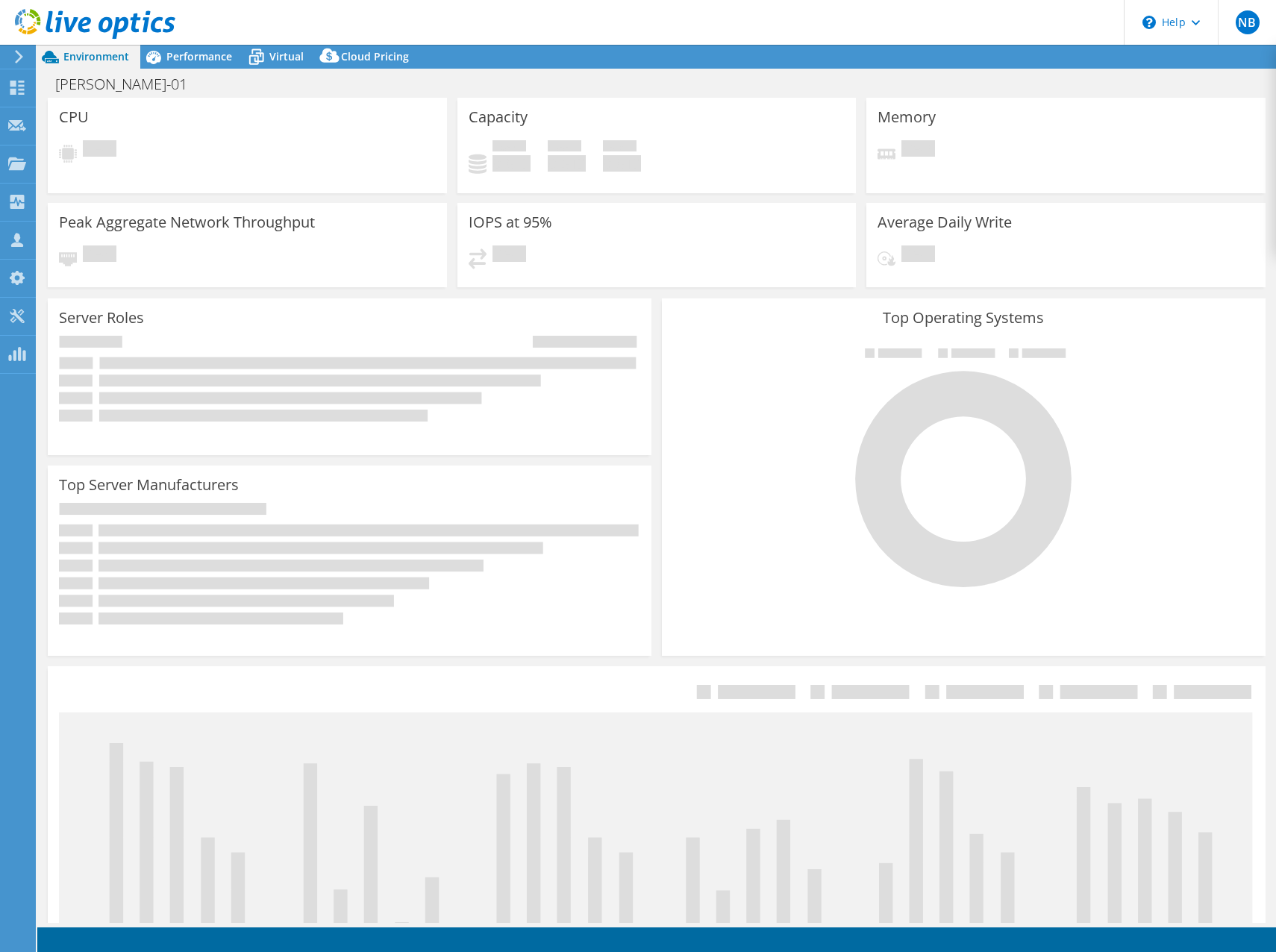
select select "EULondon"
select select "GBP"
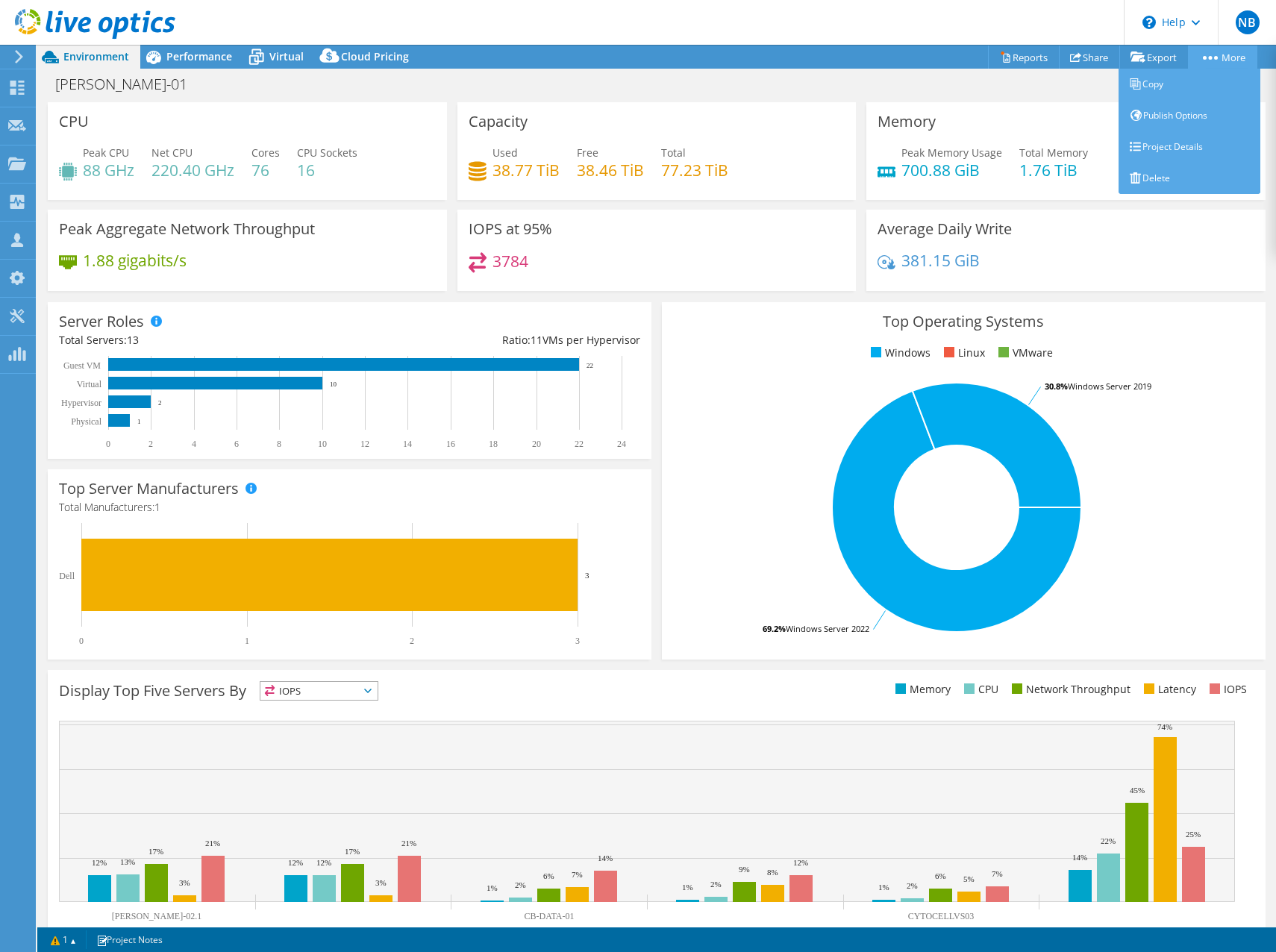
click at [1239, 62] on link "More" at bounding box center [1223, 57] width 70 height 23
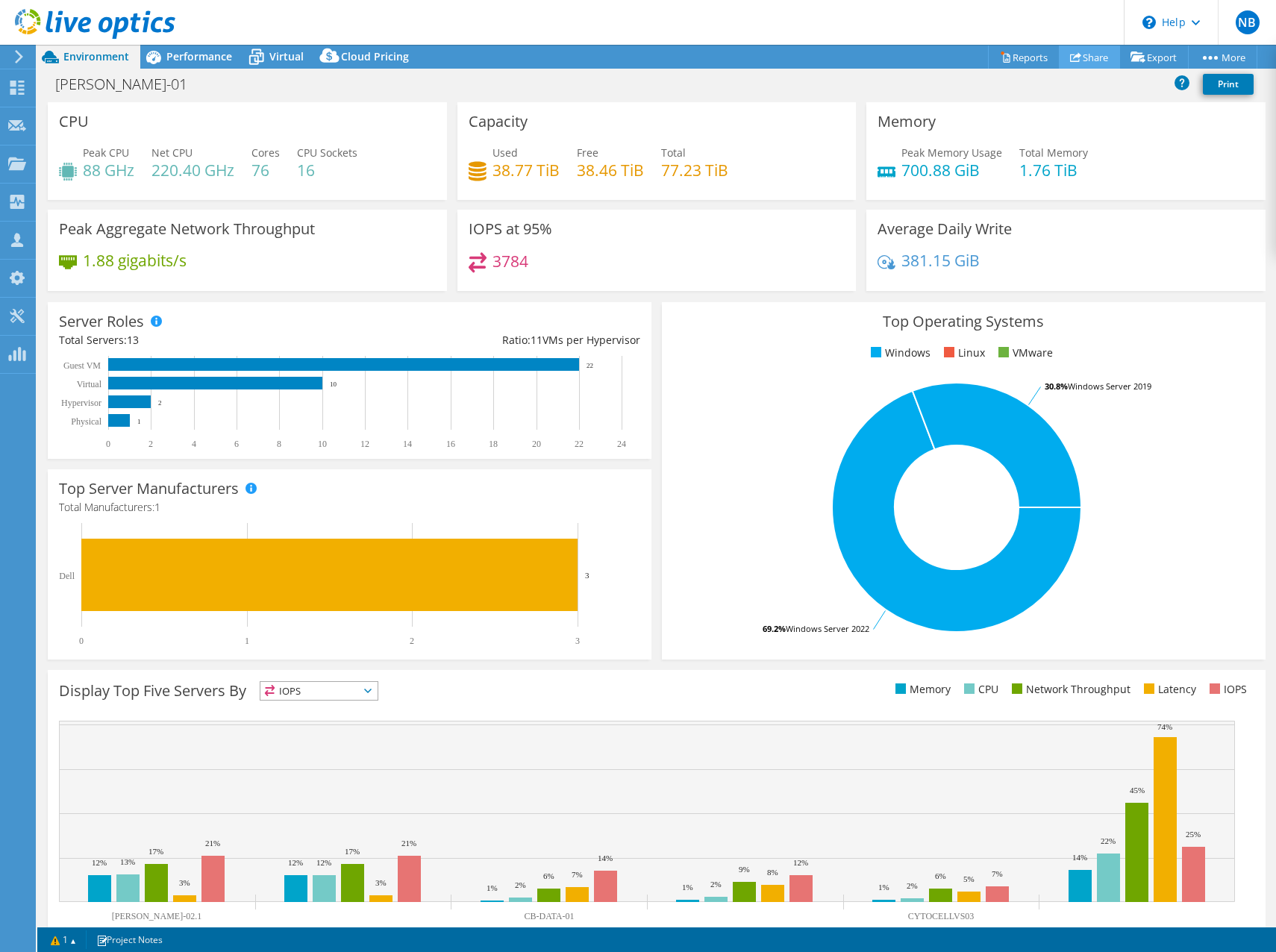
click at [1072, 60] on icon at bounding box center [1075, 57] width 11 height 11
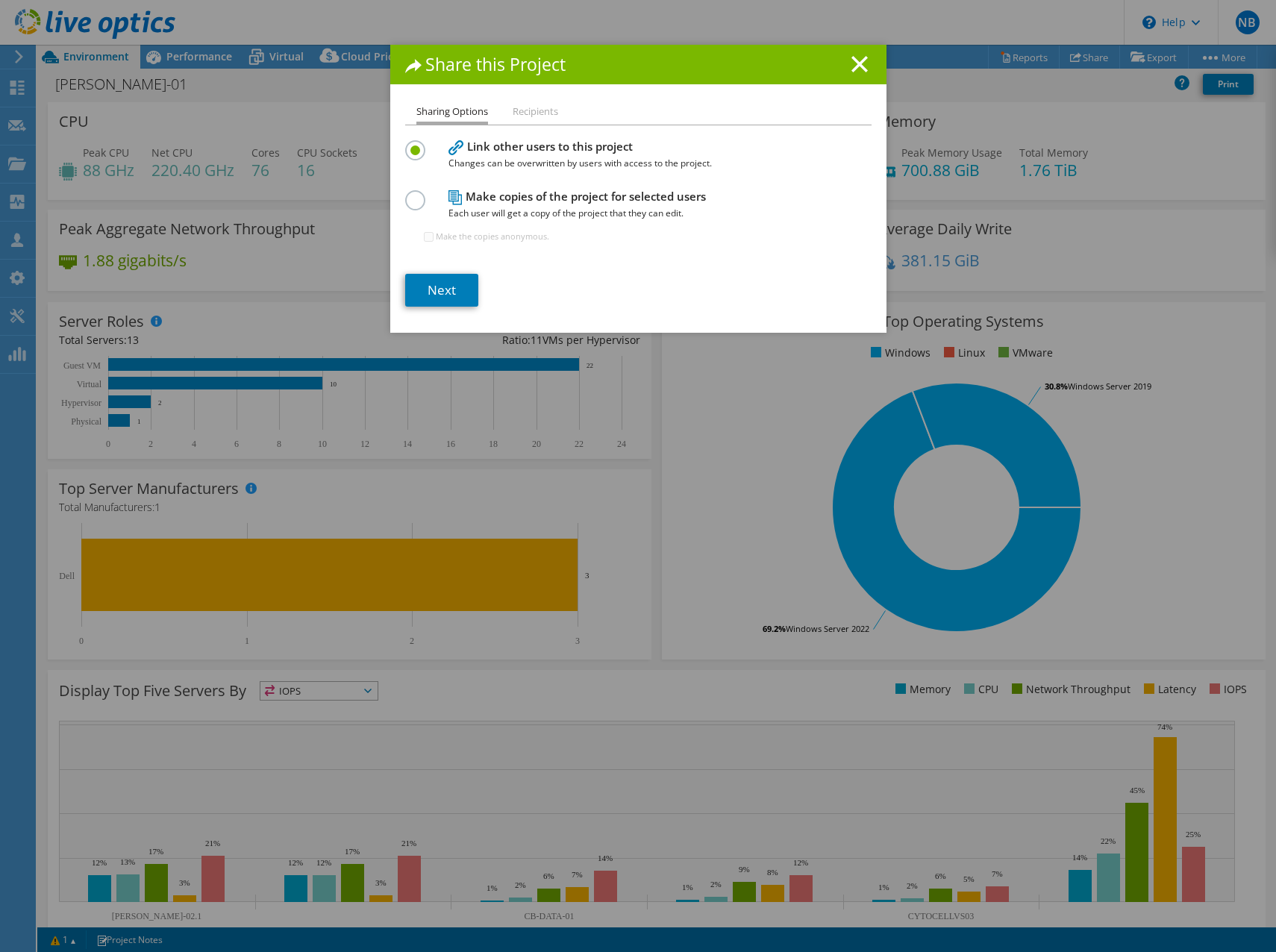
click at [539, 112] on li "Recipients" at bounding box center [535, 112] width 46 height 19
click at [416, 194] on label at bounding box center [418, 192] width 26 height 3
click at [0, 0] on input "radio" at bounding box center [0, 0] width 0 height 0
click at [442, 288] on link "Next" at bounding box center [441, 290] width 73 height 33
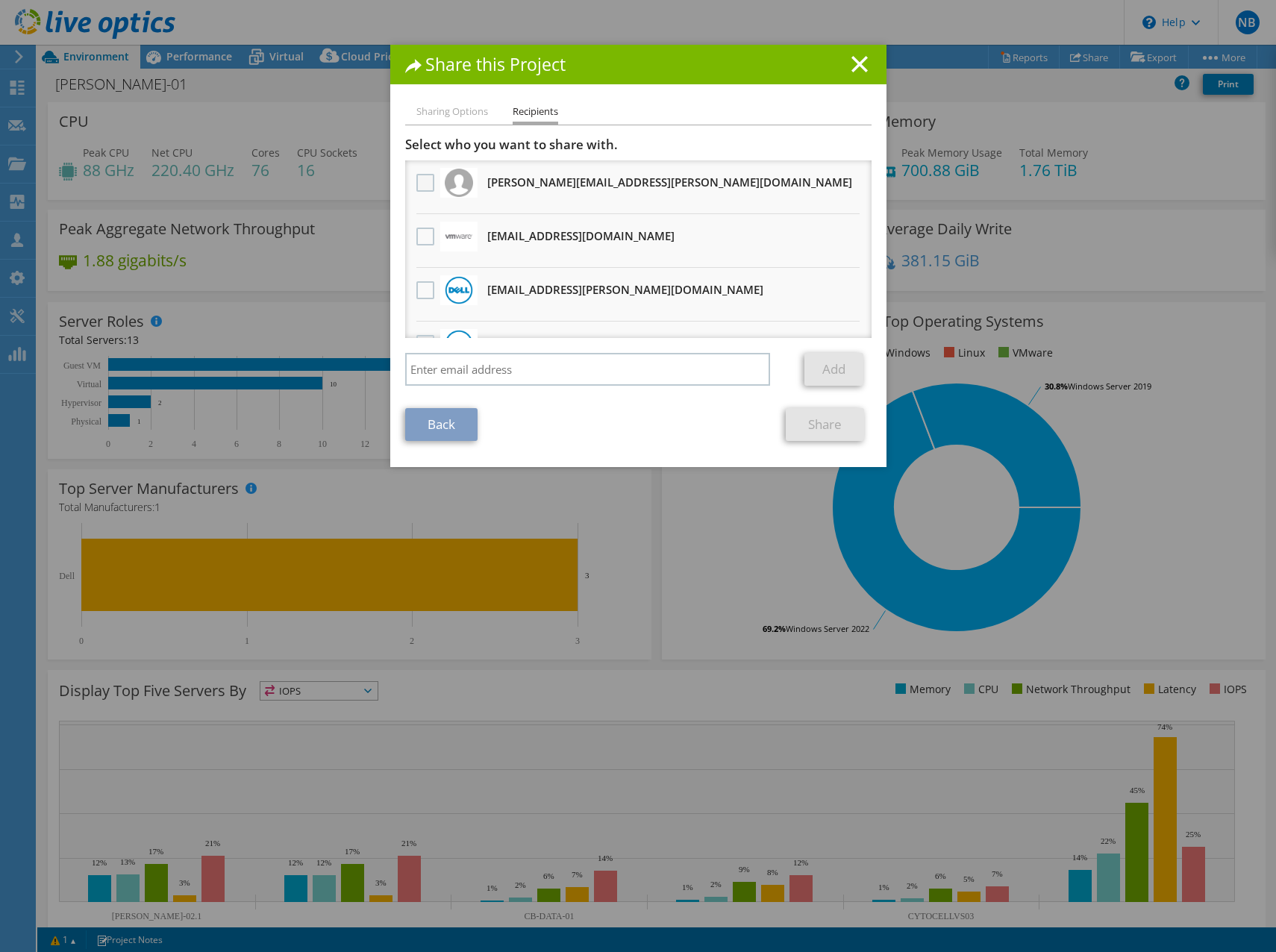
click at [416, 187] on label at bounding box center [427, 182] width 21 height 18
click at [0, 0] on input "checkbox" at bounding box center [0, 0] width 0 height 0
click at [803, 425] on link "Share" at bounding box center [824, 424] width 78 height 33
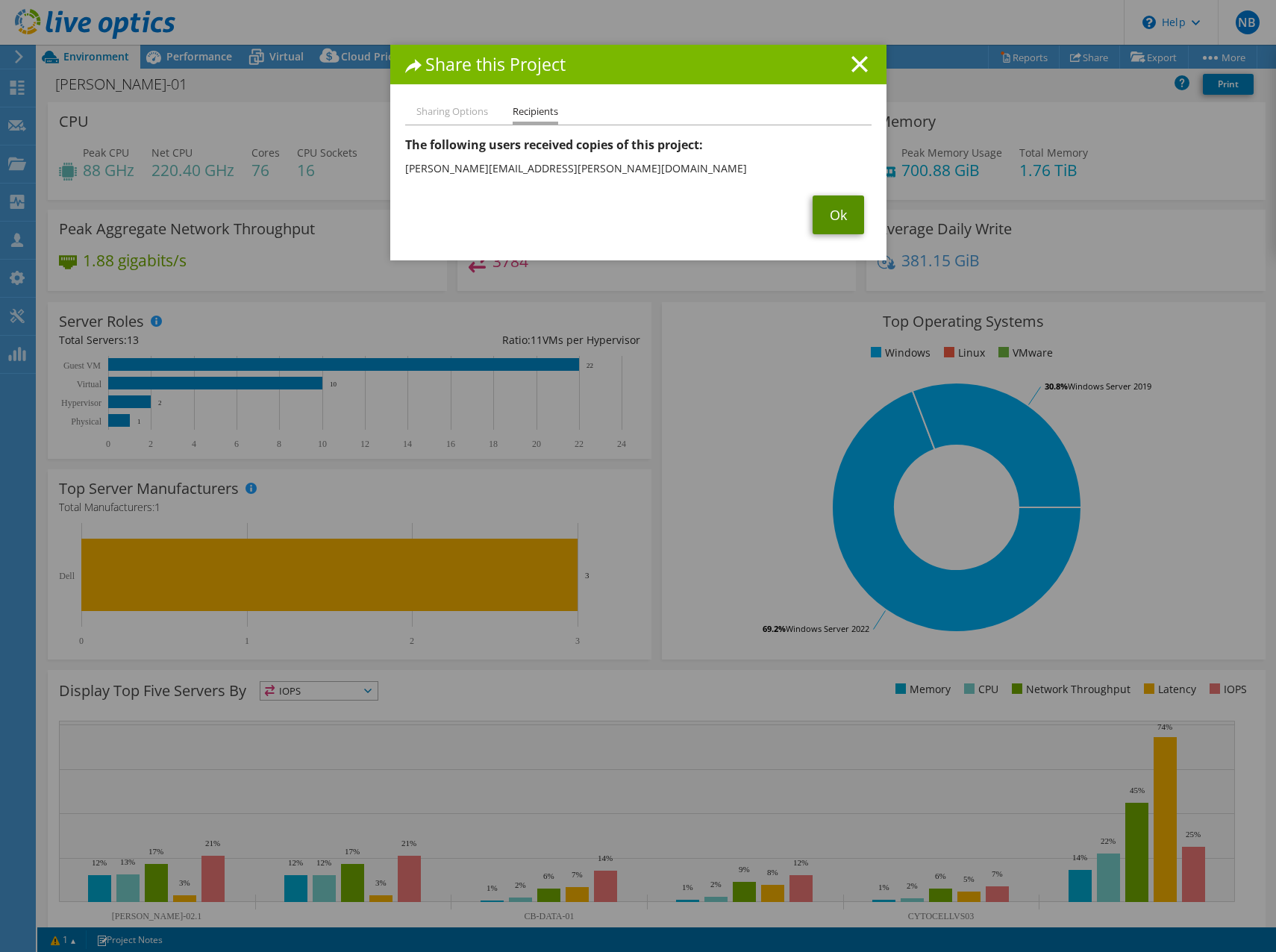
click at [835, 221] on link "Ok" at bounding box center [838, 215] width 52 height 39
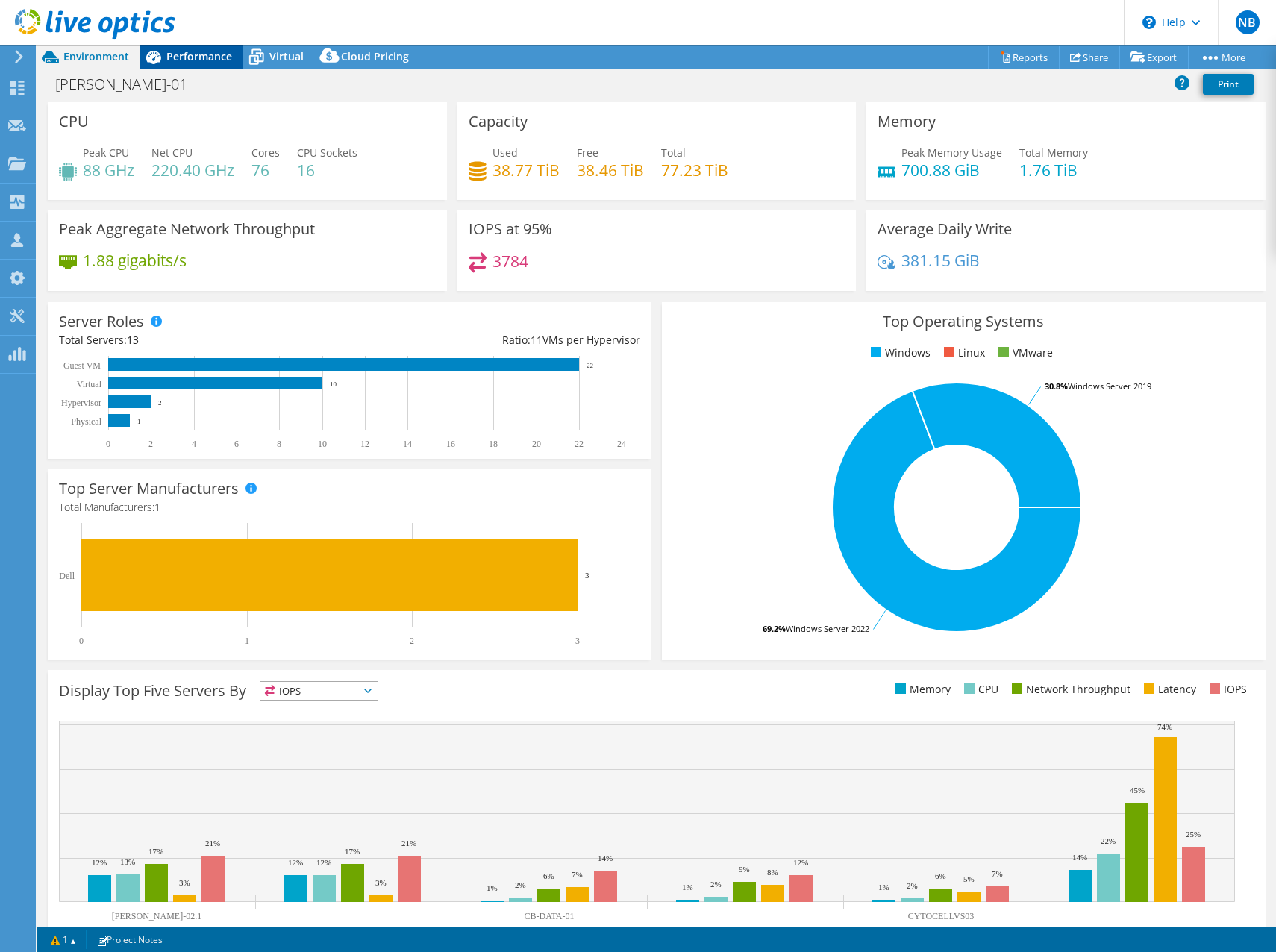
click at [192, 60] on span "Performance" at bounding box center [199, 56] width 65 height 15
